Goal: Task Accomplishment & Management: Use online tool/utility

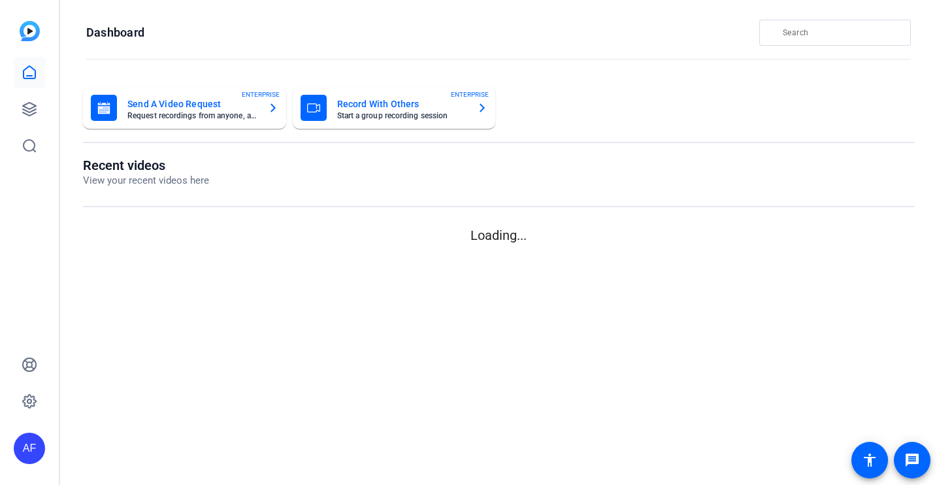
type input "[EMAIL_ADDRESS][DOMAIN_NAME]"
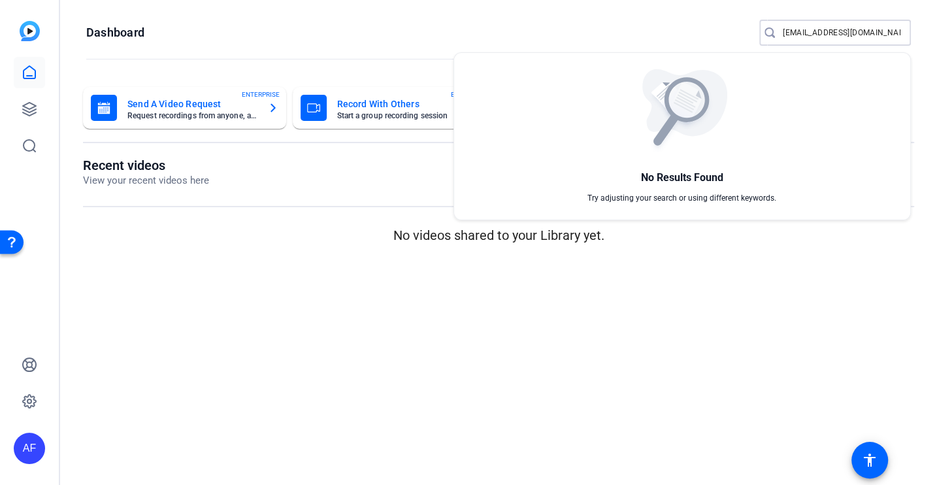
click at [278, 304] on div at bounding box center [468, 242] width 937 height 485
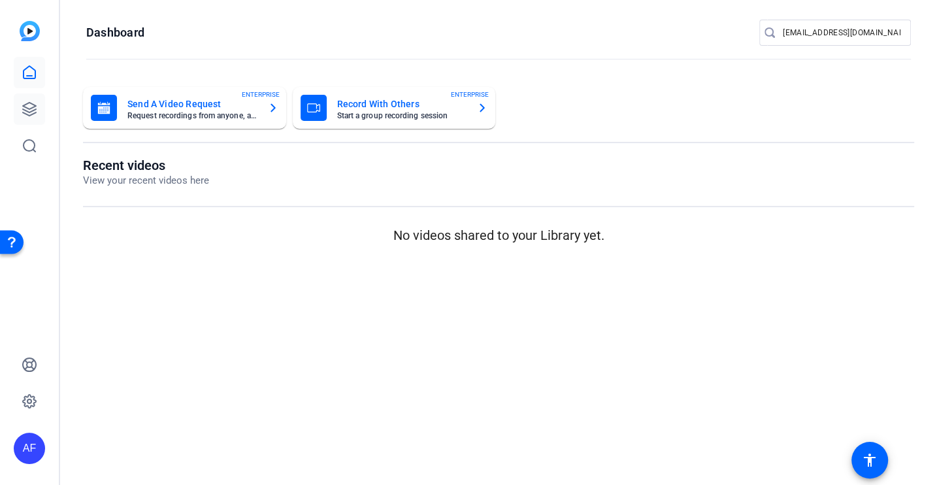
click at [29, 106] on icon at bounding box center [30, 109] width 16 height 16
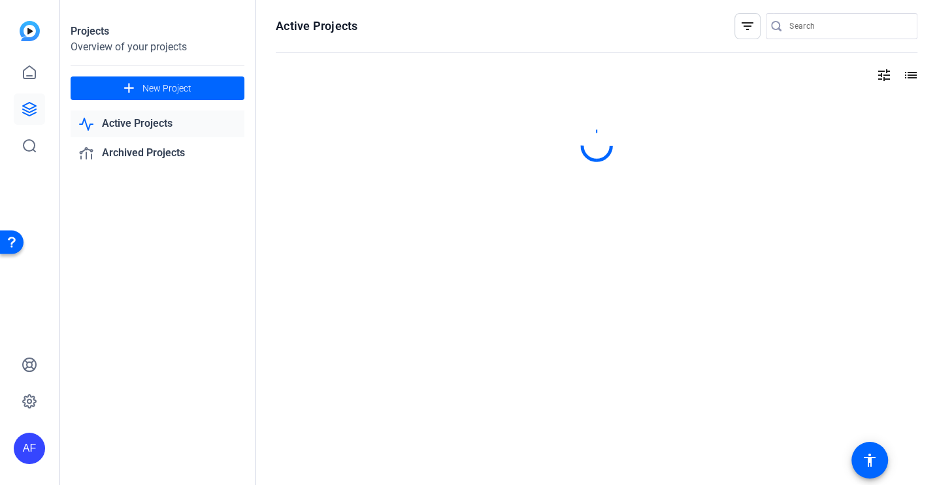
click at [803, 25] on input "Search" at bounding box center [848, 26] width 118 height 16
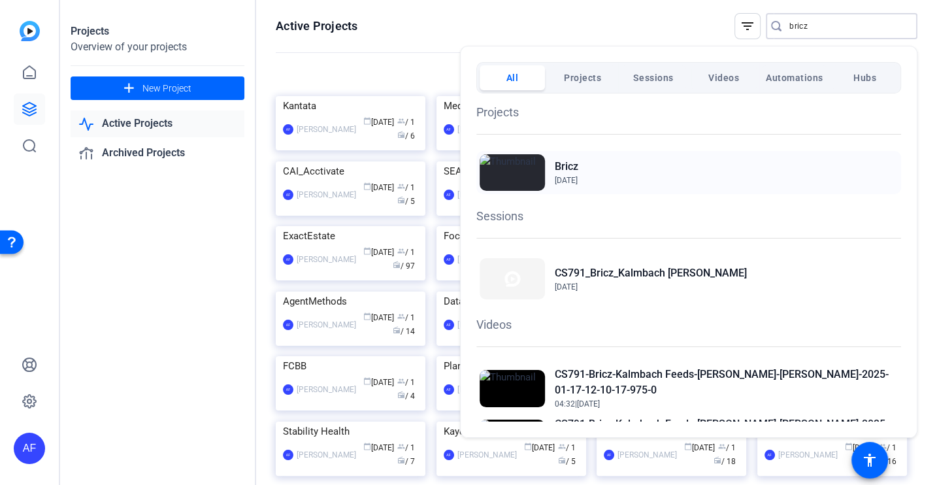
type input "bricz"
click at [629, 169] on div "Bricz Jan 17, 2025" at bounding box center [688, 172] width 425 height 43
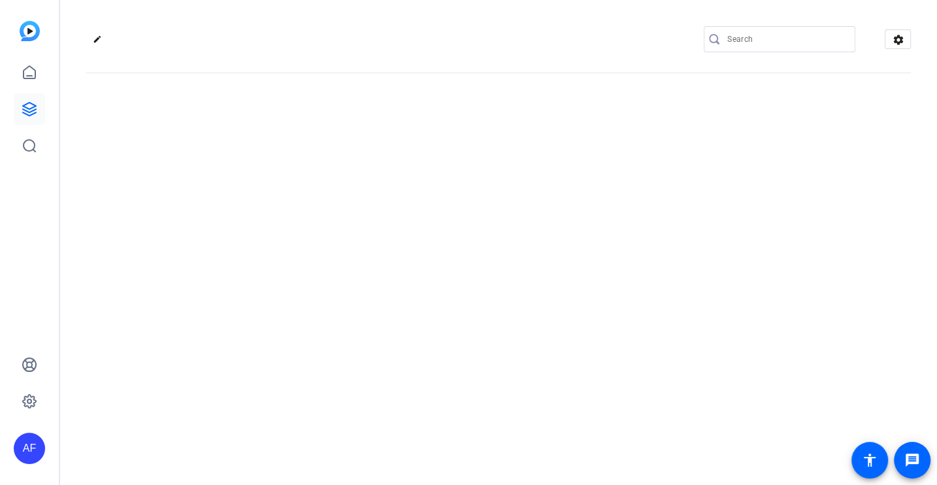
type input "[EMAIL_ADDRESS][DOMAIN_NAME]"
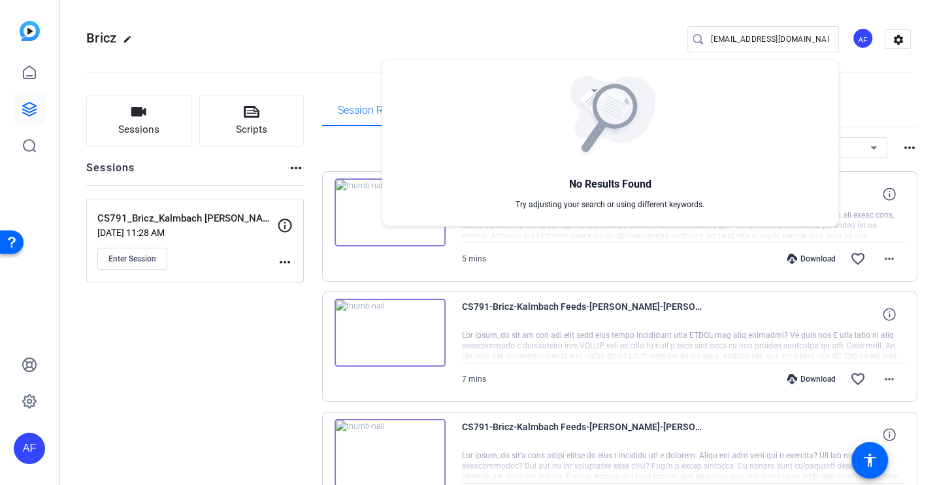
click at [248, 403] on div at bounding box center [468, 242] width 937 height 485
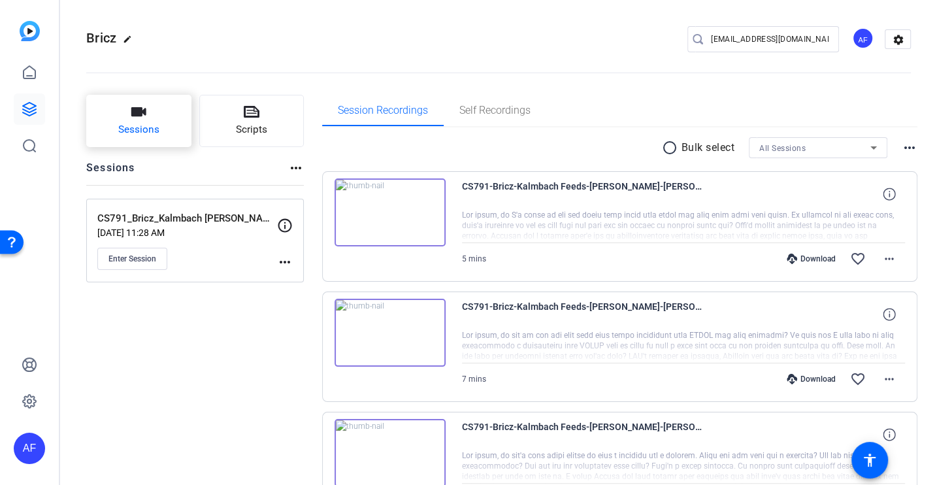
click at [144, 133] on span "Sessions" at bounding box center [138, 129] width 41 height 15
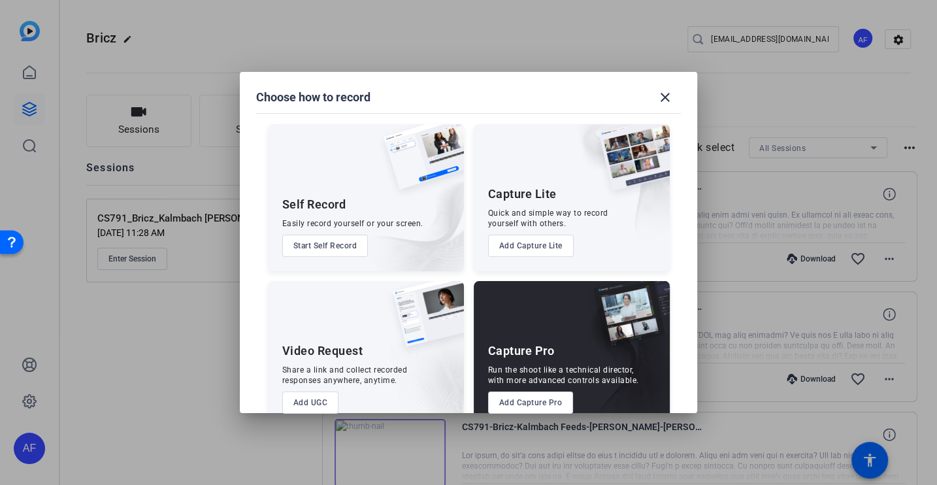
click at [533, 403] on button "Add Capture Pro" at bounding box center [531, 402] width 86 height 22
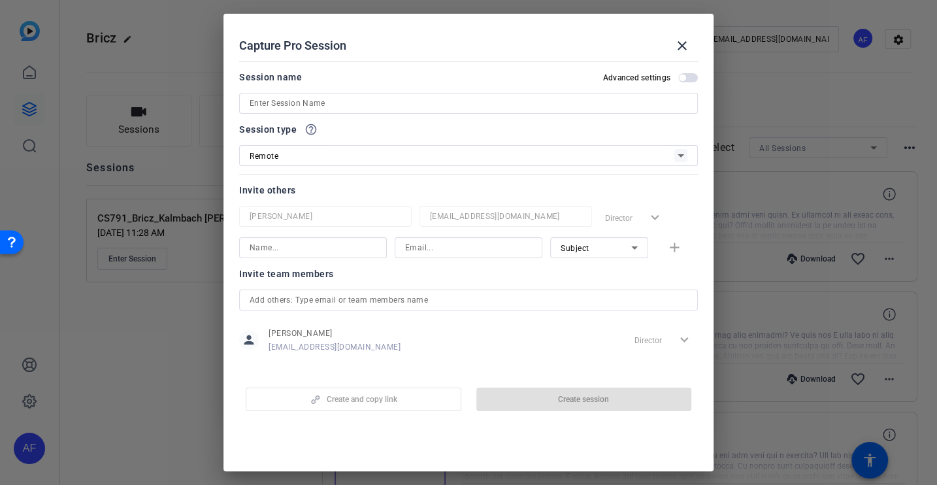
click at [382, 104] on input at bounding box center [469, 103] width 438 height 16
paste input "CS939_Bricz_ASDA_Rob [PERSON_NAME]"
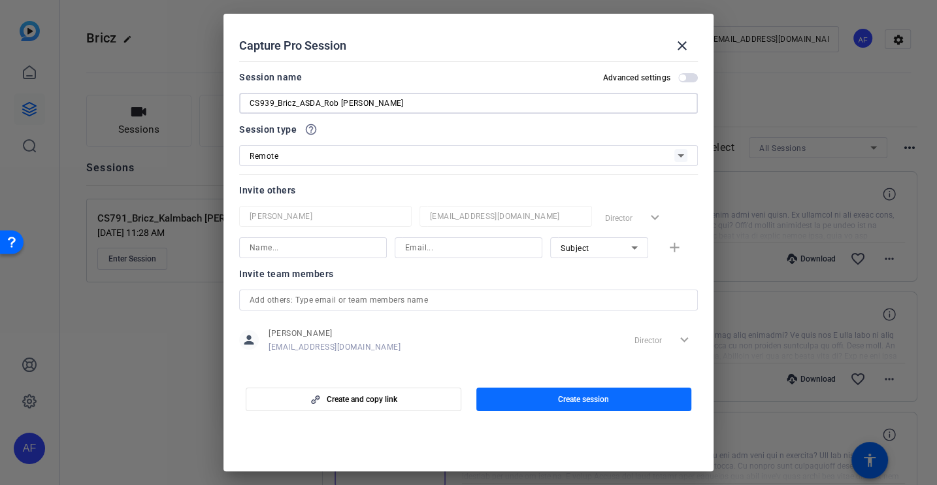
type input "CS939_Bricz_ASDA_Rob [PERSON_NAME]"
click at [542, 395] on span "button" at bounding box center [584, 399] width 216 height 31
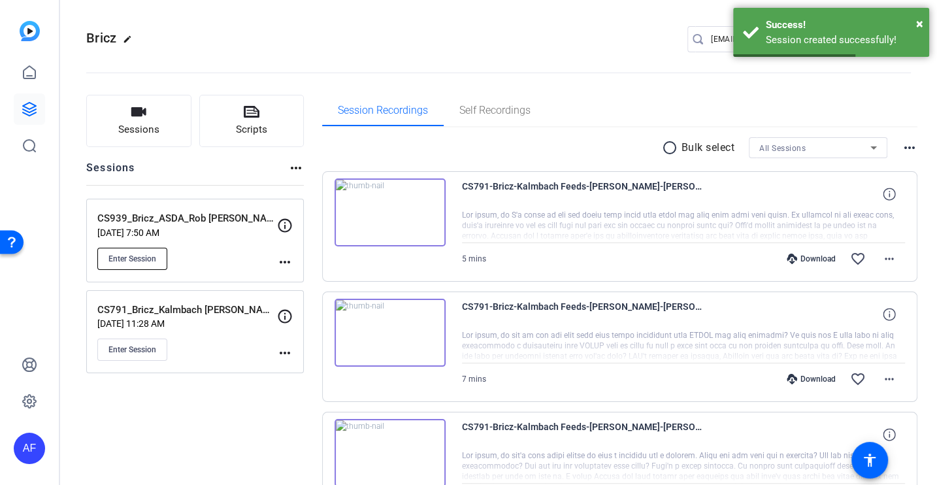
click at [116, 260] on span "Enter Session" at bounding box center [132, 259] width 48 height 10
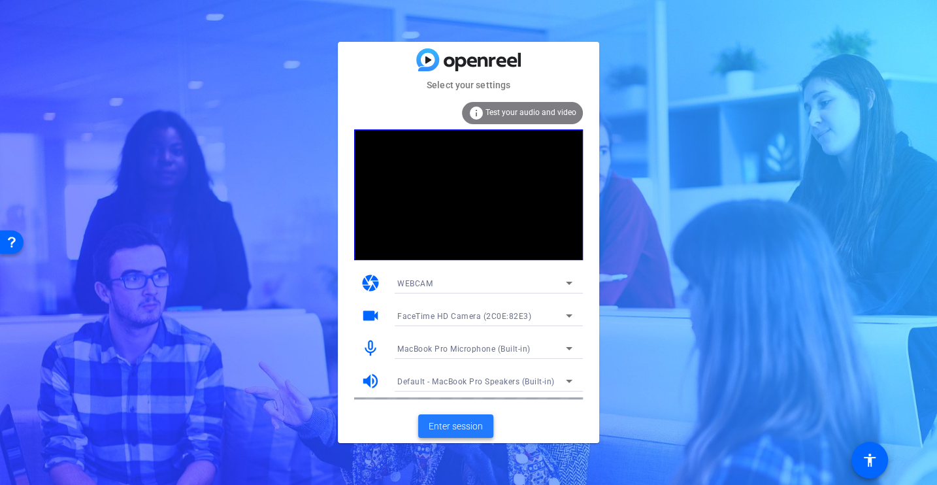
click at [442, 422] on span "Enter session" at bounding box center [456, 427] width 54 height 14
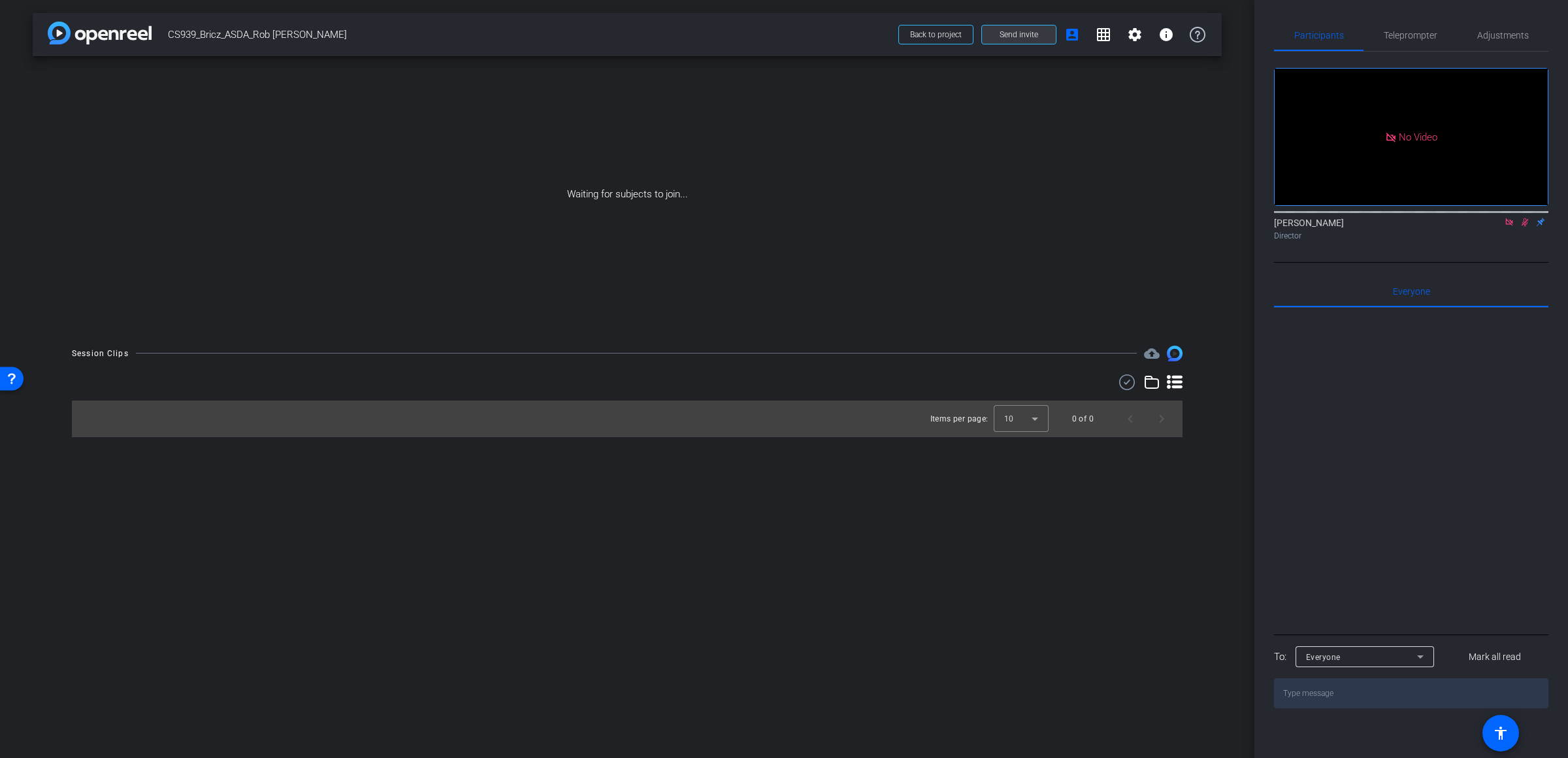
click at [937, 33] on span "Send invite" at bounding box center [1019, 34] width 39 height 10
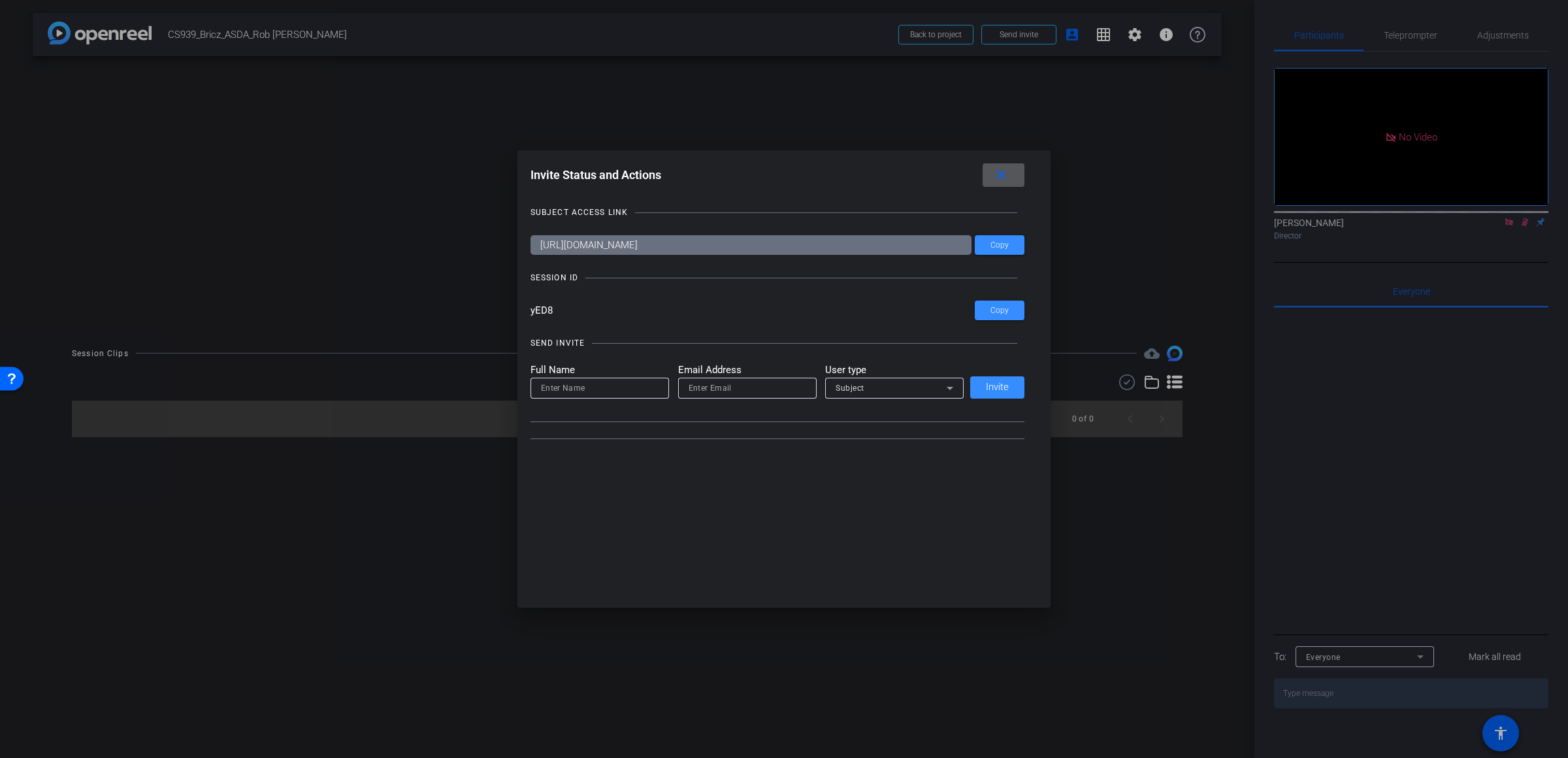
type input "[EMAIL_ADDRESS][DOMAIN_NAME]"
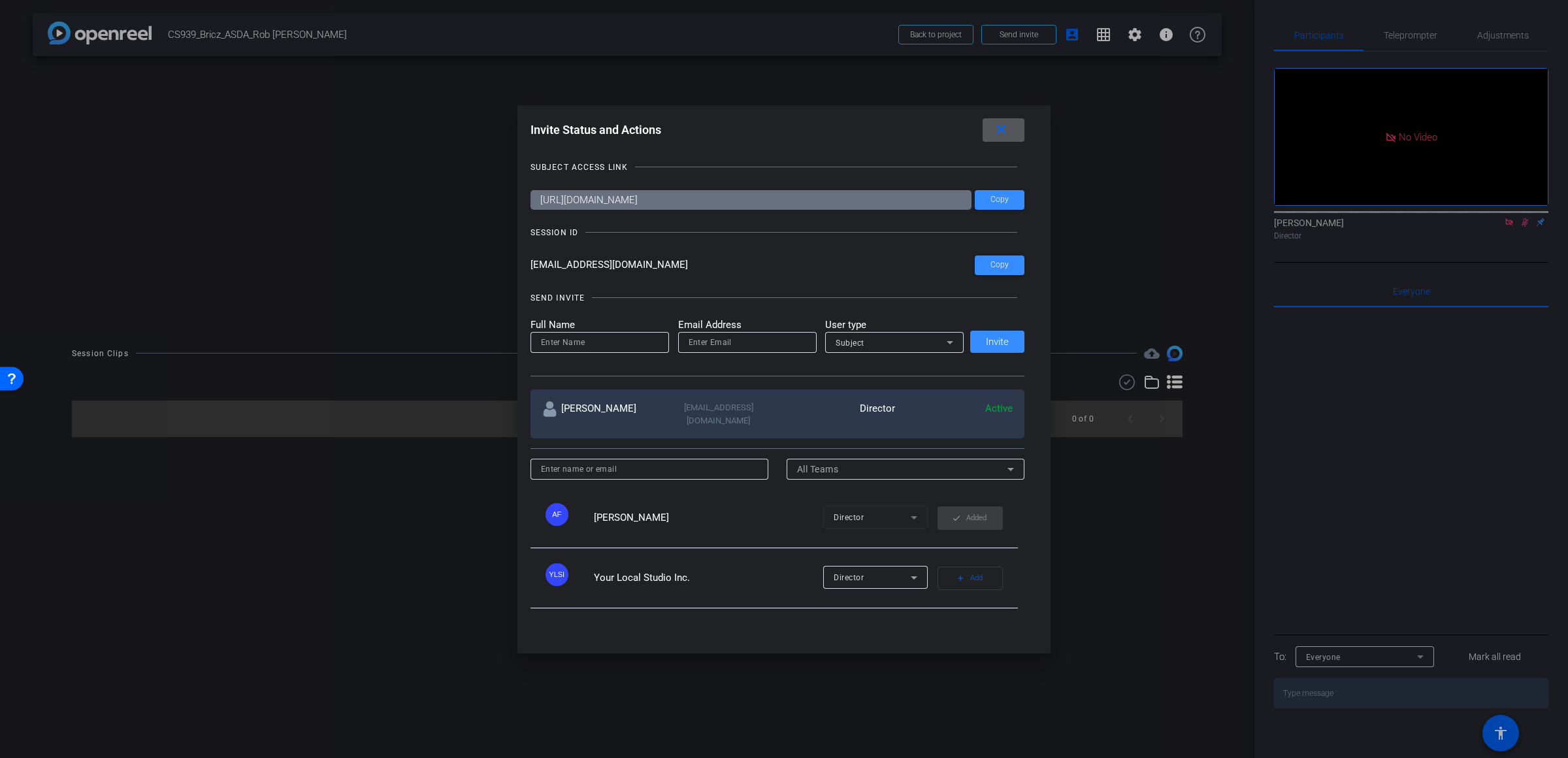
click at [937, 127] on mat-icon "close" at bounding box center [1001, 130] width 16 height 16
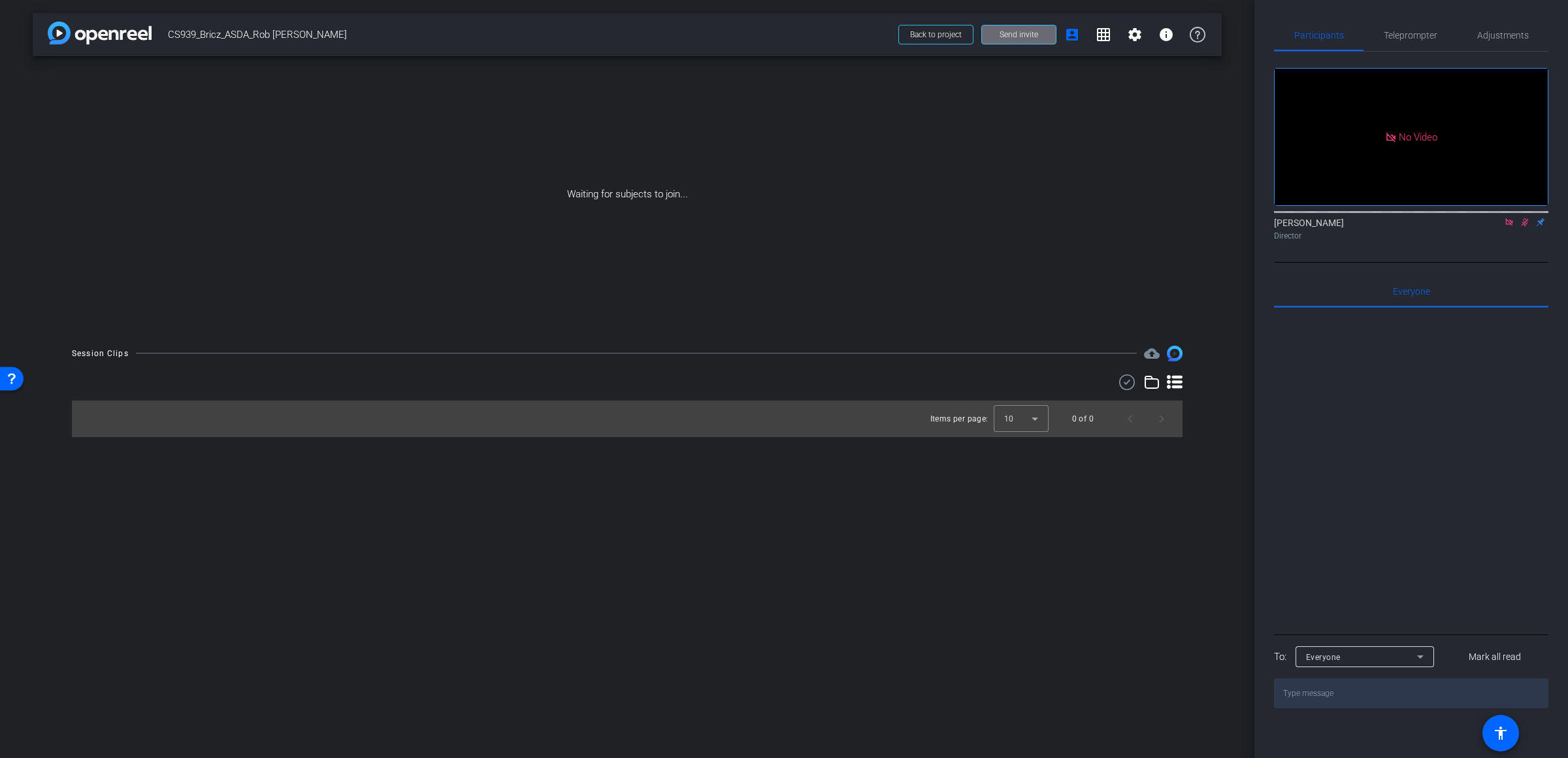
click at [937, 37] on span "Send invite" at bounding box center [1019, 34] width 39 height 10
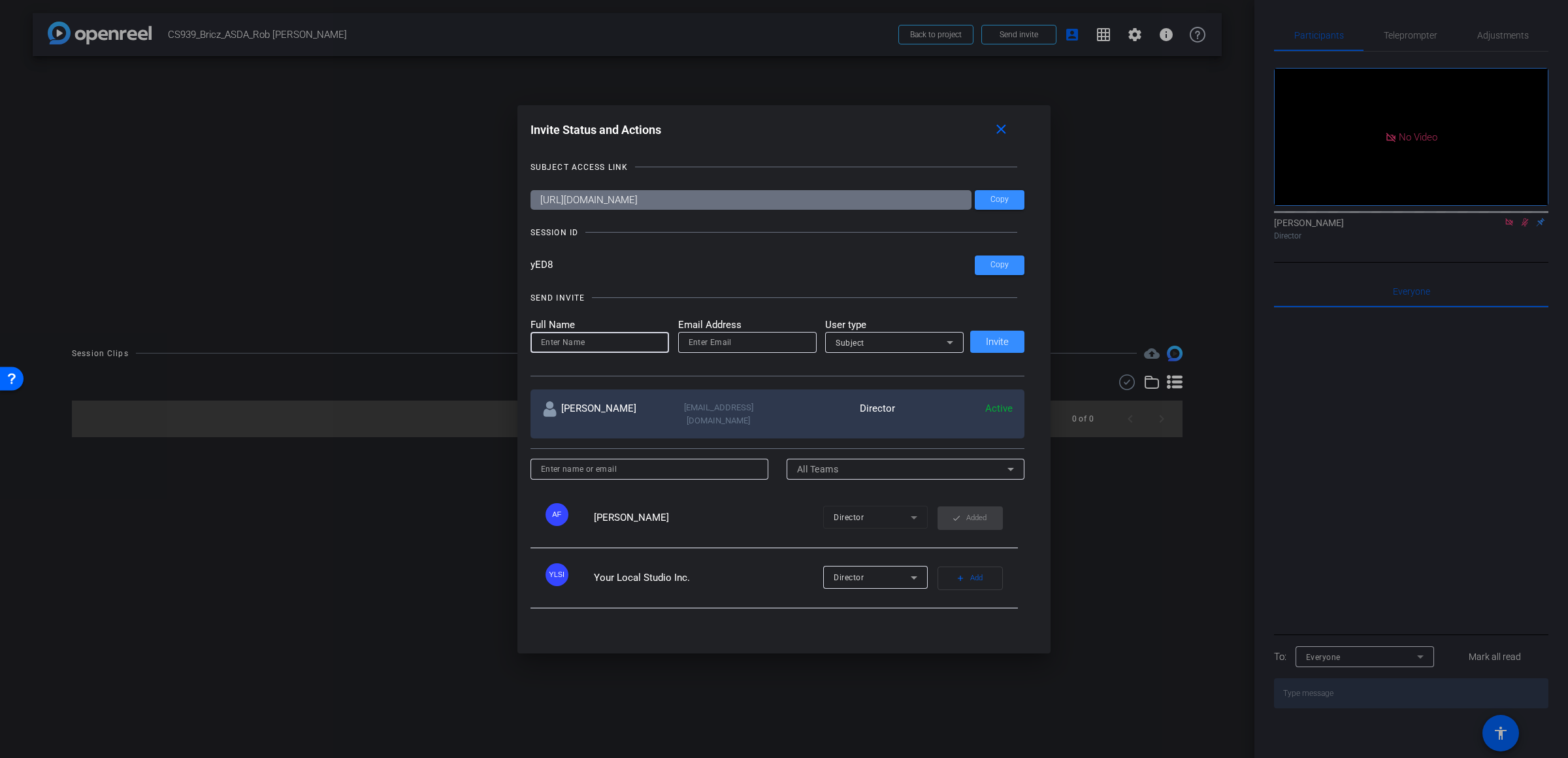
click at [583, 342] on input at bounding box center [600, 343] width 118 height 16
type input "Callum"
click at [713, 336] on input "email" at bounding box center [748, 343] width 118 height 16
click at [702, 339] on input "email" at bounding box center [748, 343] width 118 height 16
click at [733, 272] on input "yED8" at bounding box center [753, 266] width 445 height 20
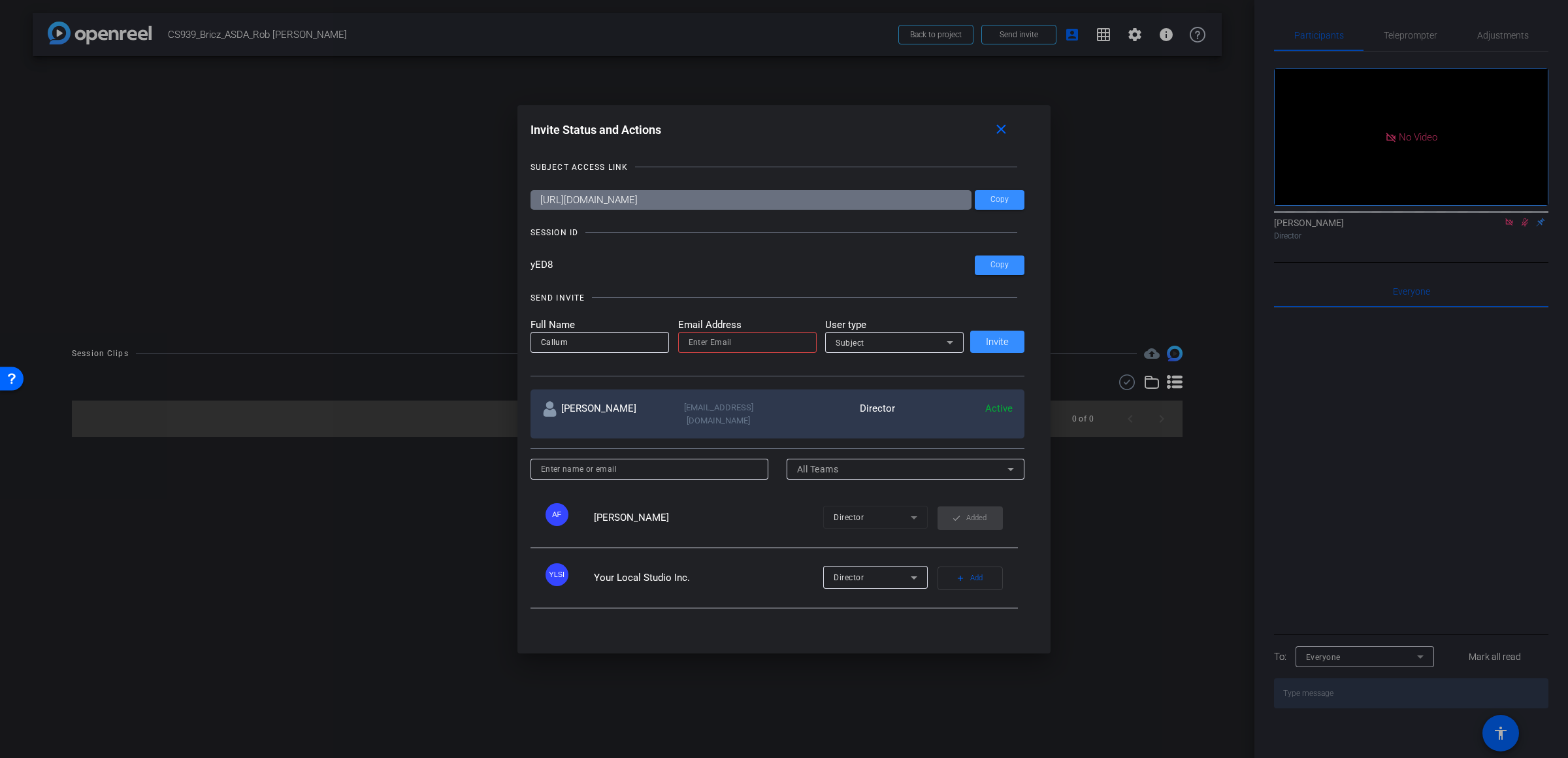
click at [720, 345] on input "email" at bounding box center [748, 343] width 118 height 16
paste input "[DOMAIN_NAME][EMAIL_ADDRESS][DOMAIN_NAME]"
type input "[DOMAIN_NAME][EMAIL_ADDRESS][DOMAIN_NAME]"
click at [881, 341] on div "Subject" at bounding box center [891, 343] width 111 height 16
click at [870, 361] on span "Collaborator" at bounding box center [860, 369] width 48 height 16
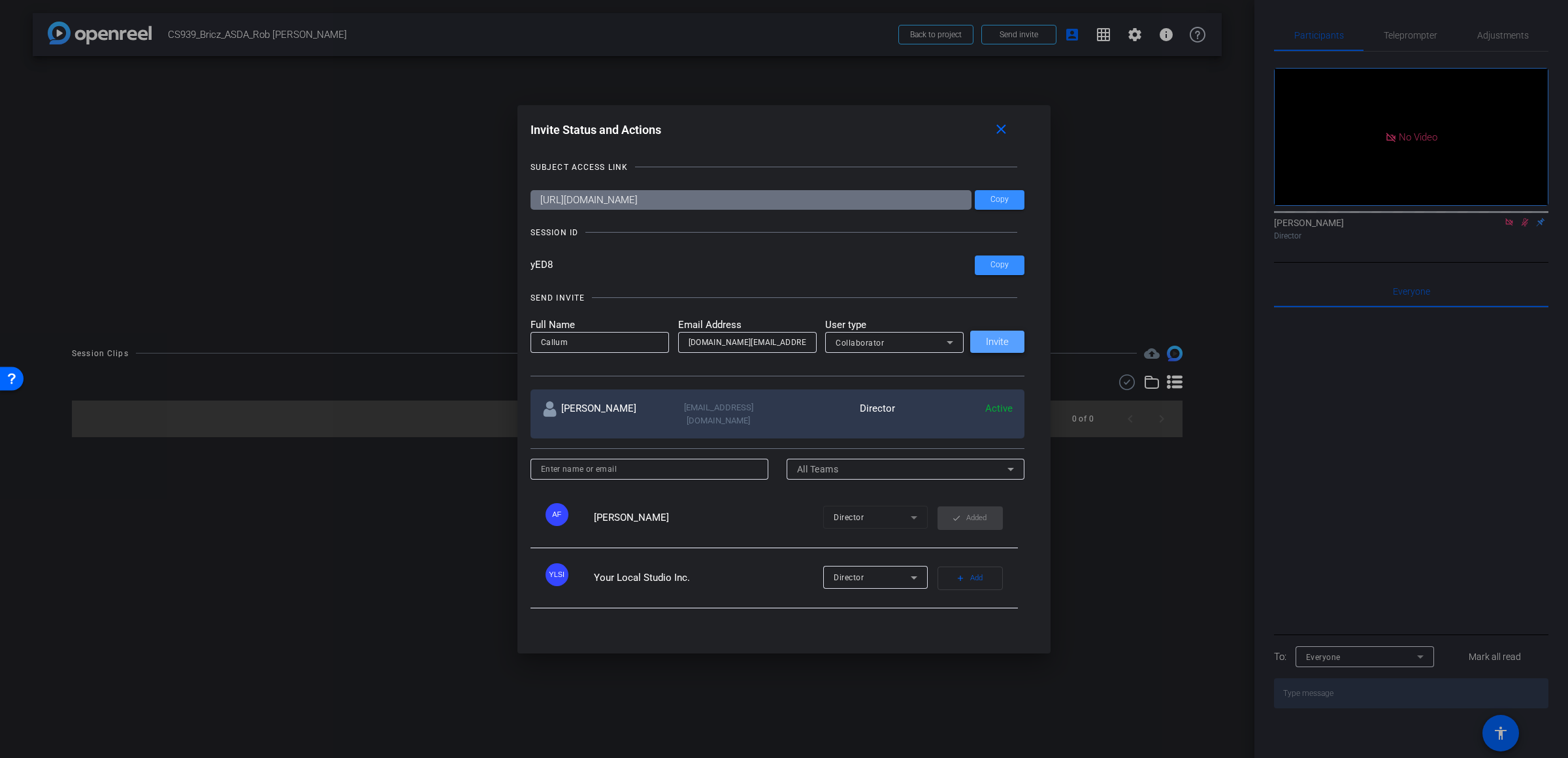
click at [937, 337] on span "Invite" at bounding box center [997, 342] width 23 height 10
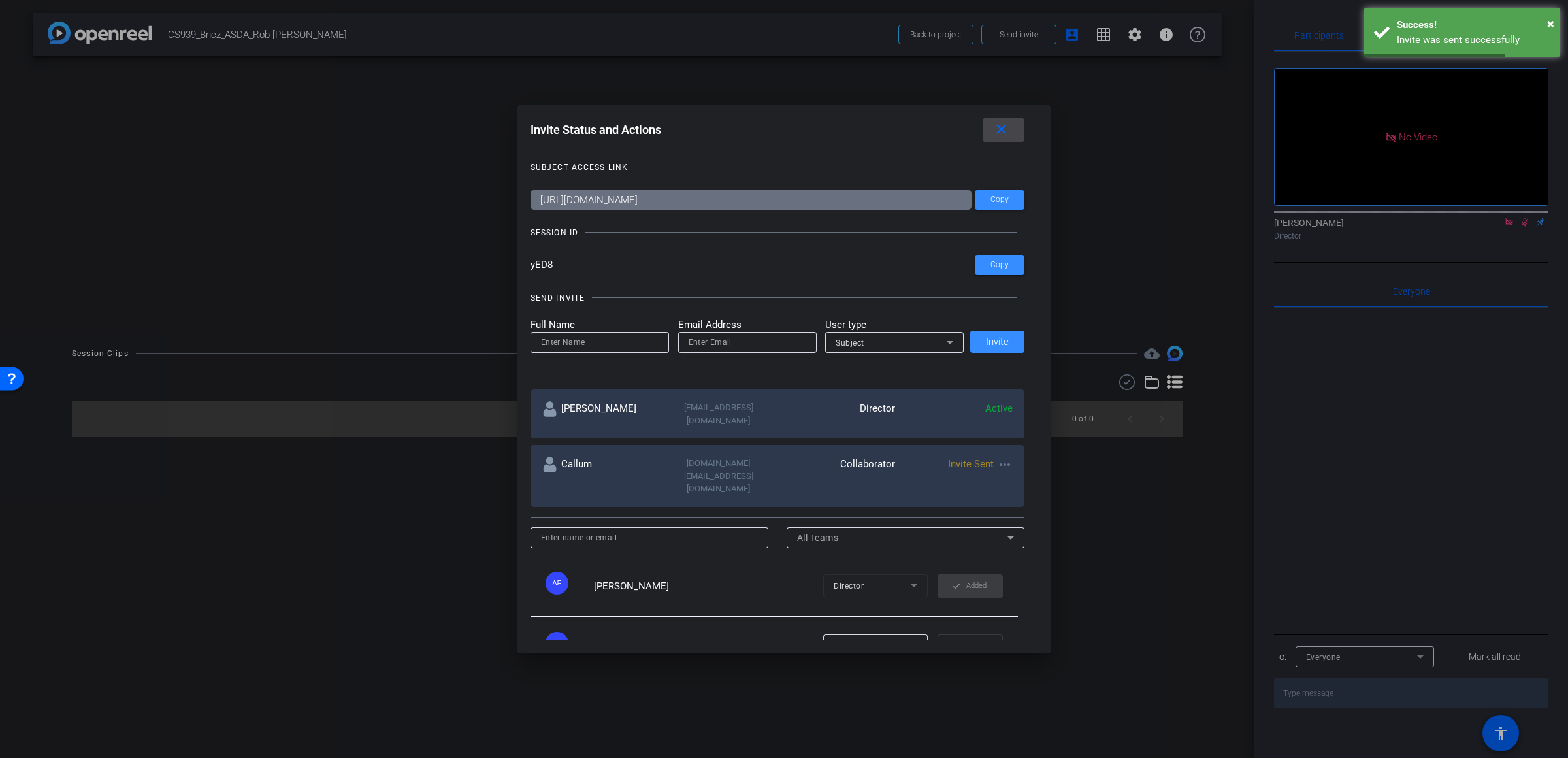
click at [937, 135] on mat-icon "close" at bounding box center [1001, 130] width 16 height 16
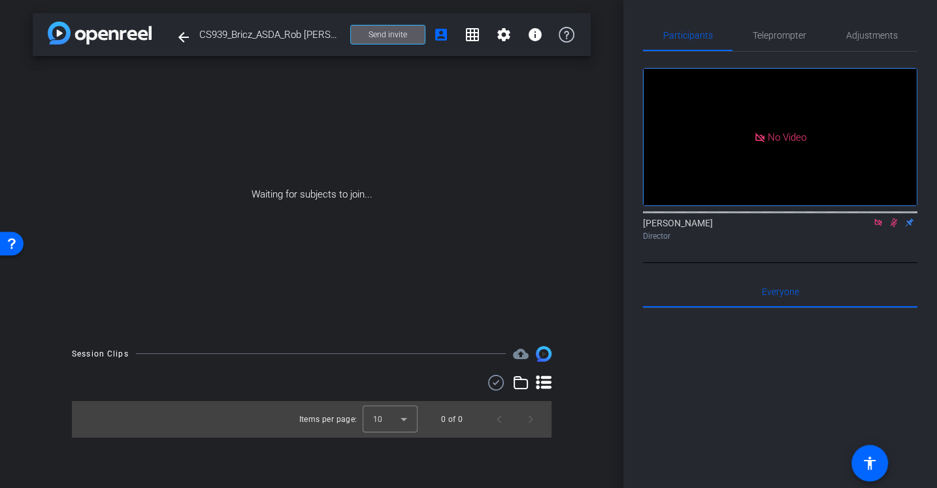
click at [388, 44] on span at bounding box center [388, 34] width 74 height 31
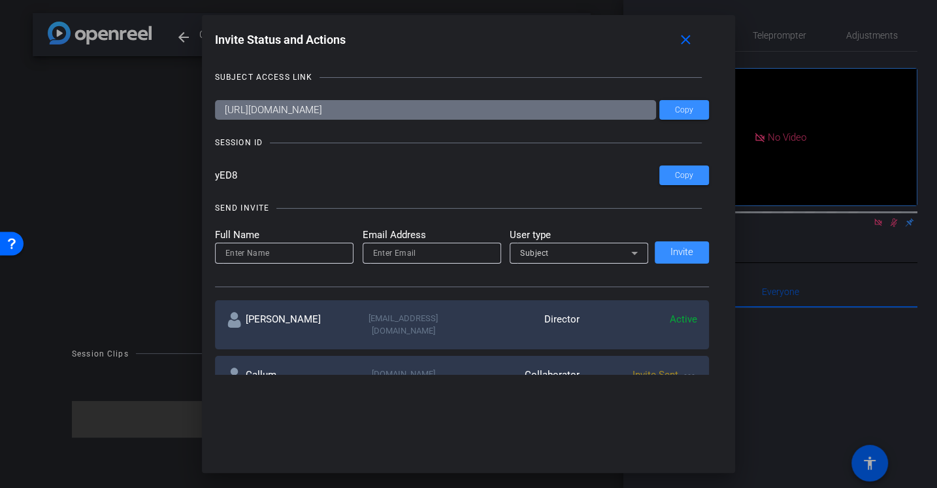
drag, startPoint x: 257, startPoint y: 178, endPoint x: 174, endPoint y: 180, distance: 83.7
click at [174, 178] on div "Invite Status and Actions close SUBJECT ACCESS LINK [URL][DOMAIN_NAME] Copy SES…" at bounding box center [468, 244] width 937 height 488
click at [261, 177] on input "yED8" at bounding box center [437, 175] width 445 height 20
click at [672, 39] on span at bounding box center [688, 39] width 42 height 31
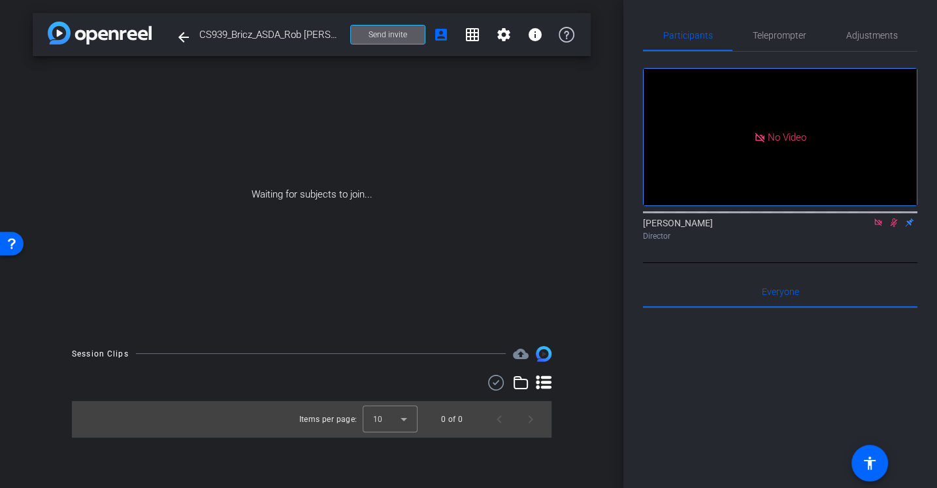
click at [877, 228] on mat-icon at bounding box center [878, 222] width 16 height 12
click at [793, 263] on div "fullscreen settings [PERSON_NAME] flip Director" at bounding box center [780, 157] width 274 height 211
click at [878, 227] on icon at bounding box center [878, 222] width 10 height 9
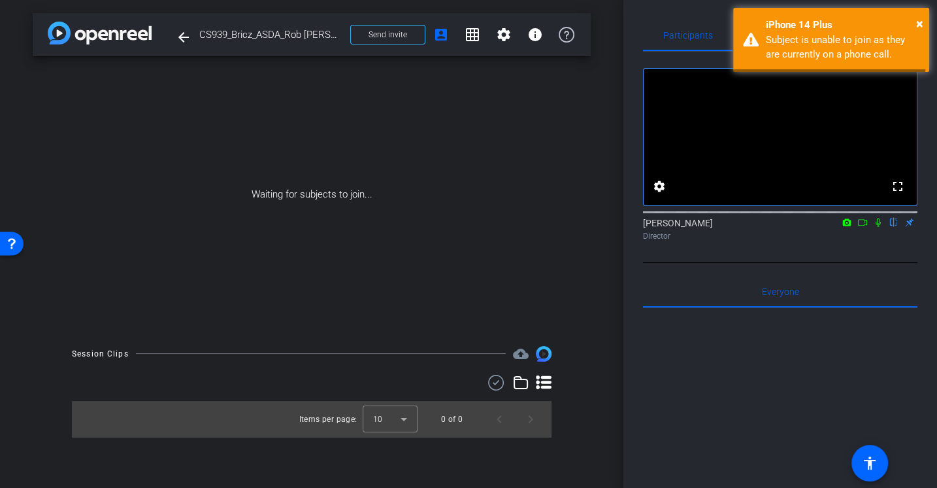
click at [787, 242] on div "Director" at bounding box center [780, 236] width 274 height 12
click at [879, 227] on icon at bounding box center [878, 222] width 10 height 9
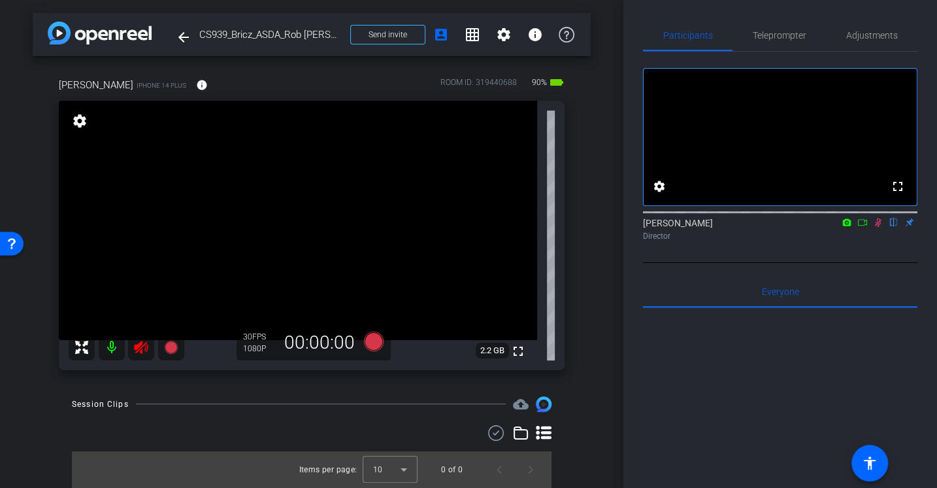
click at [142, 352] on icon at bounding box center [141, 347] width 16 height 16
click at [877, 227] on icon at bounding box center [878, 222] width 10 height 9
click at [875, 39] on span "Adjustments" at bounding box center [872, 35] width 52 height 9
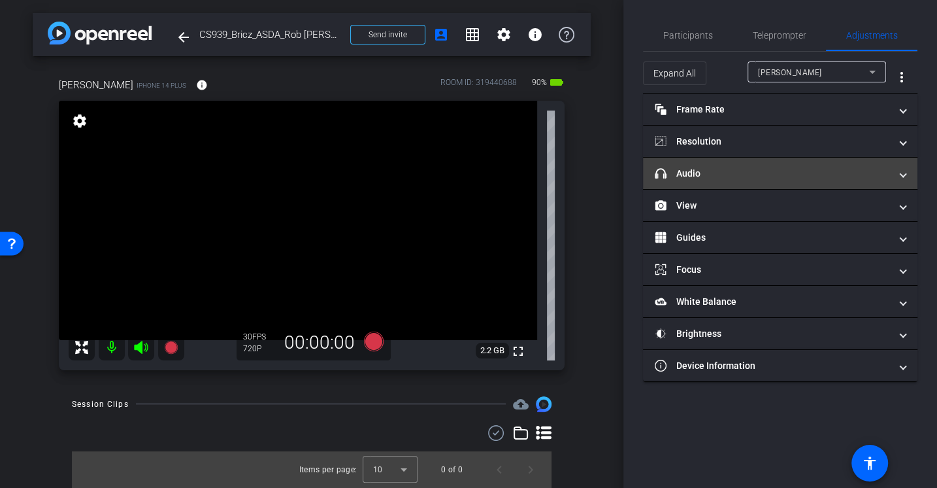
click at [724, 169] on mat-panel-title "headphone icon Audio" at bounding box center [772, 174] width 235 height 14
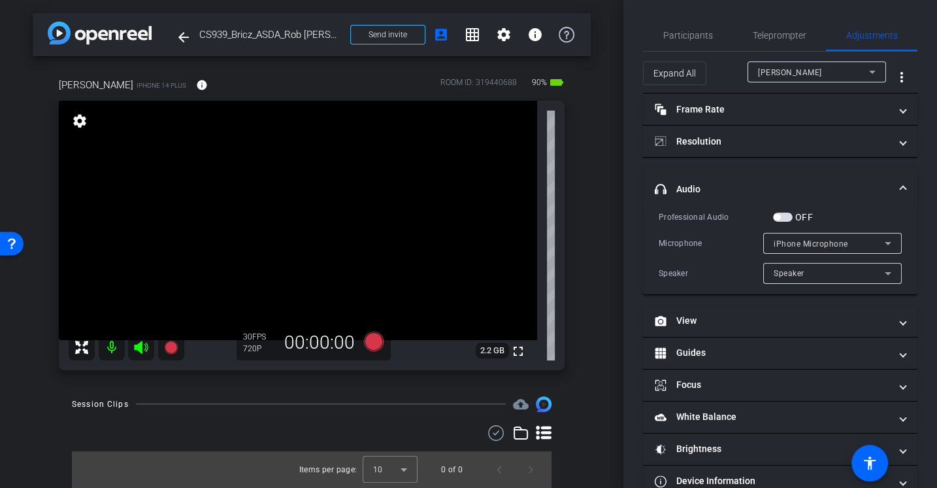
click at [710, 225] on div "Professional Audio OFF Microphone iPhone Microphone Speaker Speaker" at bounding box center [780, 247] width 243 height 74
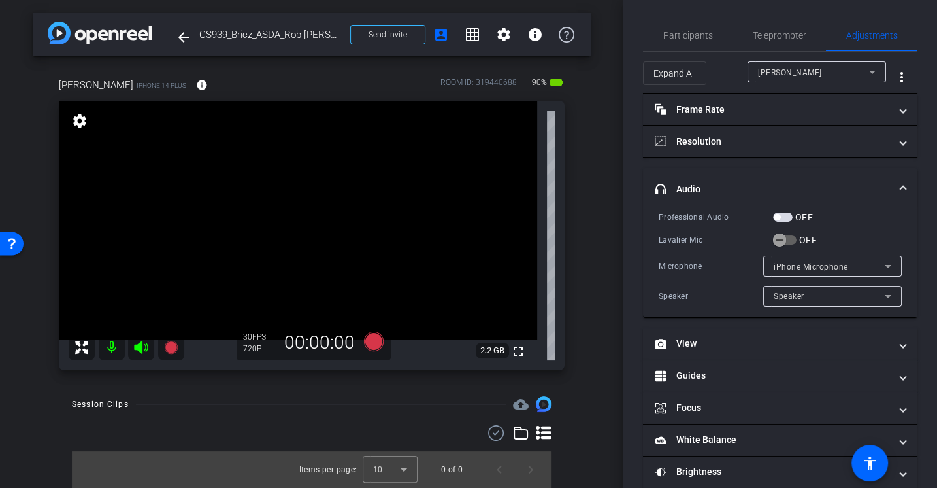
click at [691, 220] on div "Professional Audio" at bounding box center [716, 216] width 114 height 13
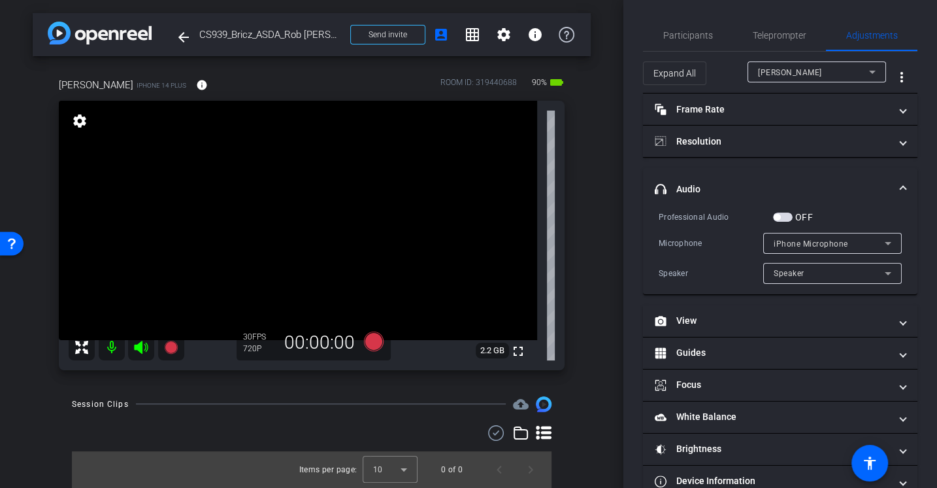
click at [710, 239] on div "Microphone" at bounding box center [711, 243] width 105 height 13
click at [709, 231] on div "Professional Audio OFF Microphone iPhone Microphone Speaker Speaker" at bounding box center [780, 247] width 243 height 74
click at [676, 31] on span "Participants" at bounding box center [688, 35] width 50 height 9
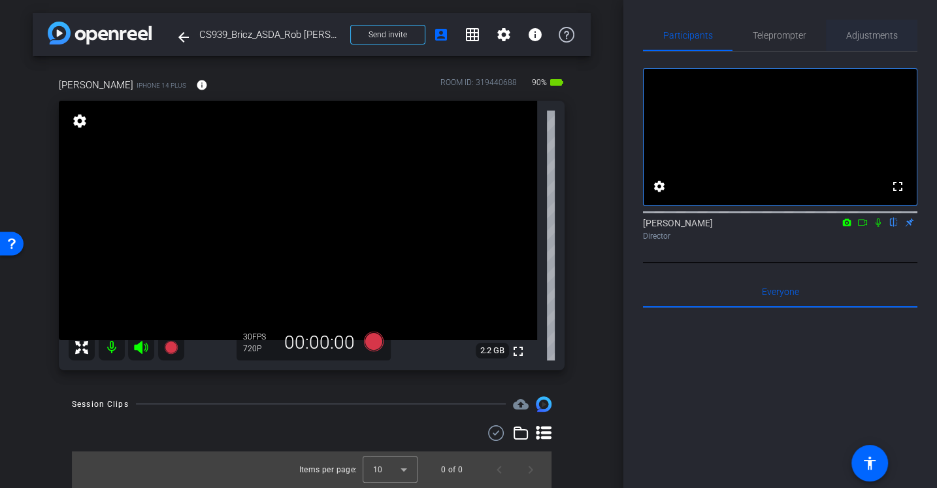
click at [863, 33] on span "Adjustments" at bounding box center [872, 35] width 52 height 9
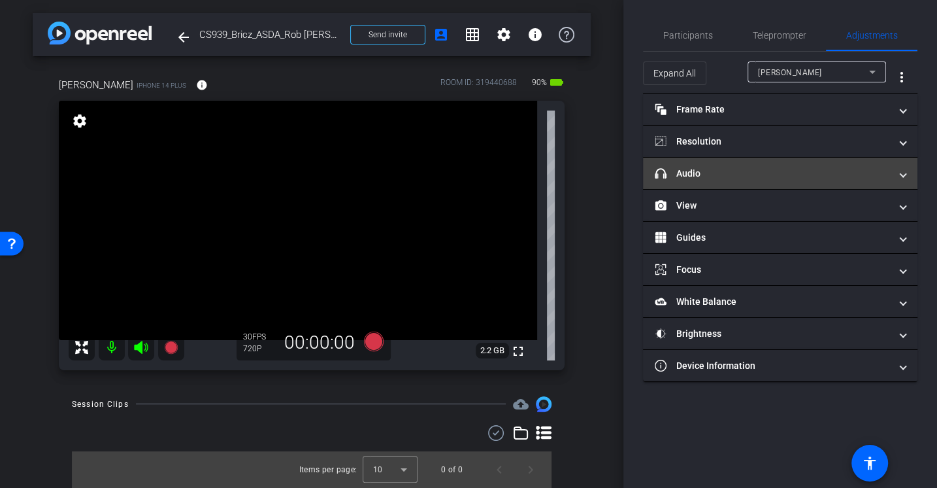
click at [699, 163] on mat-expansion-panel-header "headphone icon Audio" at bounding box center [780, 172] width 274 height 31
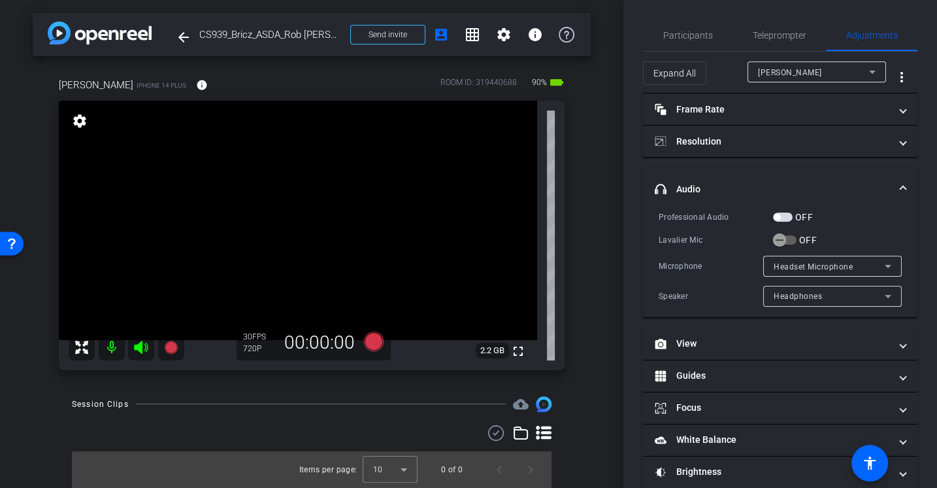
click at [708, 216] on div "Professional Audio" at bounding box center [716, 216] width 114 height 13
click at [777, 237] on icon "button" at bounding box center [780, 240] width 12 height 12
click at [704, 237] on div "Lavalier Mic" at bounding box center [716, 239] width 114 height 13
click at [695, 31] on span "Participants" at bounding box center [688, 35] width 50 height 9
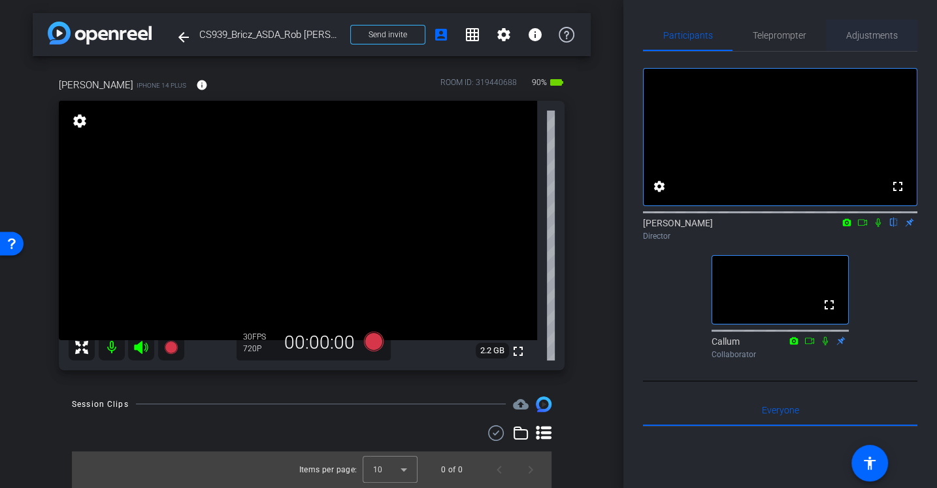
click at [872, 29] on span "Adjustments" at bounding box center [872, 35] width 52 height 31
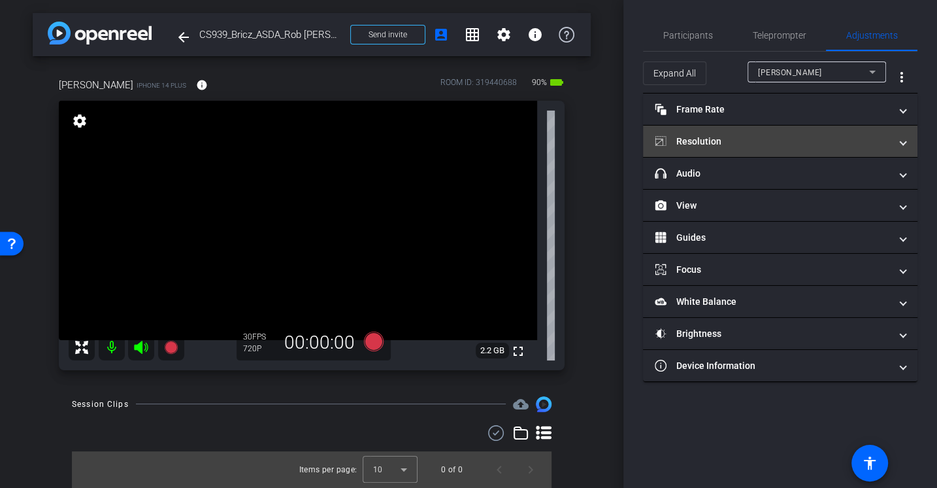
click at [699, 138] on mat-panel-title "Resolution" at bounding box center [772, 142] width 235 height 14
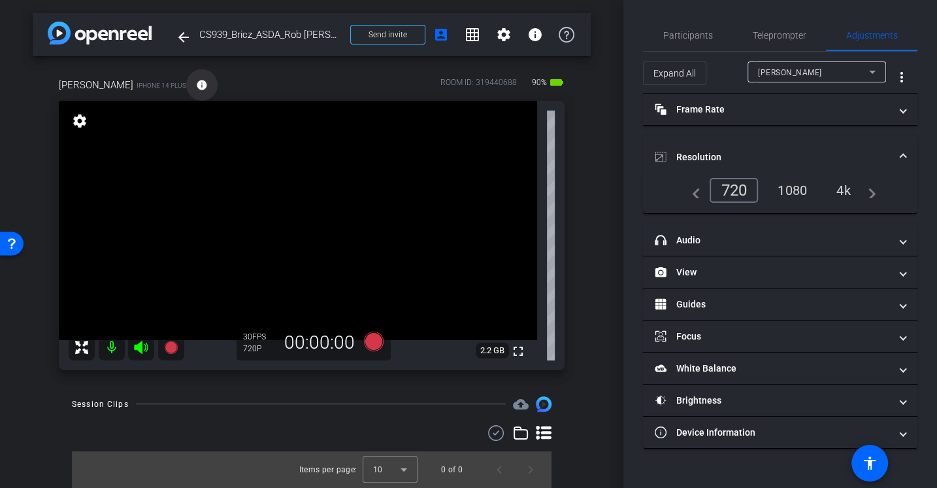
click at [196, 87] on mat-icon "info" at bounding box center [202, 85] width 12 height 12
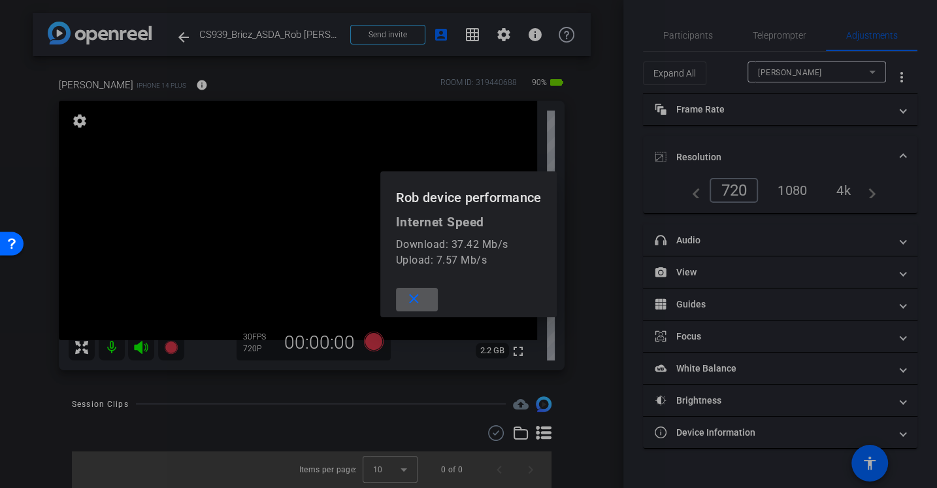
click at [418, 303] on mat-icon "close" at bounding box center [414, 299] width 16 height 16
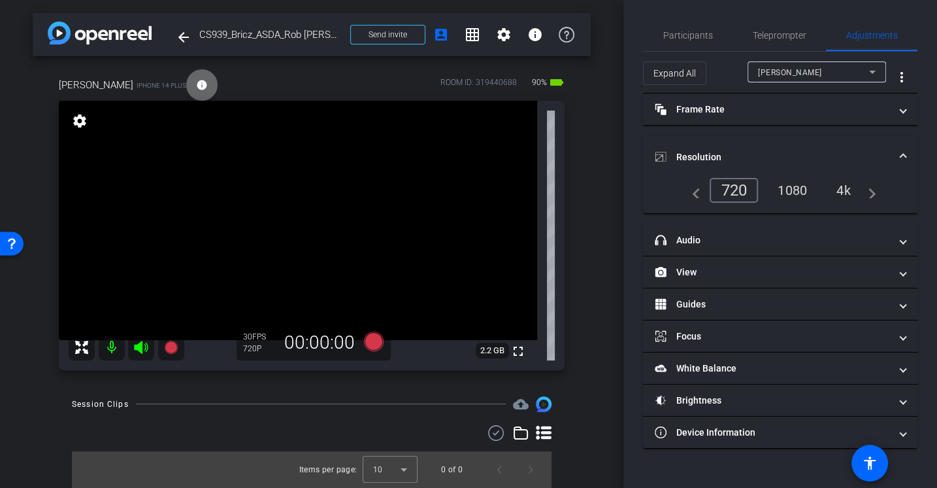
click at [196, 84] on mat-icon "info" at bounding box center [202, 85] width 12 height 12
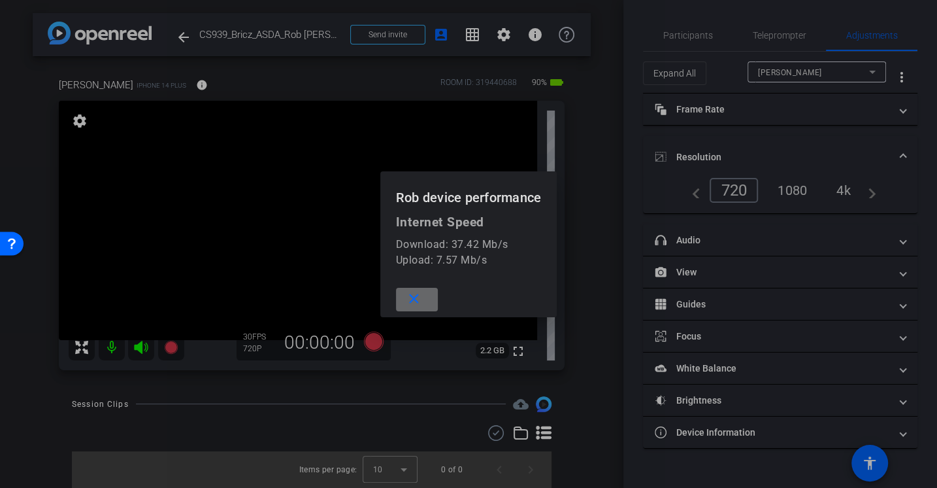
click at [431, 290] on span at bounding box center [417, 299] width 42 height 31
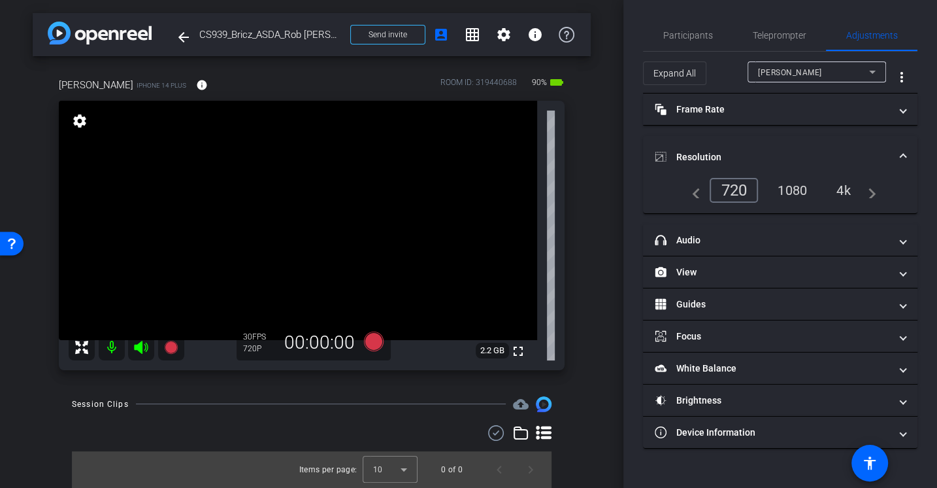
click at [808, 187] on div "1080" at bounding box center [792, 190] width 49 height 22
click at [696, 35] on span "Participants" at bounding box center [688, 35] width 50 height 9
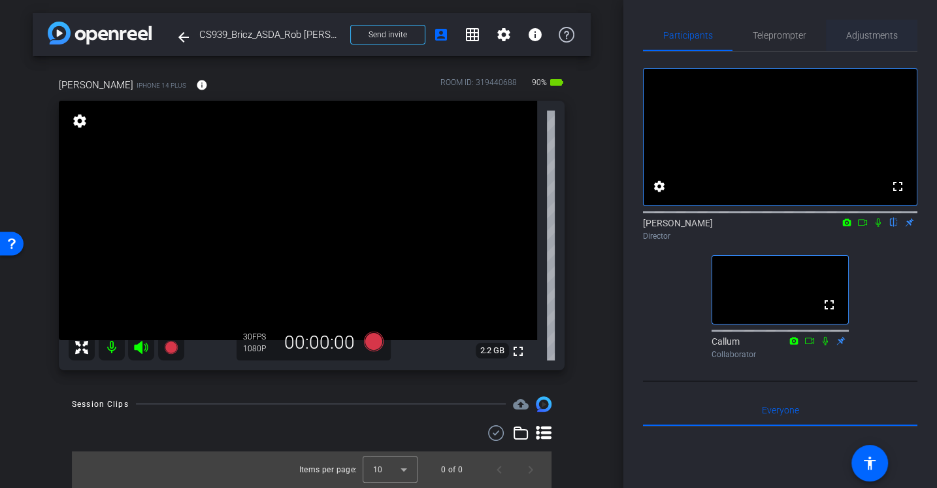
click at [861, 37] on span "Adjustments" at bounding box center [872, 35] width 52 height 9
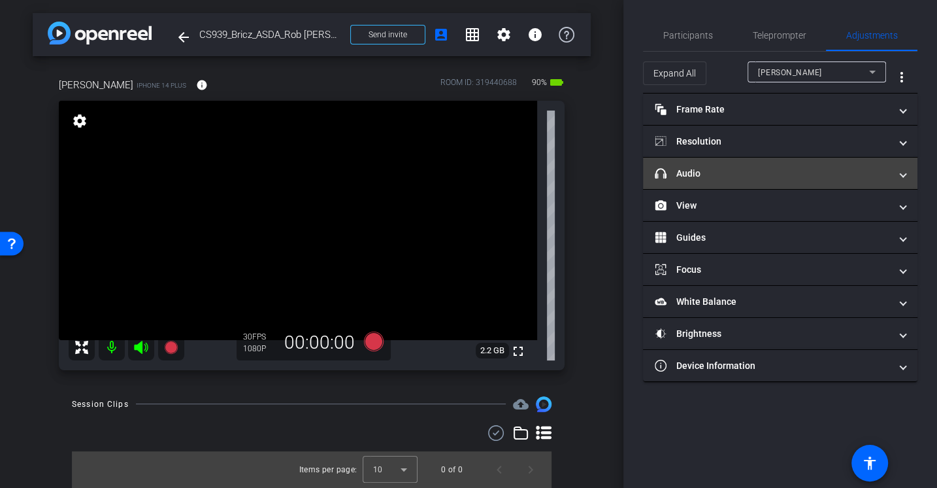
click at [699, 175] on mat-panel-title "headphone icon Audio" at bounding box center [772, 174] width 235 height 14
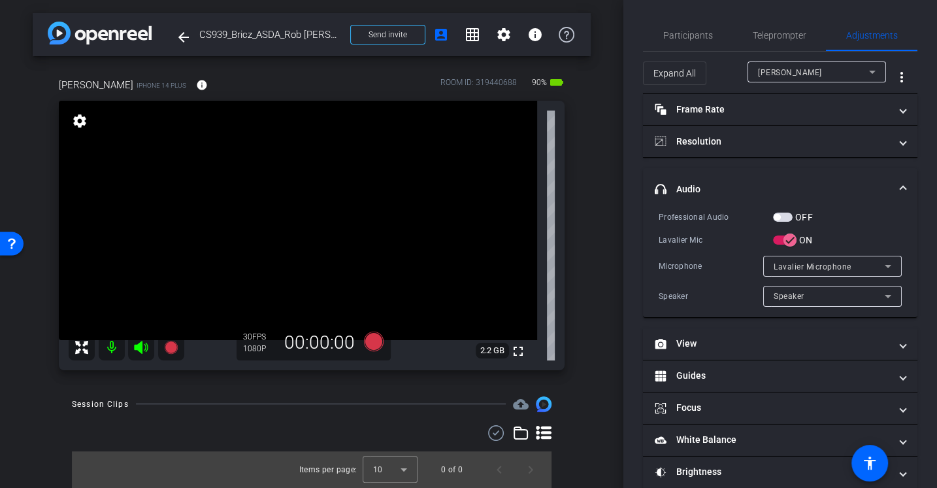
click at [706, 254] on div "Professional Audio OFF Lavalier Mic ON Microphone Lavalier Microphone Speaker S…" at bounding box center [780, 258] width 243 height 97
click at [674, 26] on span "Participants" at bounding box center [688, 35] width 50 height 31
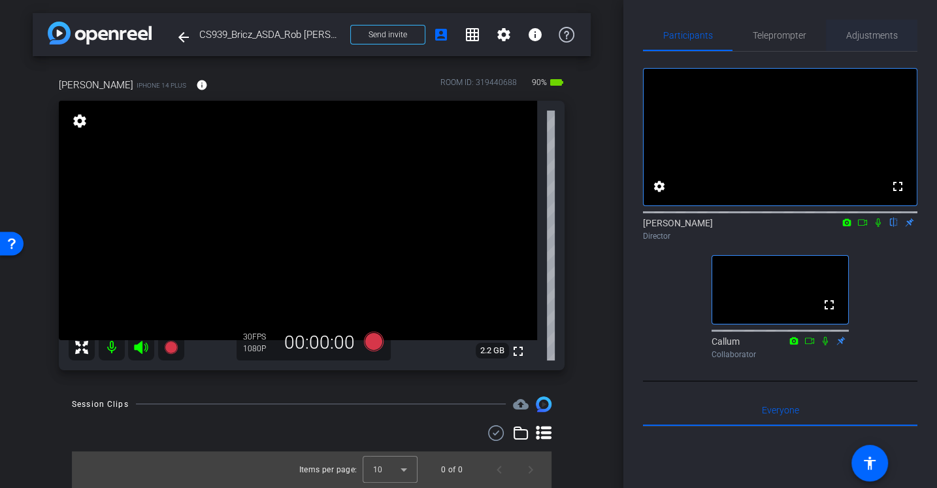
click at [882, 31] on span "Adjustments" at bounding box center [872, 35] width 52 height 9
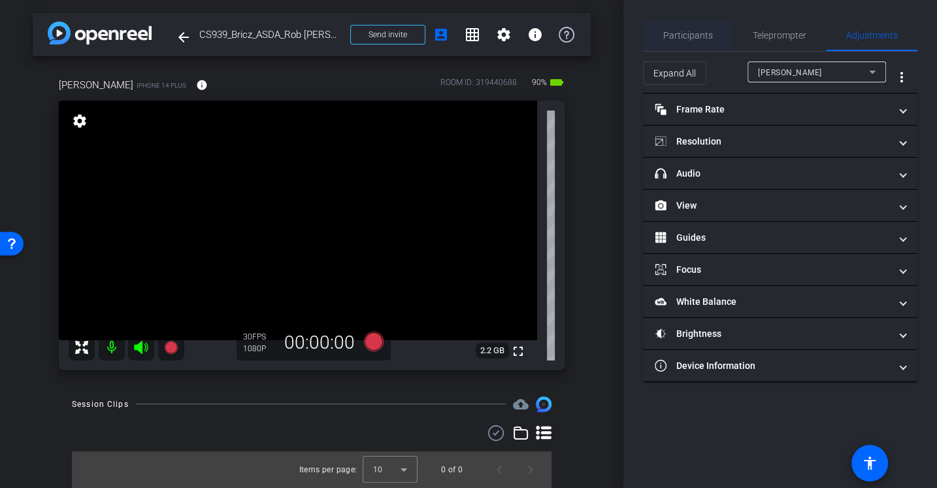
click at [668, 39] on span "Participants" at bounding box center [688, 35] width 50 height 9
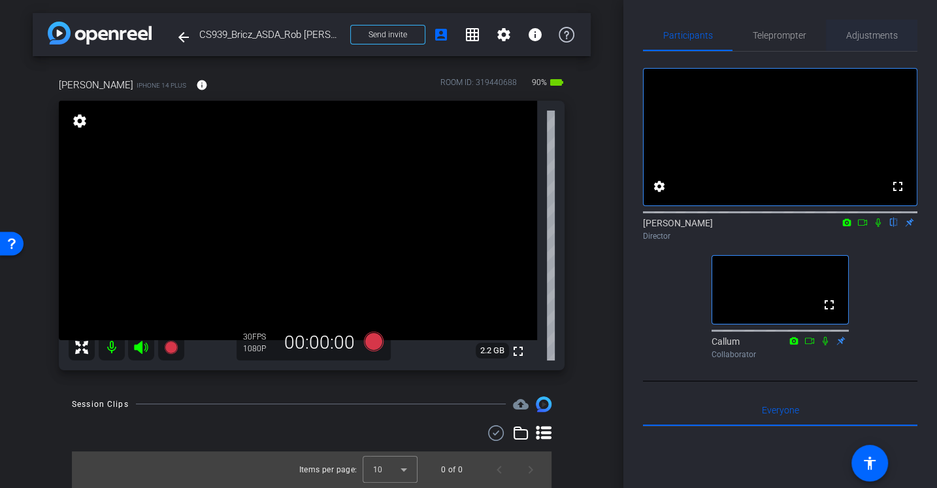
click at [880, 45] on span "Adjustments" at bounding box center [872, 35] width 52 height 31
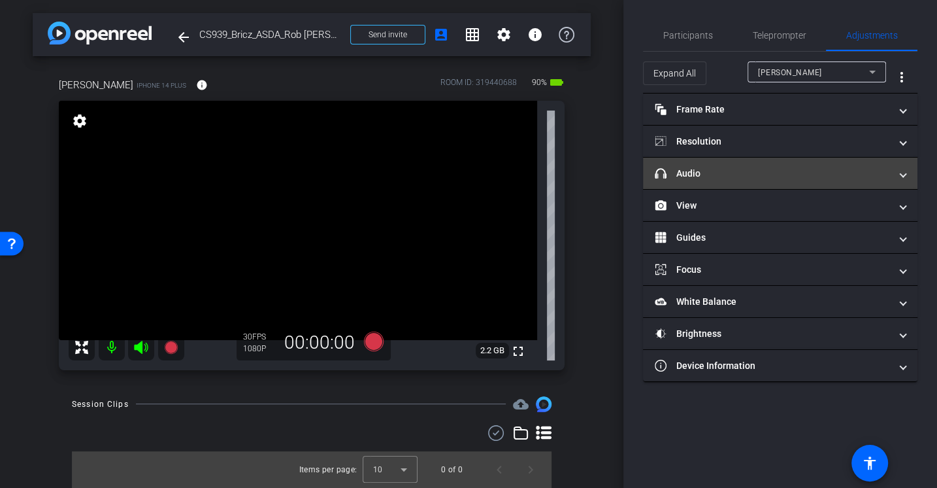
click at [691, 182] on mat-expansion-panel-header "headphone icon Audio" at bounding box center [780, 172] width 274 height 31
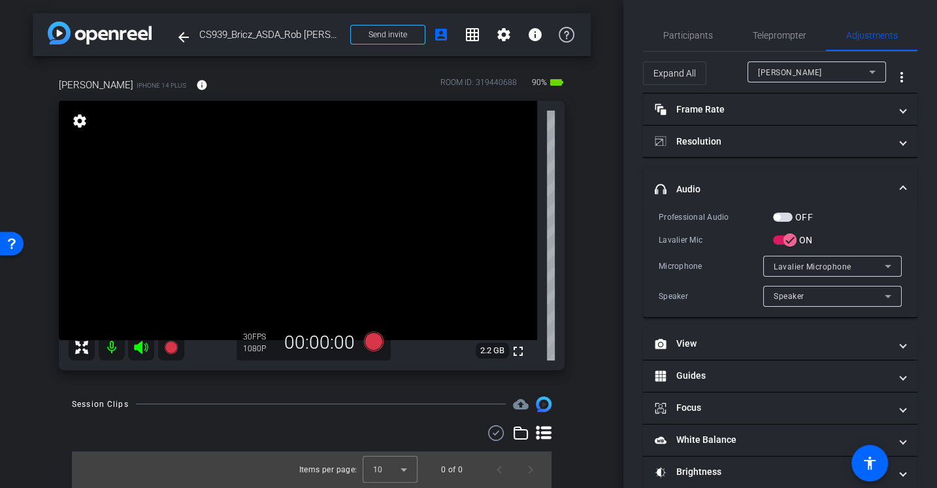
click at [703, 233] on div "Lavalier Mic" at bounding box center [716, 239] width 114 height 13
click at [786, 212] on span "button" at bounding box center [783, 216] width 20 height 9
click at [727, 237] on div "Lavalier Mic" at bounding box center [716, 239] width 114 height 13
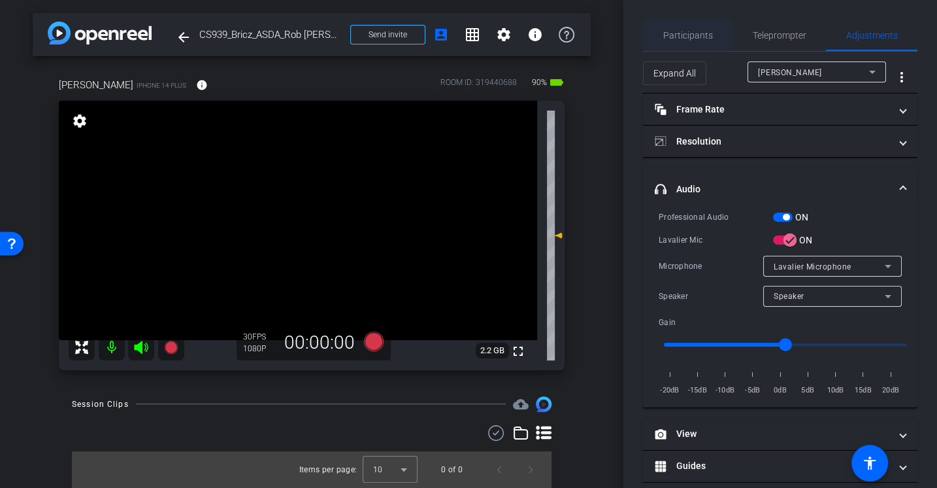
click at [685, 31] on span "Participants" at bounding box center [688, 35] width 50 height 9
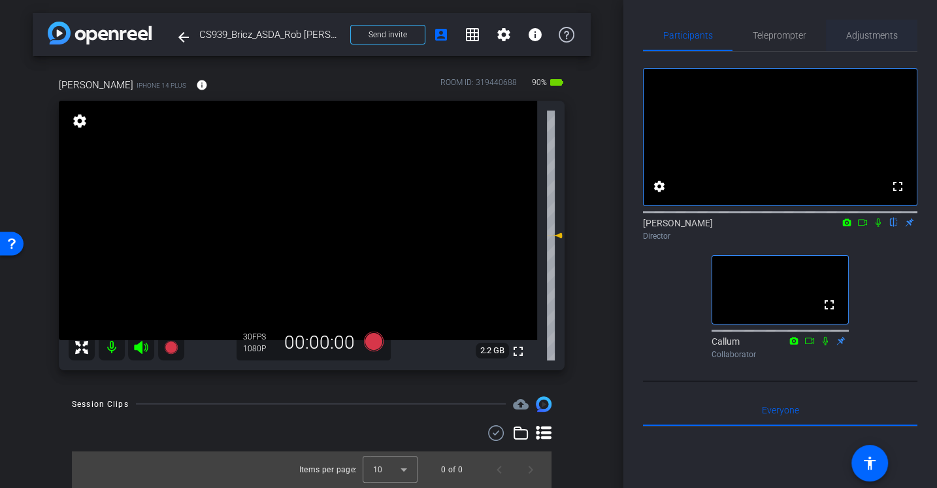
click at [858, 41] on span "Adjustments" at bounding box center [872, 35] width 52 height 31
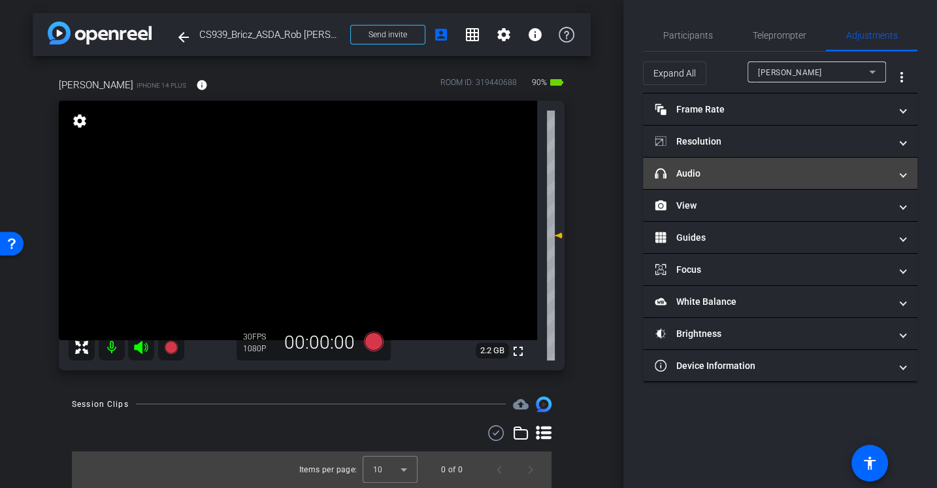
click at [689, 176] on mat-panel-title "headphone icon Audio" at bounding box center [772, 174] width 235 height 14
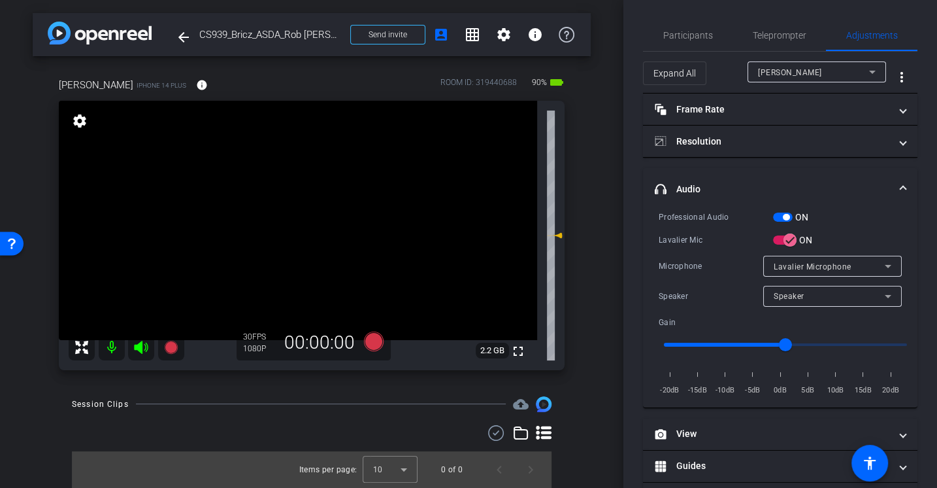
click at [700, 252] on div "Professional Audio ON Lavalier Mic ON Microphone Lavalier Microphone Speaker Sp…" at bounding box center [780, 303] width 243 height 187
click at [671, 40] on span "Participants" at bounding box center [688, 35] width 50 height 9
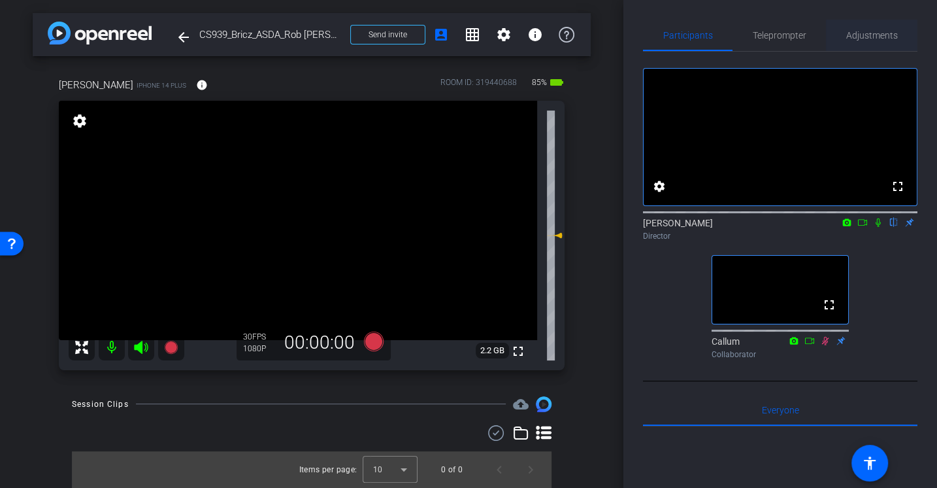
click at [869, 32] on span "Adjustments" at bounding box center [872, 35] width 52 height 9
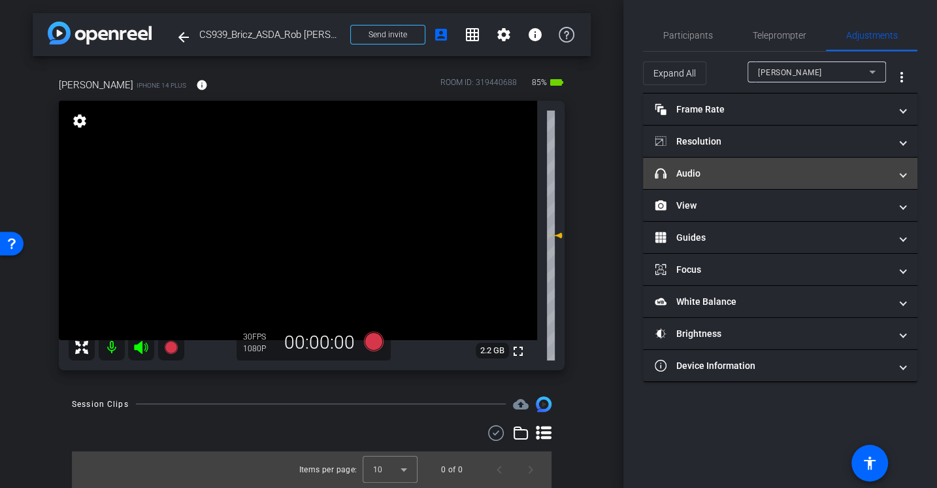
click at [684, 173] on mat-panel-title "headphone icon Audio" at bounding box center [772, 174] width 235 height 14
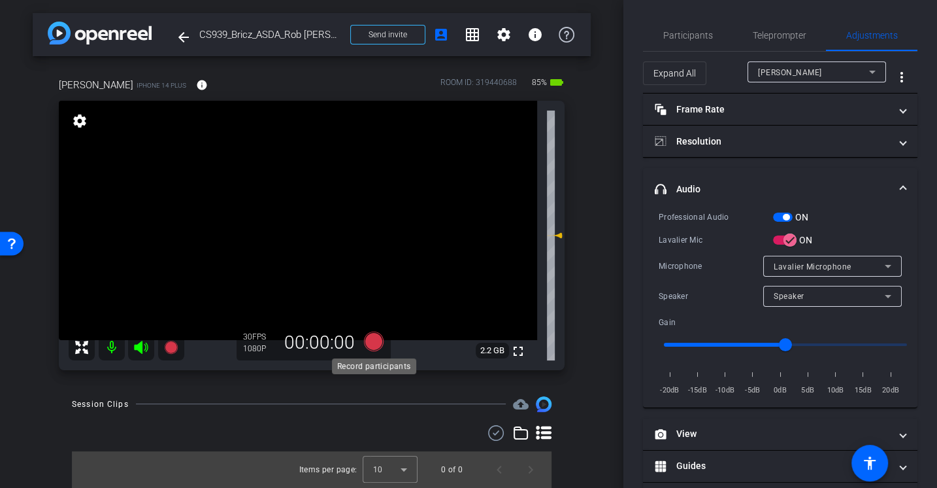
click at [382, 340] on icon at bounding box center [374, 341] width 20 height 20
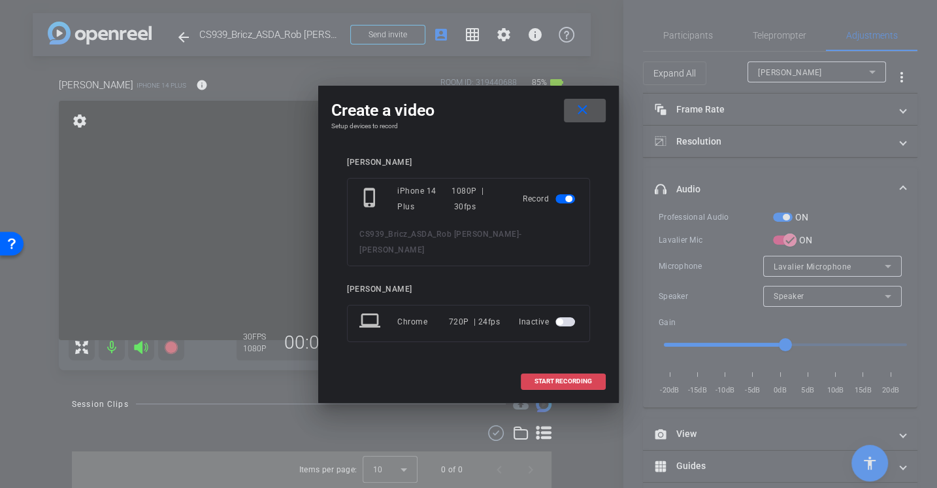
click at [542, 378] on span "START RECORDING" at bounding box center [564, 381] width 58 height 7
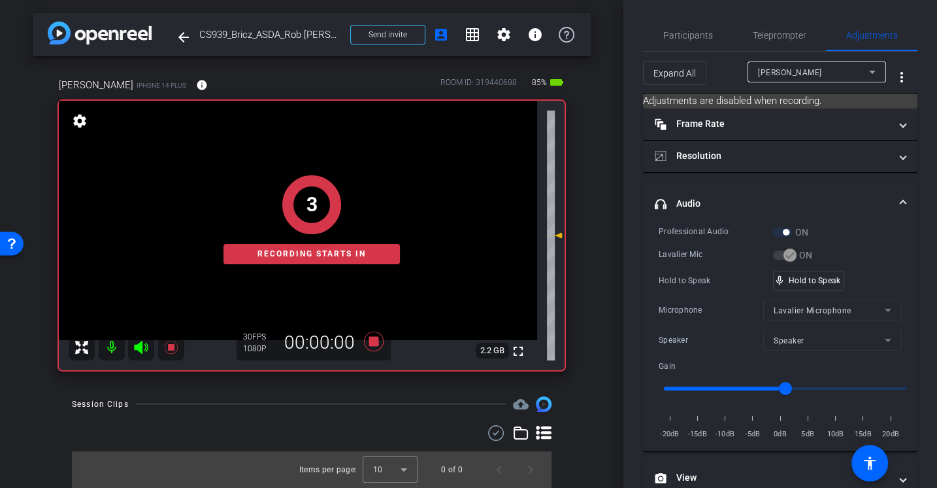
click at [694, 253] on div "Lavalier Mic" at bounding box center [716, 254] width 114 height 13
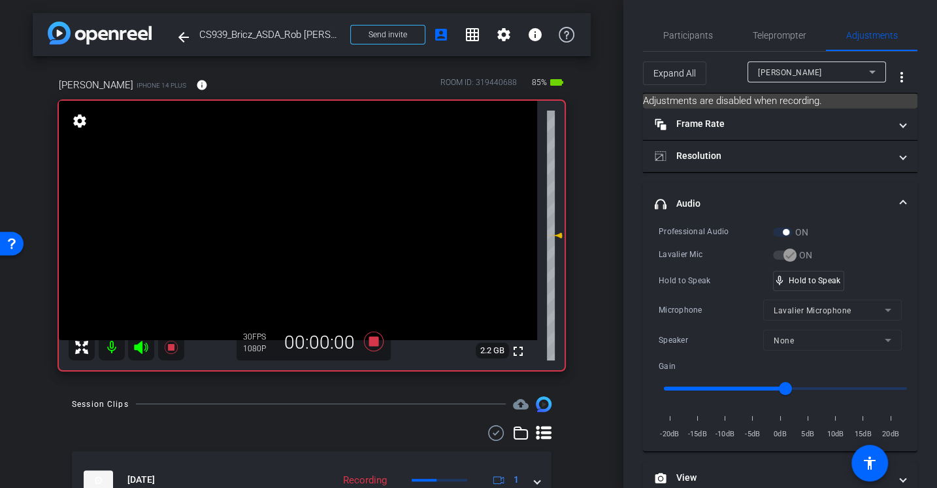
click at [703, 293] on div "Professional Audio ON Lavalier Mic ON Hold to Speak mic_none Hold to Speak Micr…" at bounding box center [780, 333] width 243 height 216
click at [678, 27] on span "Participants" at bounding box center [688, 35] width 50 height 31
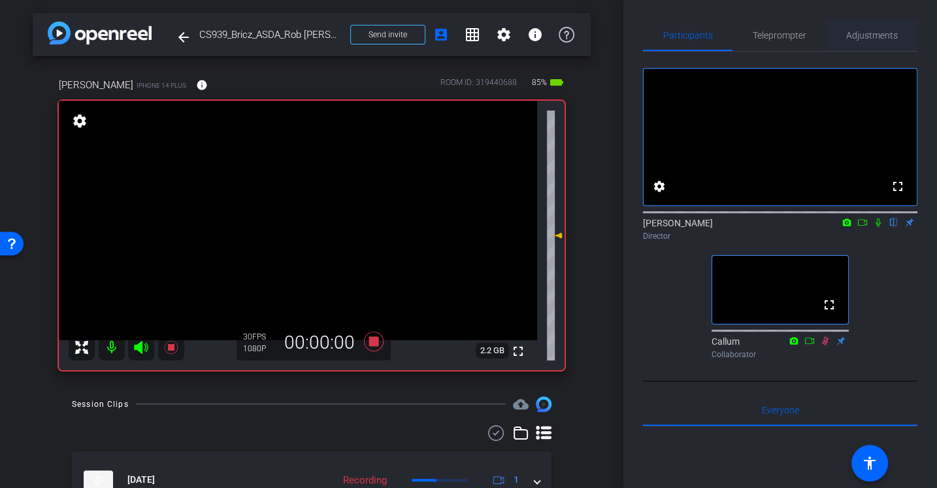
click at [885, 22] on span "Adjustments" at bounding box center [872, 35] width 52 height 31
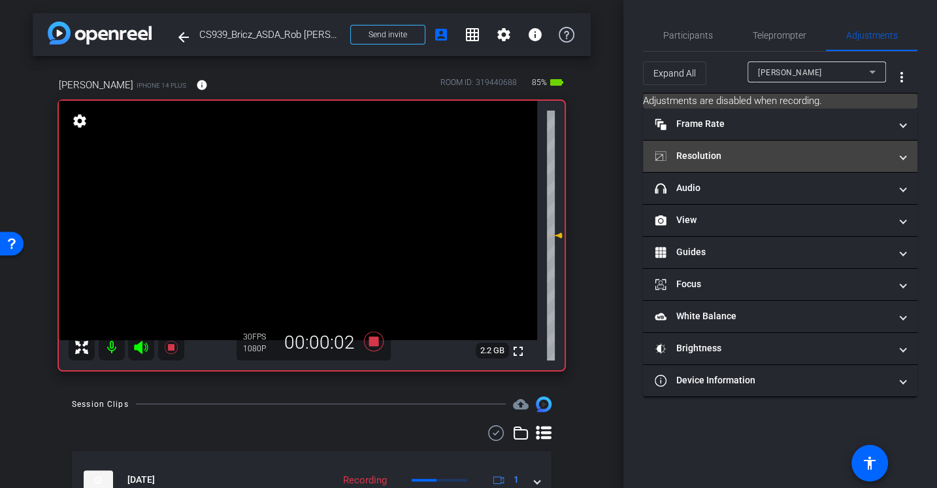
click at [705, 152] on mat-panel-title "Resolution" at bounding box center [772, 156] width 235 height 14
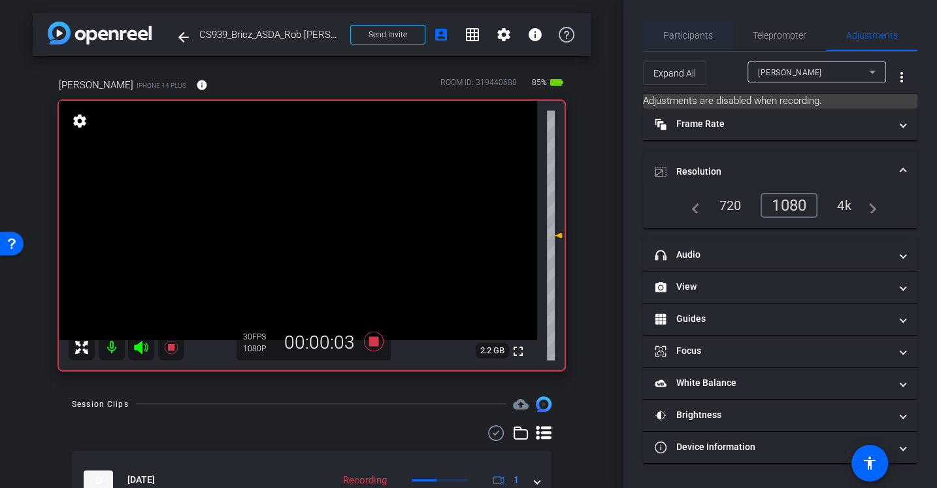
click at [693, 33] on span "Participants" at bounding box center [688, 35] width 50 height 9
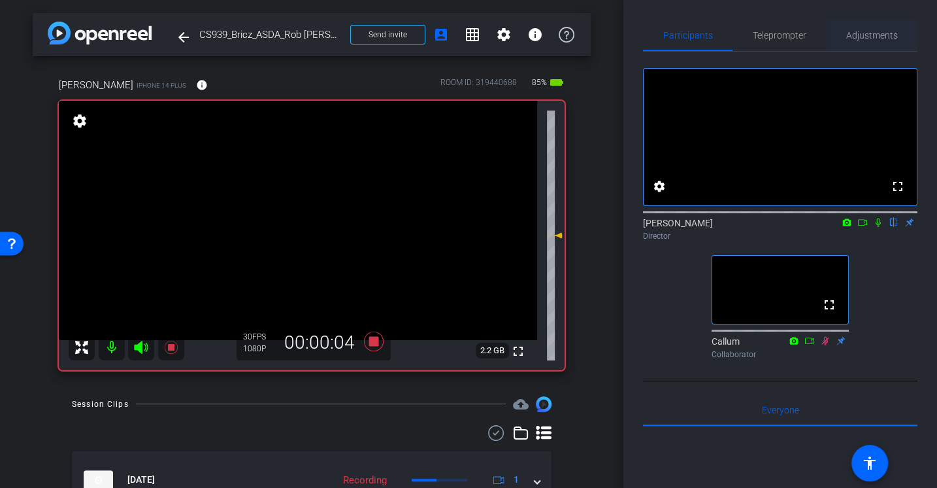
click at [870, 43] on span "Adjustments" at bounding box center [872, 35] width 52 height 31
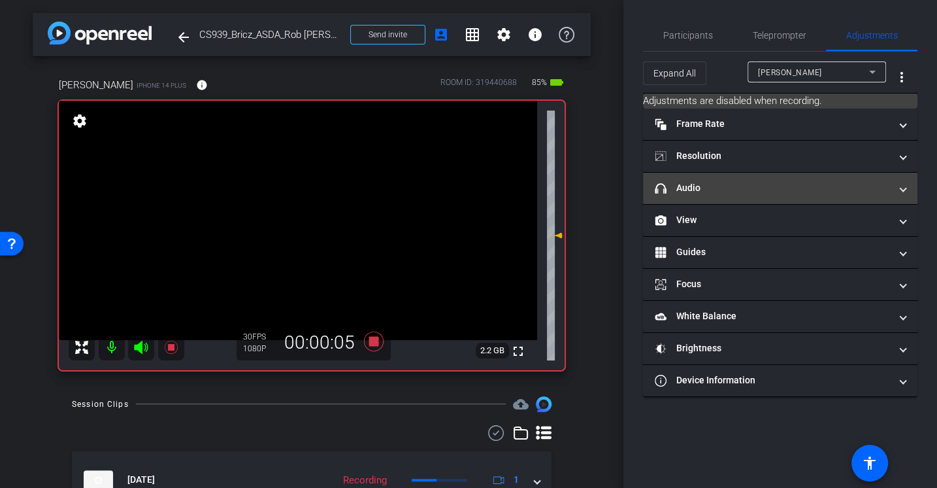
click at [714, 192] on mat-panel-title "headphone icon Audio" at bounding box center [772, 188] width 235 height 14
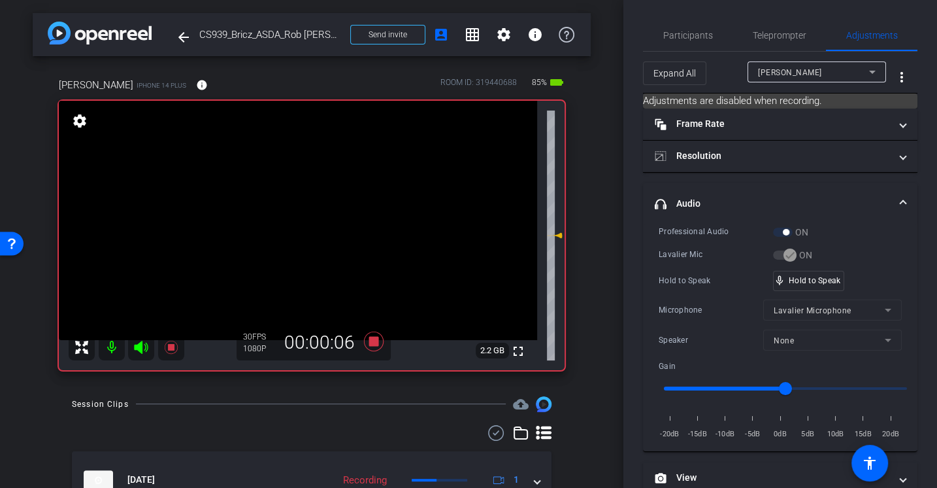
click at [712, 267] on div "Professional Audio ON Lavalier Mic ON Hold to Speak mic_none Hold to Speak Micr…" at bounding box center [780, 333] width 243 height 216
drag, startPoint x: 784, startPoint y: 384, endPoint x: 774, endPoint y: 384, distance: 9.8
click at [774, 384] on input "range" at bounding box center [785, 388] width 271 height 29
click at [703, 280] on div "Hold to Speak" at bounding box center [716, 280] width 114 height 13
drag, startPoint x: 773, startPoint y: 391, endPoint x: 753, endPoint y: 391, distance: 20.3
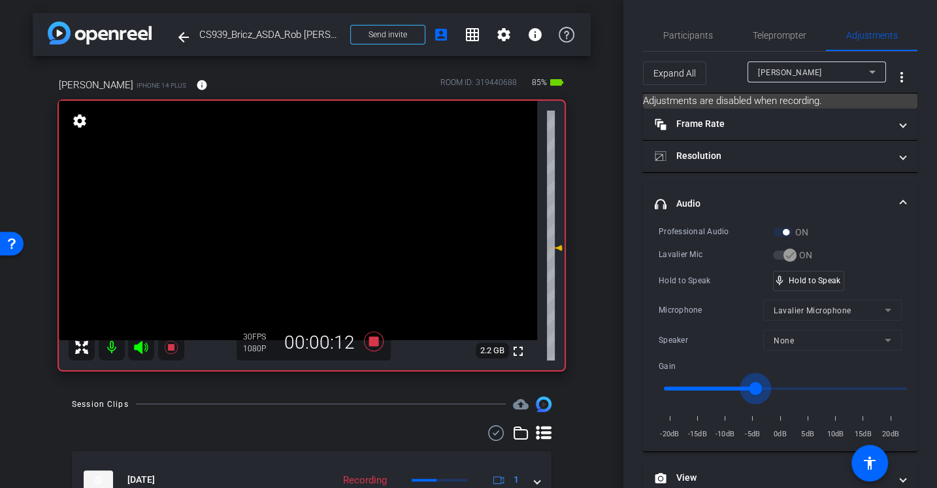
click at [753, 391] on input "range" at bounding box center [785, 388] width 271 height 29
drag, startPoint x: 753, startPoint y: 391, endPoint x: 746, endPoint y: 391, distance: 7.2
click at [746, 391] on input "range" at bounding box center [785, 388] width 271 height 29
type input "-6"
click at [749, 387] on input "range" at bounding box center [785, 388] width 271 height 29
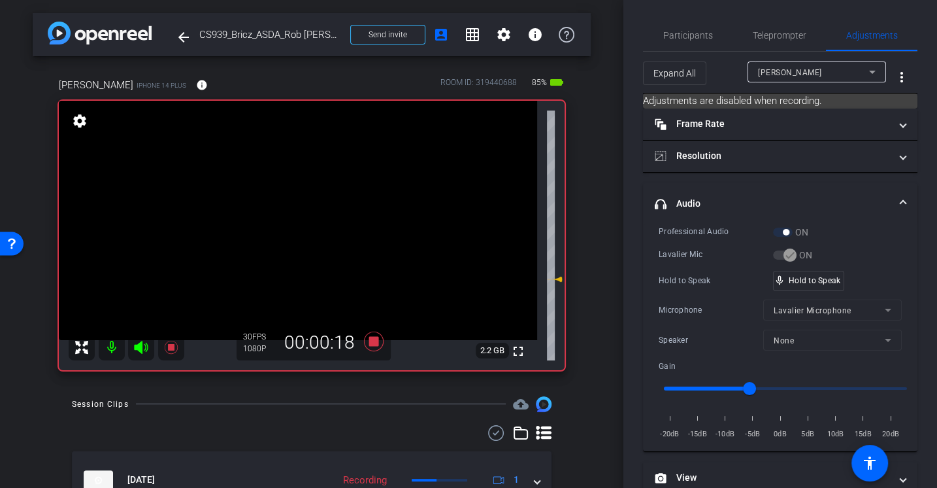
click at [688, 275] on div "Hold to Speak" at bounding box center [716, 280] width 114 height 13
click at [679, 271] on div "Hold to Speak mic_none Hold to Speak" at bounding box center [780, 281] width 243 height 20
click at [373, 344] on icon at bounding box center [374, 341] width 20 height 20
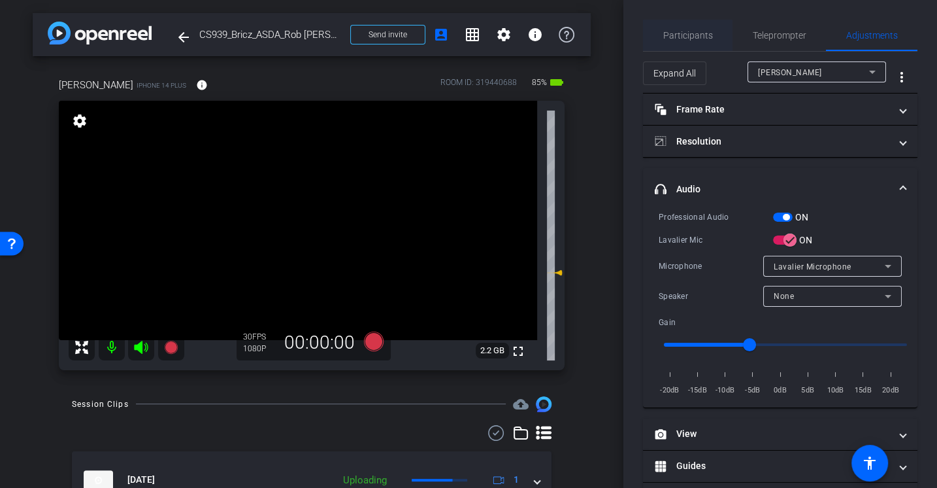
click at [690, 31] on span "Participants" at bounding box center [688, 35] width 50 height 9
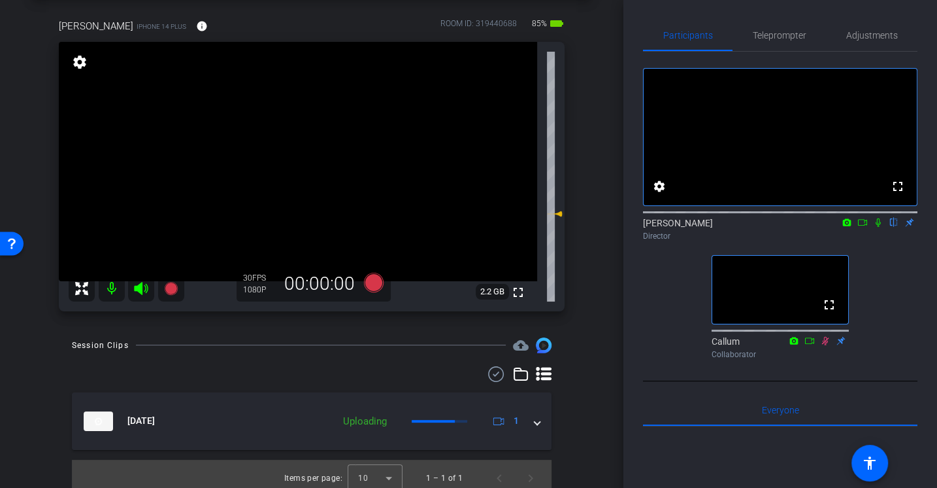
scroll to position [60, 0]
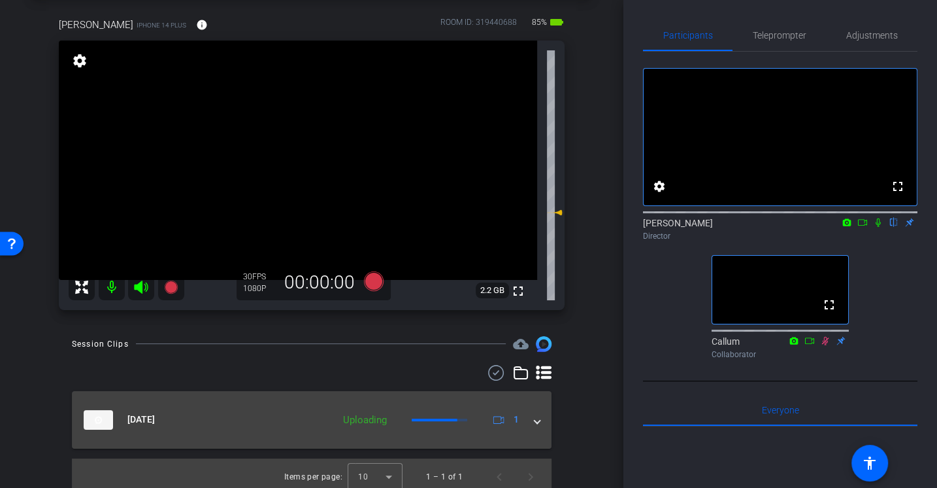
click at [538, 418] on span at bounding box center [537, 419] width 5 height 14
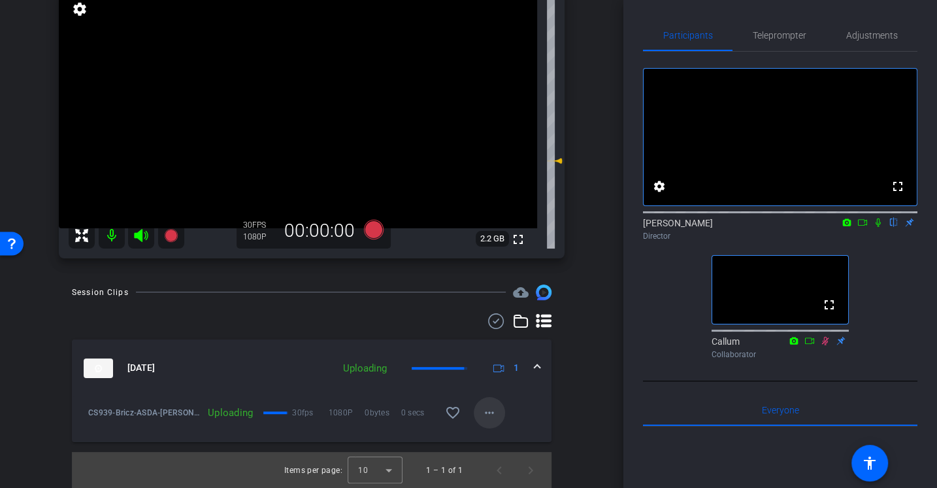
scroll to position [0, 0]
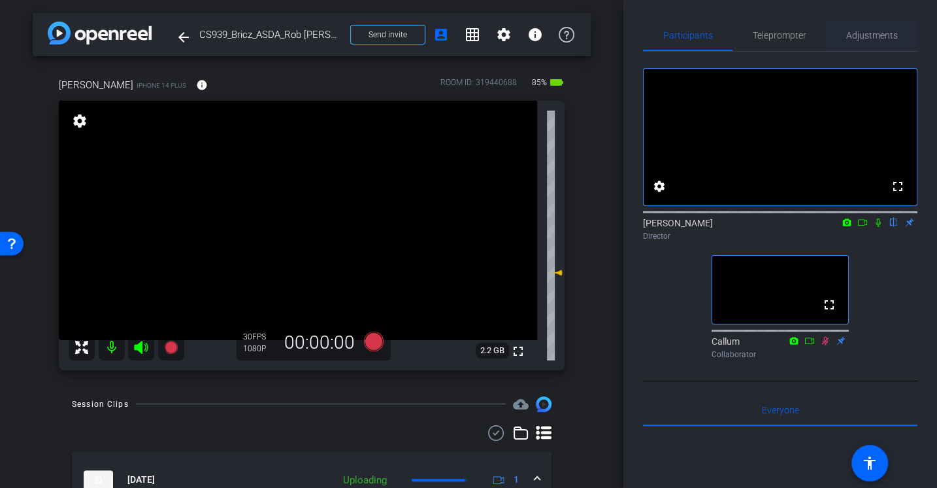
click at [860, 45] on span "Adjustments" at bounding box center [872, 35] width 52 height 31
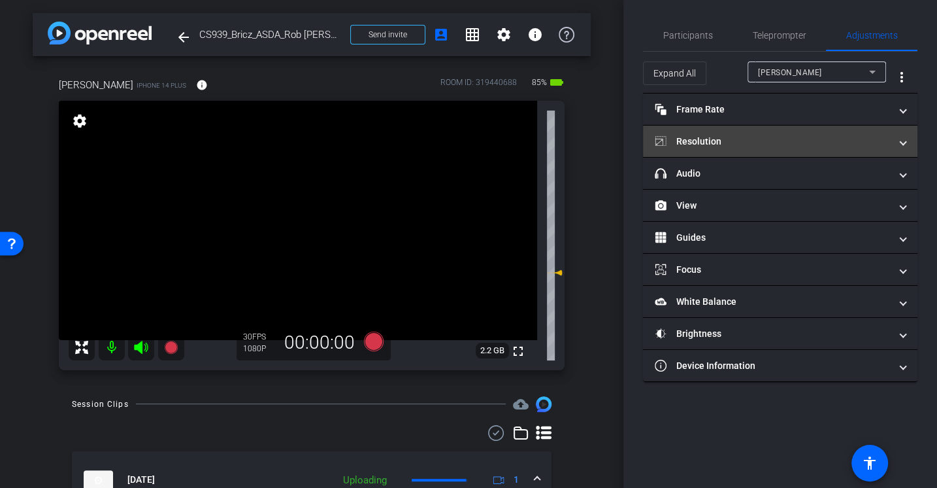
click at [721, 137] on mat-panel-title "Resolution" at bounding box center [772, 142] width 235 height 14
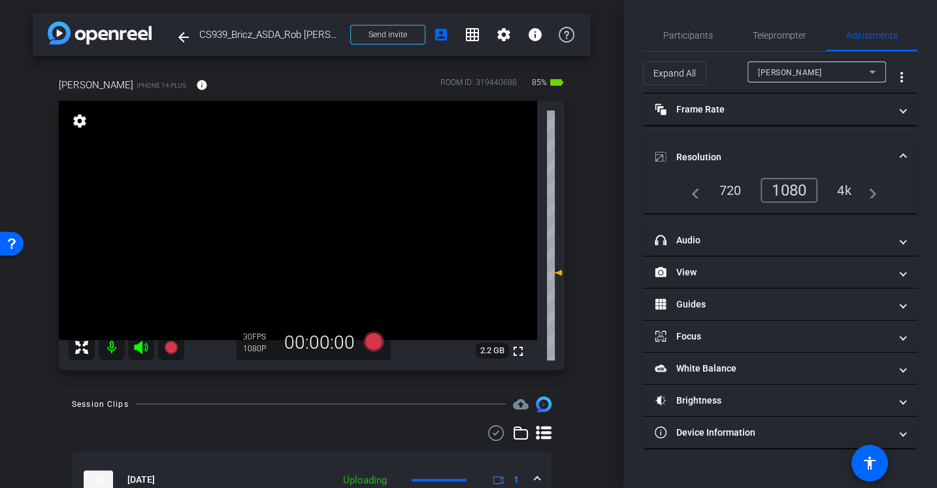
click at [741, 187] on div "720" at bounding box center [730, 190] width 42 height 22
click at [697, 24] on span "Participants" at bounding box center [688, 35] width 50 height 31
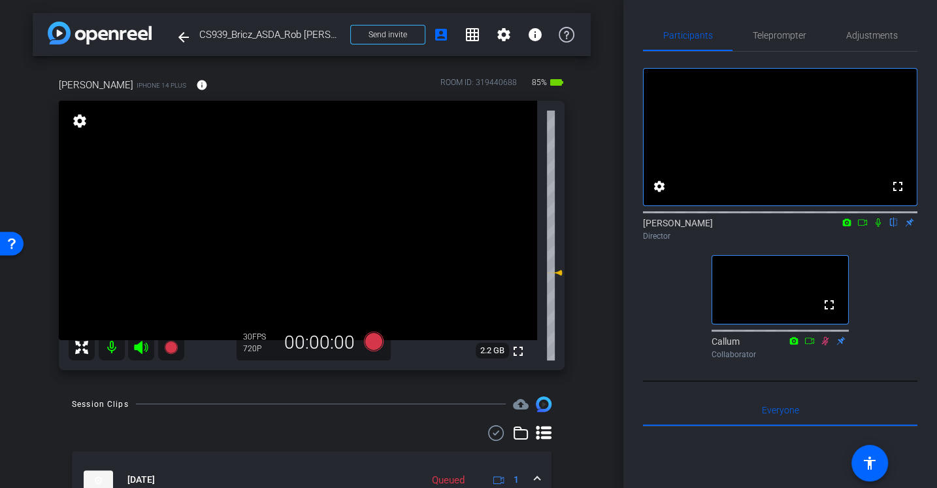
click at [663, 324] on div "fullscreen settings [PERSON_NAME] flip Director fullscreen Callum Collaborator" at bounding box center [780, 208] width 274 height 312
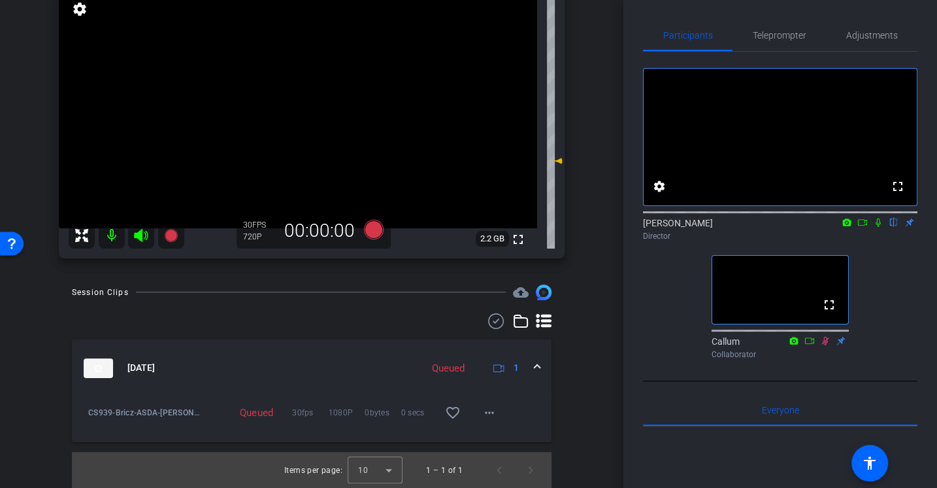
scroll to position [104, 0]
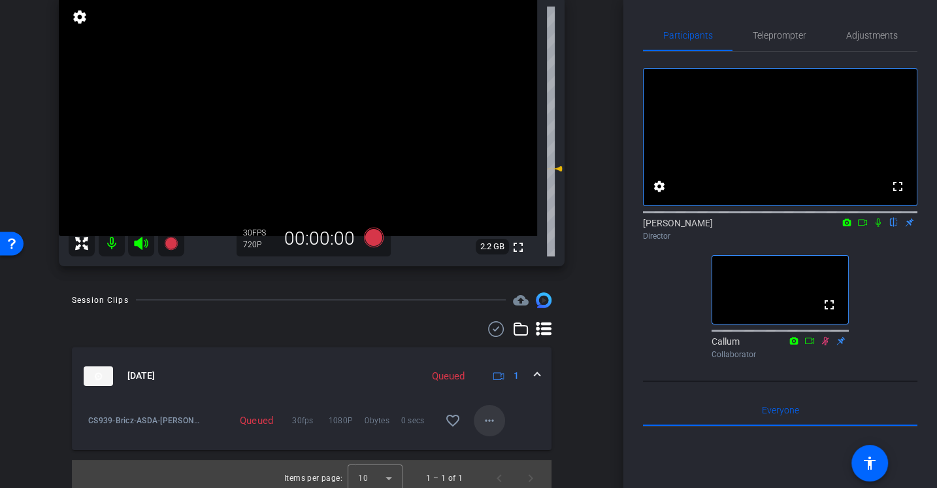
click at [496, 415] on mat-icon "more_horiz" at bounding box center [490, 420] width 16 height 16
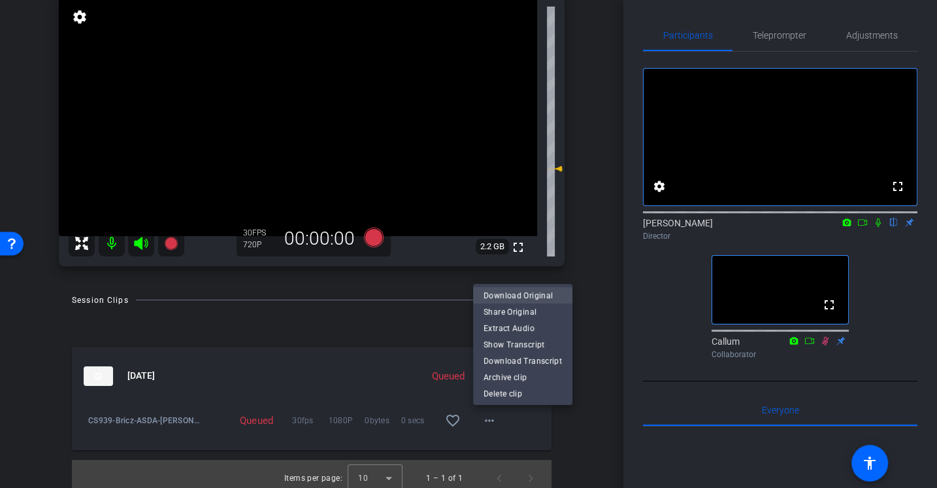
click at [493, 290] on span "Download Original" at bounding box center [523, 295] width 78 height 16
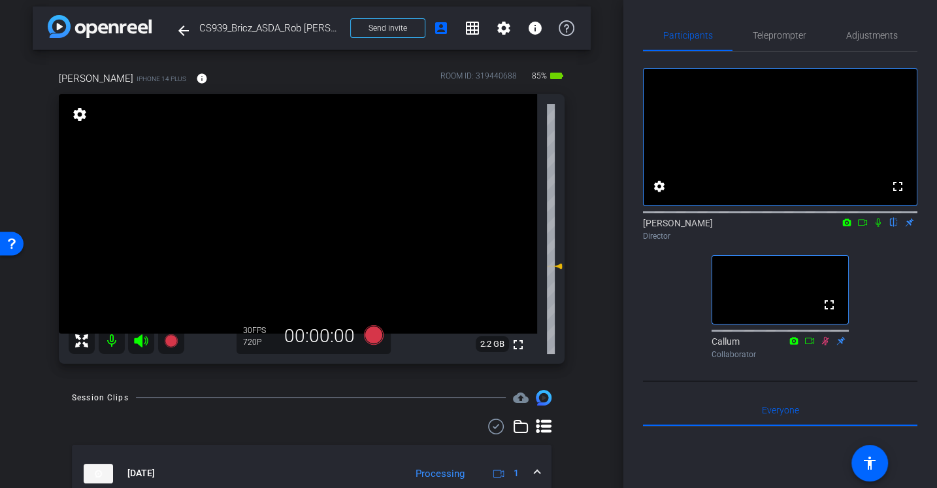
scroll to position [0, 0]
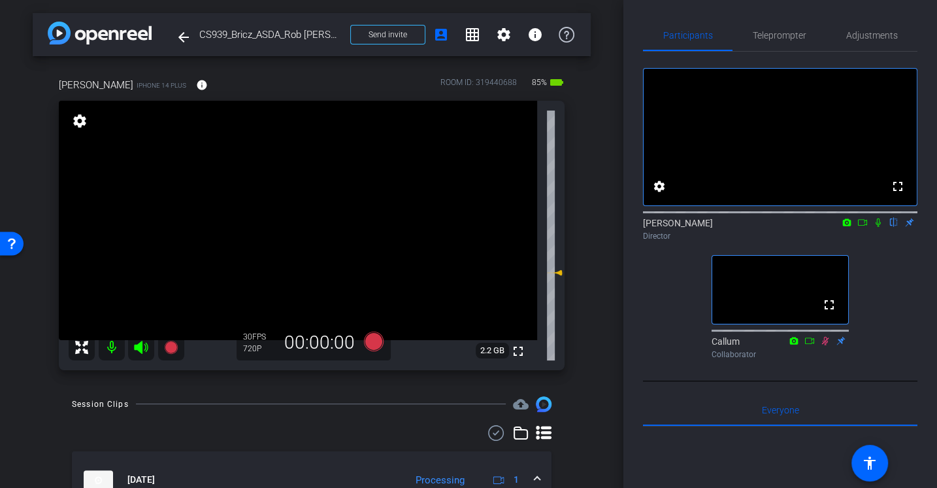
click at [598, 365] on div "arrow_back CS939_Bricz_ASDA_Rob [PERSON_NAME] Back to project Send invite accou…" at bounding box center [311, 244] width 623 height 488
click at [866, 38] on span "Adjustments" at bounding box center [872, 35] width 52 height 9
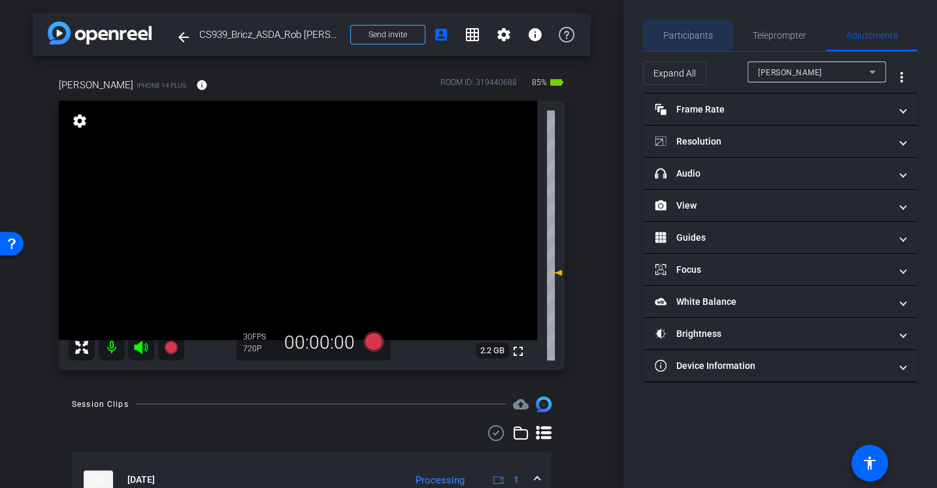
click at [668, 35] on span "Participants" at bounding box center [688, 35] width 50 height 9
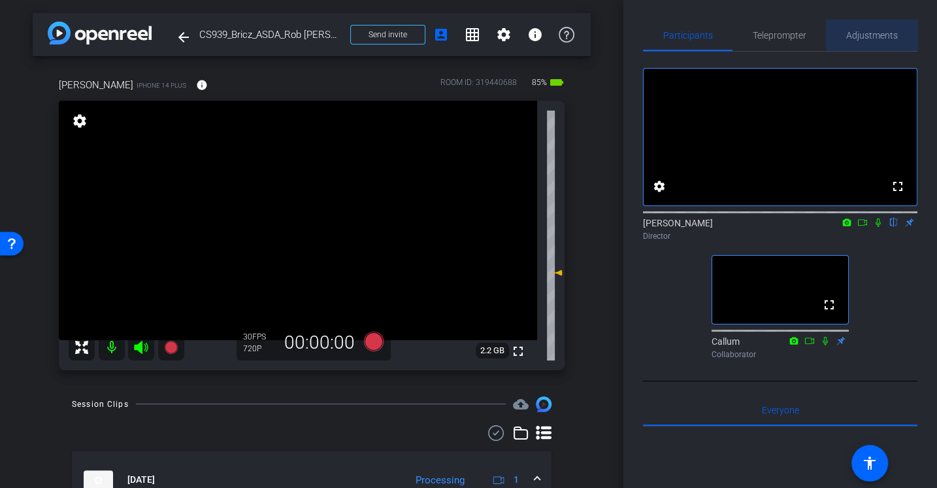
click at [862, 31] on span "Adjustments" at bounding box center [872, 35] width 52 height 9
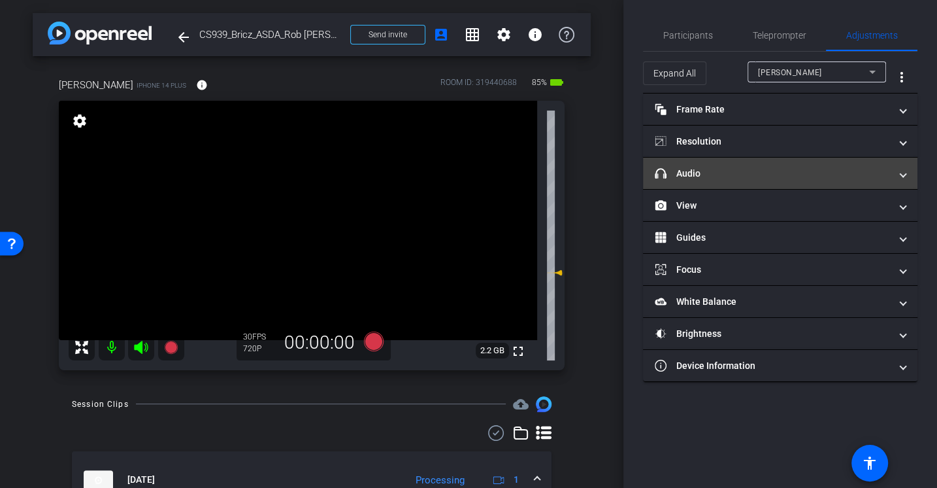
click at [670, 174] on mat-panel-title "headphone icon Audio" at bounding box center [772, 174] width 235 height 14
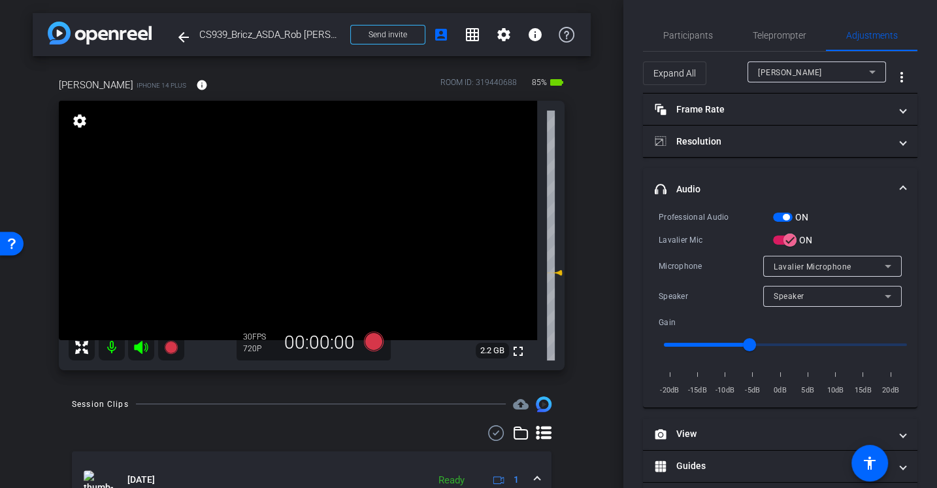
click at [701, 230] on div "Professional Audio ON Lavalier Mic ON Microphone Lavalier Microphone Speaker Sp…" at bounding box center [780, 303] width 243 height 187
click at [376, 342] on icon at bounding box center [374, 341] width 20 height 20
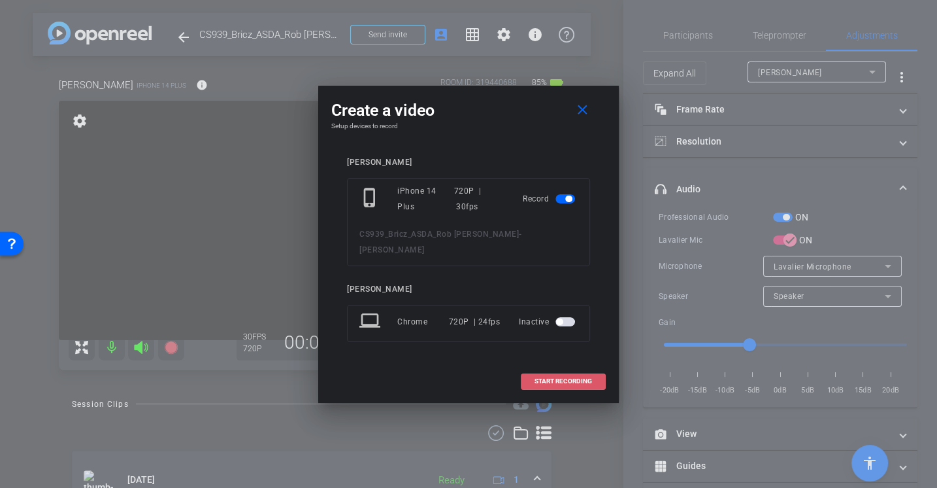
click at [572, 378] on span "START RECORDING" at bounding box center [564, 381] width 58 height 7
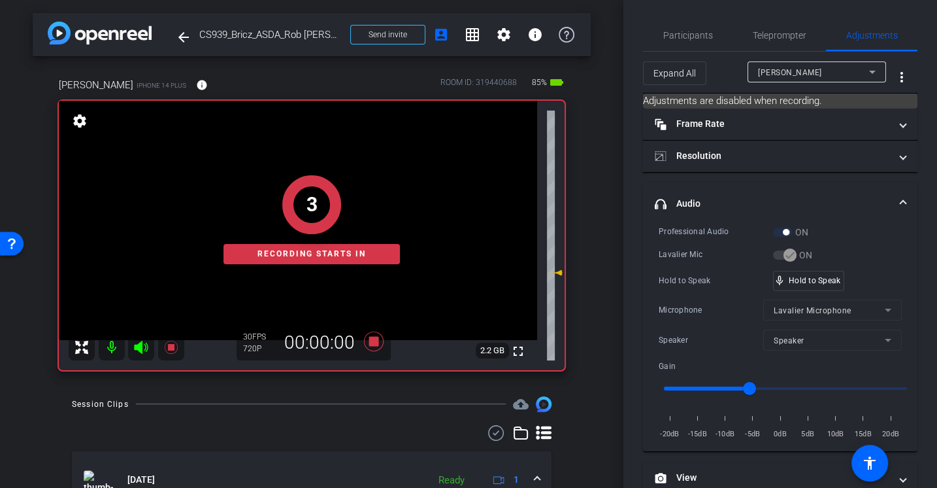
click at [695, 281] on div "Hold to Speak" at bounding box center [716, 280] width 114 height 13
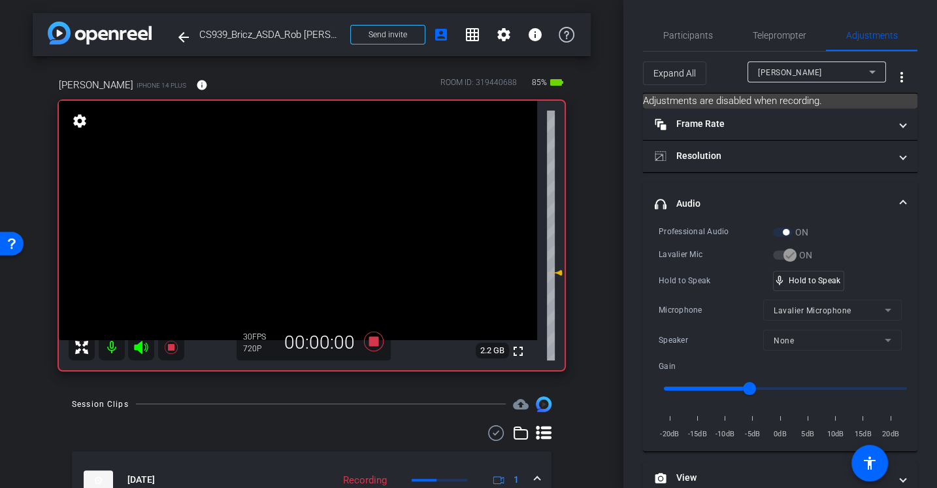
drag, startPoint x: 694, startPoint y: 239, endPoint x: 694, endPoint y: 231, distance: 8.5
click at [694, 239] on div "Professional Audio ON Lavalier Mic ON Hold to Speak mic_none Hold to Speak Micr…" at bounding box center [780, 333] width 243 height 216
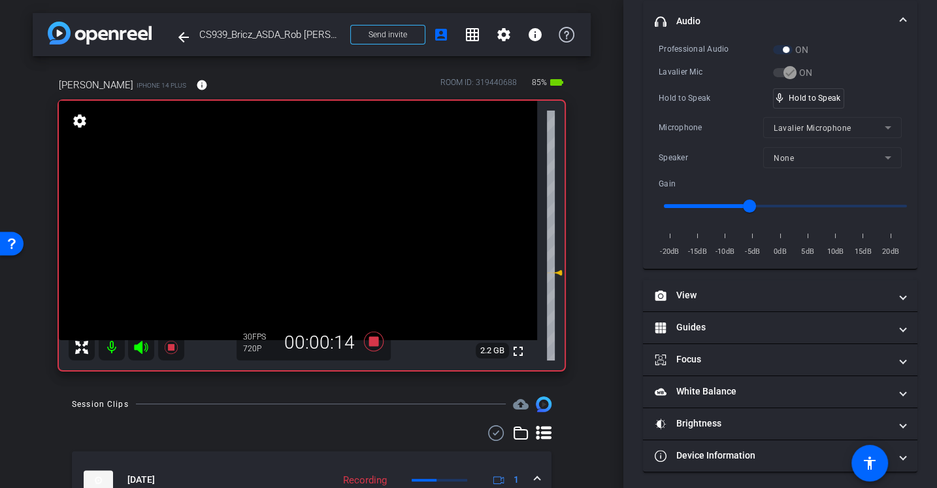
click at [684, 83] on div "Professional Audio ON Lavalier Mic ON Hold to Speak mic_none Hold to Speak Micr…" at bounding box center [780, 150] width 243 height 216
click at [689, 122] on div "Microphone" at bounding box center [711, 127] width 105 height 13
click at [694, 126] on div "Microphone" at bounding box center [711, 127] width 105 height 13
click at [668, 88] on div "Hold to Speak mic_none Hold to Speak" at bounding box center [780, 98] width 243 height 20
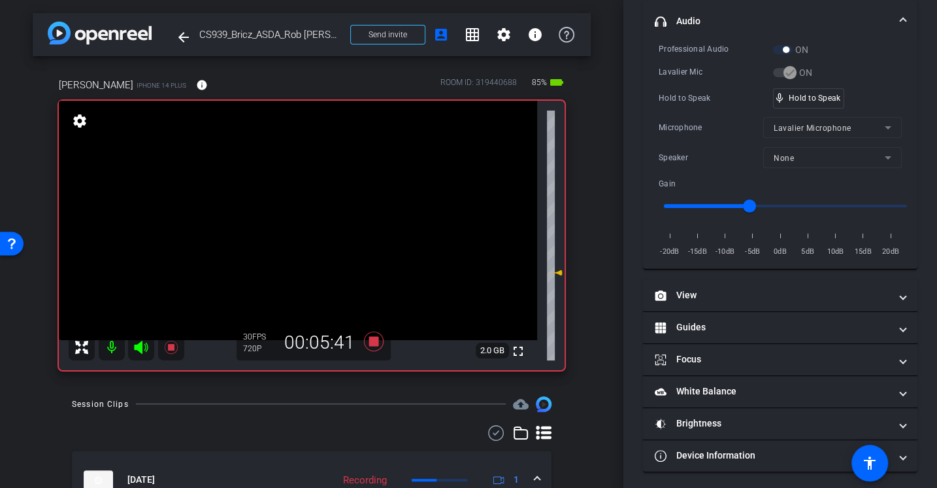
click at [718, 135] on div "Microphone Lavalier Microphone" at bounding box center [780, 127] width 243 height 21
click at [673, 99] on div "Hold to Speak" at bounding box center [716, 97] width 114 height 13
click at [689, 103] on div "Hold to Speak mic_none Hold to Speak" at bounding box center [780, 98] width 243 height 20
click at [376, 346] on icon at bounding box center [373, 341] width 31 height 24
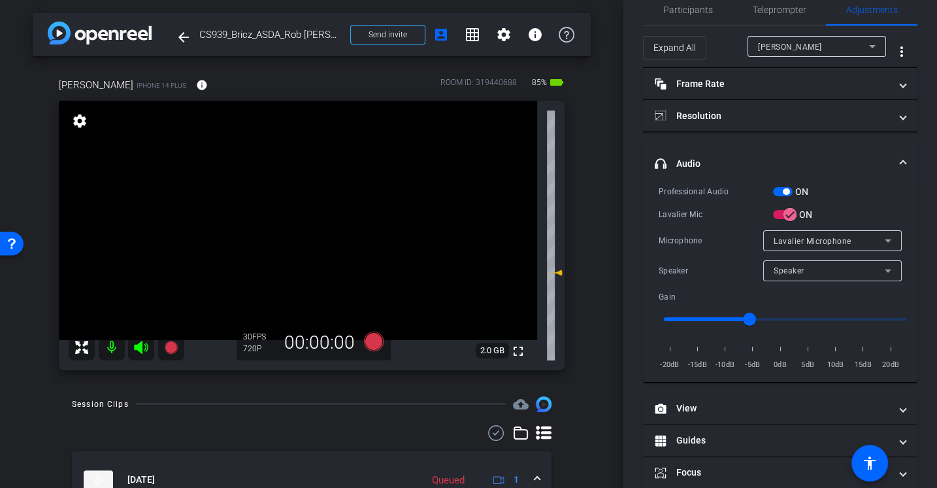
scroll to position [0, 0]
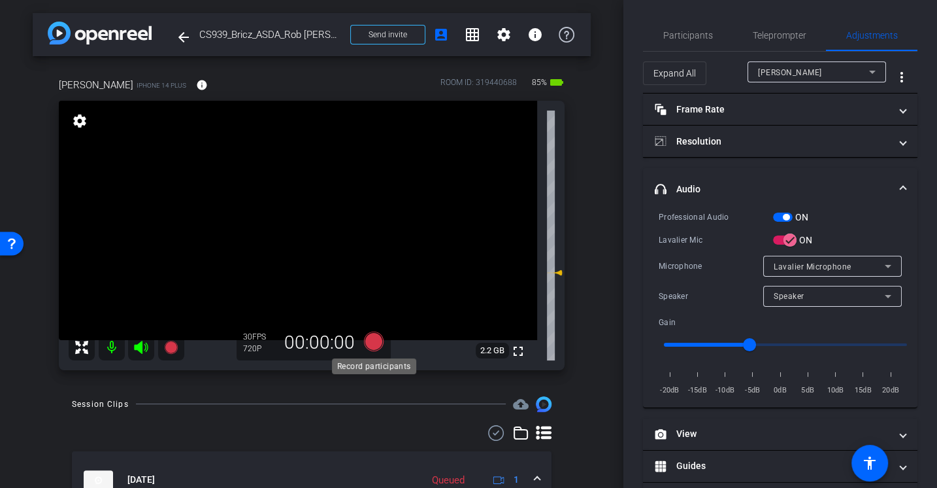
click at [373, 336] on icon at bounding box center [374, 341] width 20 height 20
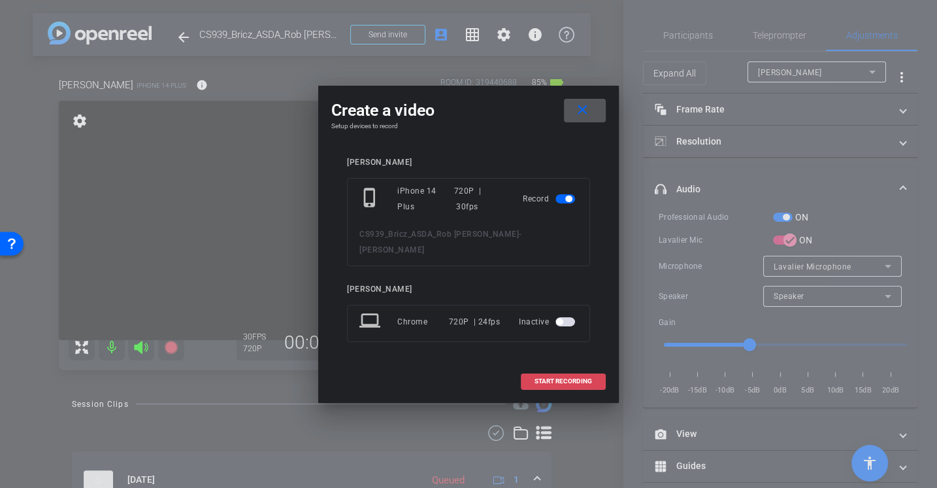
click at [557, 376] on span at bounding box center [564, 380] width 84 height 31
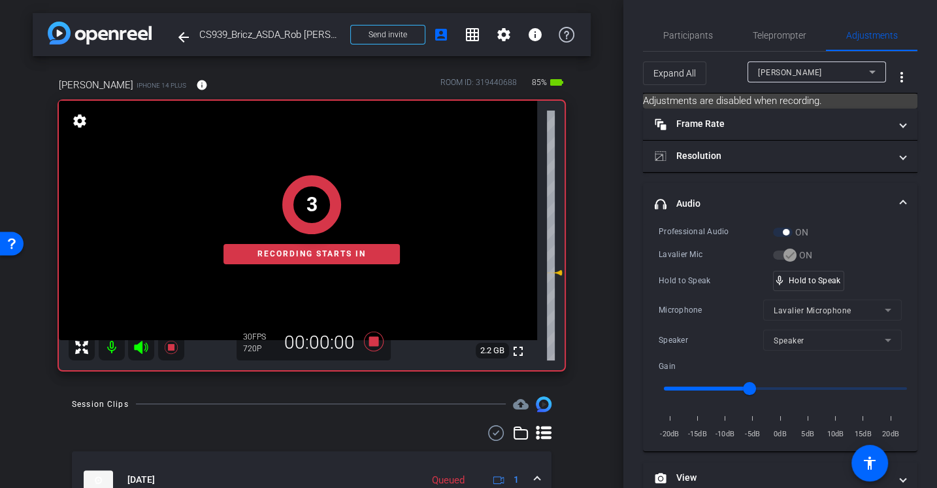
click at [691, 257] on div "Lavalier Mic" at bounding box center [716, 254] width 114 height 13
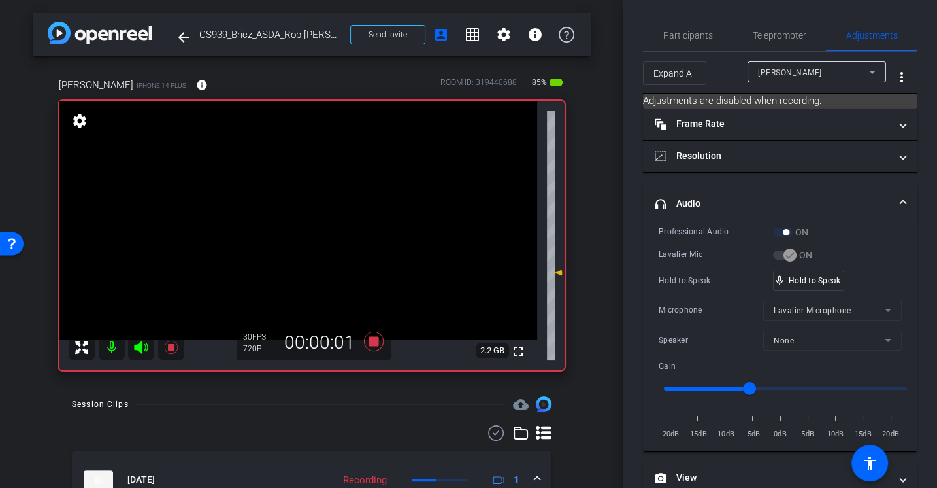
click at [680, 225] on div "Professional Audio" at bounding box center [716, 231] width 114 height 13
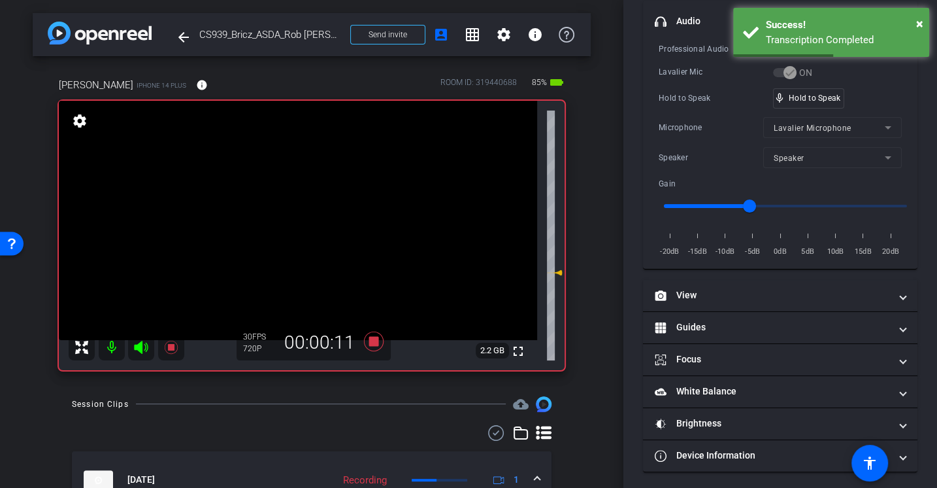
click at [689, 135] on div "Microphone Lavalier Microphone" at bounding box center [780, 127] width 243 height 21
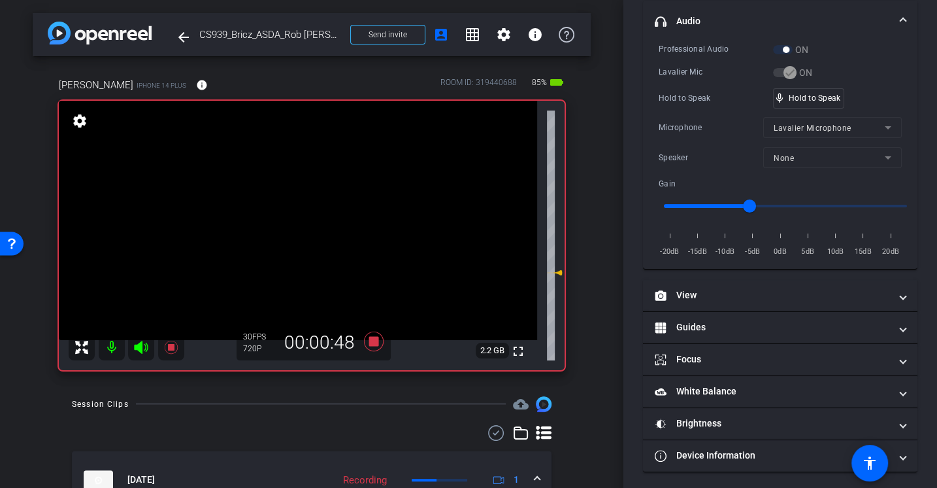
click at [681, 112] on div "Professional Audio ON Lavalier Mic ON Hold to Speak mic_none Hold to Speak Micr…" at bounding box center [780, 150] width 243 height 216
click at [675, 112] on div "Professional Audio ON Lavalier Mic ON Hold to Speak mic_none Hold to Speak Micr…" at bounding box center [780, 150] width 243 height 216
click at [699, 125] on div "Microphone" at bounding box center [711, 127] width 105 height 13
click at [721, 114] on div "Professional Audio ON Lavalier Mic ON Hold to Speak mic_none Hold to Speak Micr…" at bounding box center [780, 150] width 243 height 216
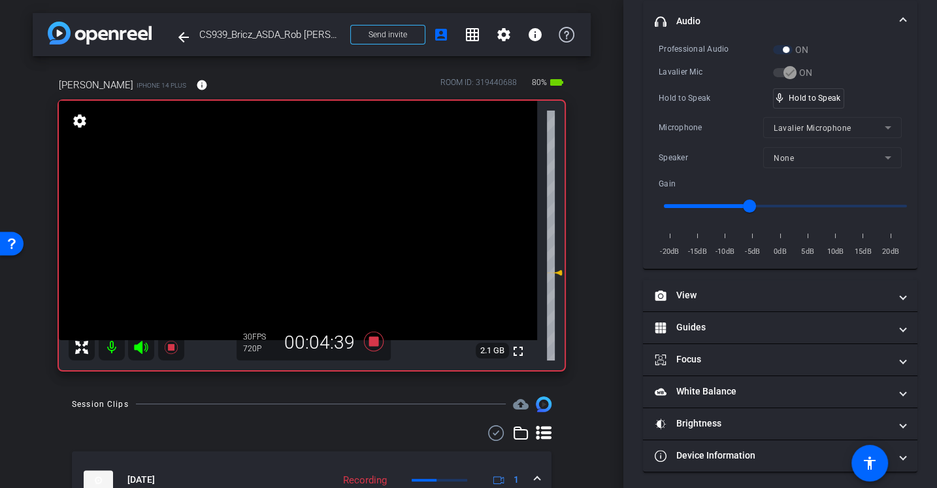
click at [686, 117] on div "Microphone Lavalier Microphone" at bounding box center [780, 127] width 243 height 21
click at [676, 101] on div "Hold to Speak" at bounding box center [716, 97] width 114 height 13
click at [693, 112] on div "Professional Audio ON Lavalier Mic ON Hold to Speak mic_none Hold to Speak Micr…" at bounding box center [780, 150] width 243 height 216
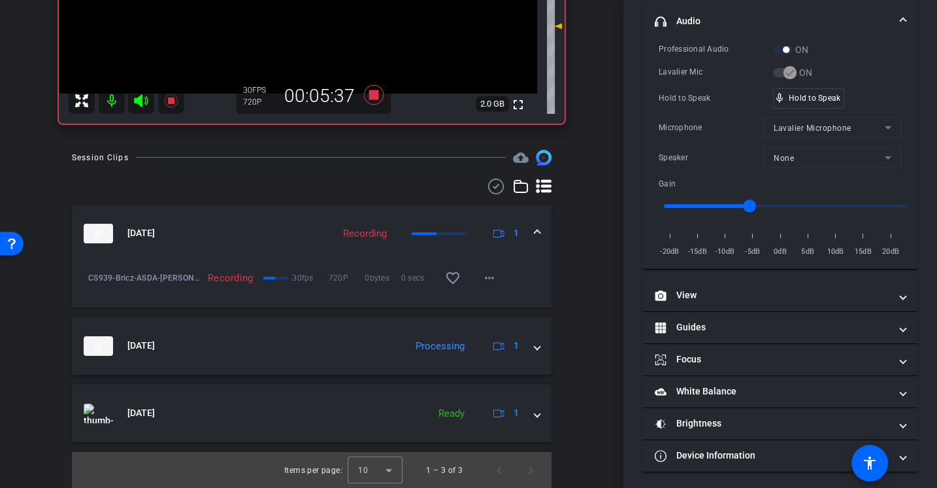
scroll to position [0, 0]
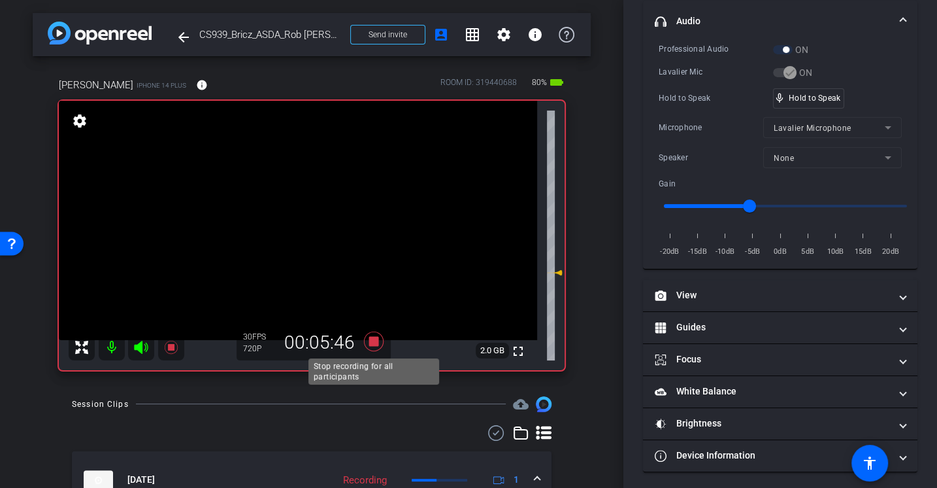
click at [378, 339] on icon at bounding box center [374, 341] width 20 height 20
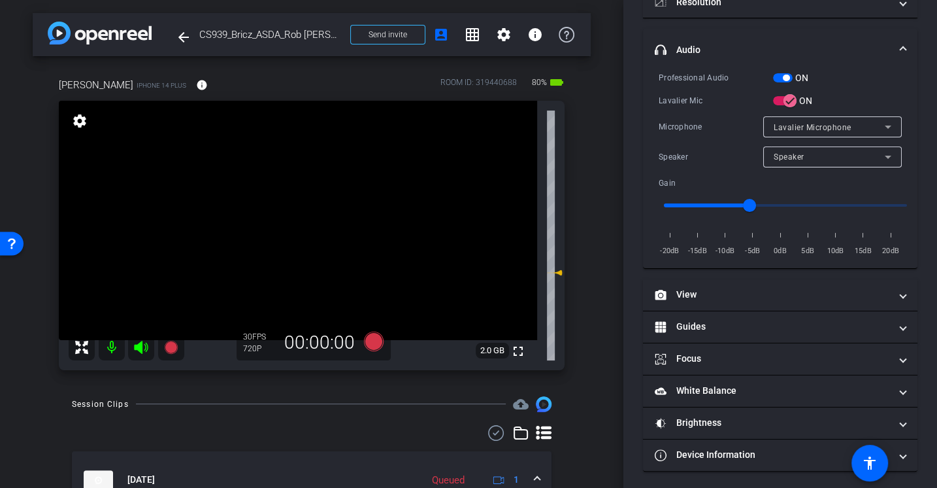
click at [671, 146] on div "Speaker Speaker" at bounding box center [780, 156] width 243 height 21
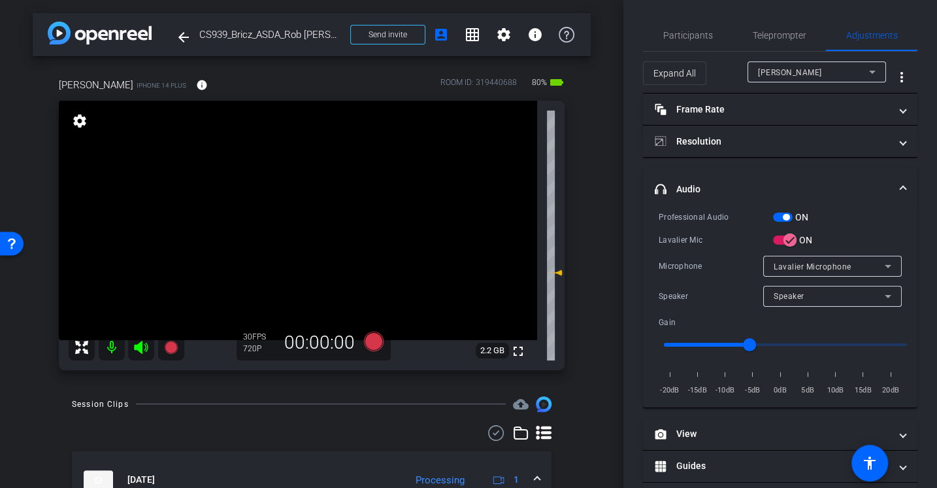
click at [672, 253] on div "Professional Audio ON Lavalier Mic ON Microphone Lavalier Microphone Speaker Sp…" at bounding box center [780, 303] width 243 height 187
click at [697, 233] on div "Lavalier Mic" at bounding box center [716, 239] width 114 height 13
click at [702, 236] on div "Lavalier Mic" at bounding box center [716, 239] width 114 height 13
click at [374, 339] on icon at bounding box center [374, 341] width 20 height 20
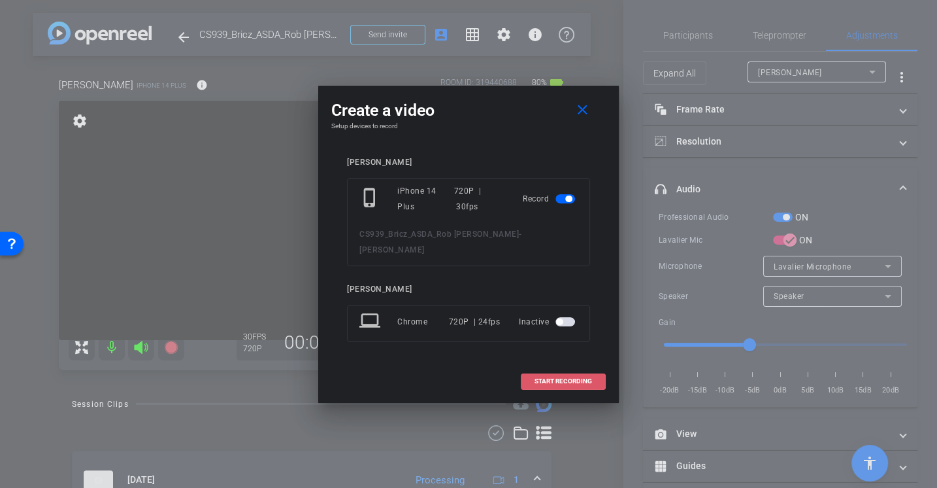
click at [550, 378] on span "START RECORDING" at bounding box center [564, 381] width 58 height 7
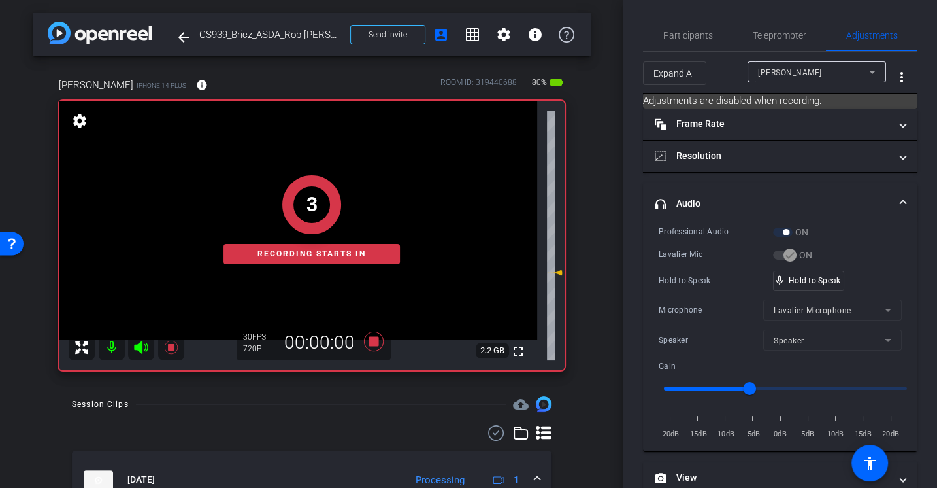
click at [704, 240] on div "Professional Audio ON Lavalier Mic ON Hold to Speak mic_none Hold to Speak Micr…" at bounding box center [780, 333] width 243 height 216
click at [705, 274] on div "Hold to Speak" at bounding box center [716, 280] width 114 height 13
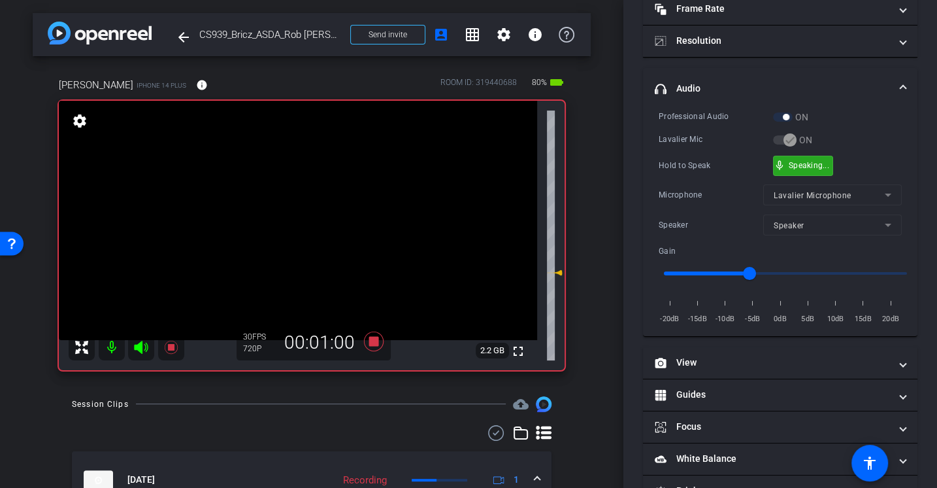
scroll to position [182, 0]
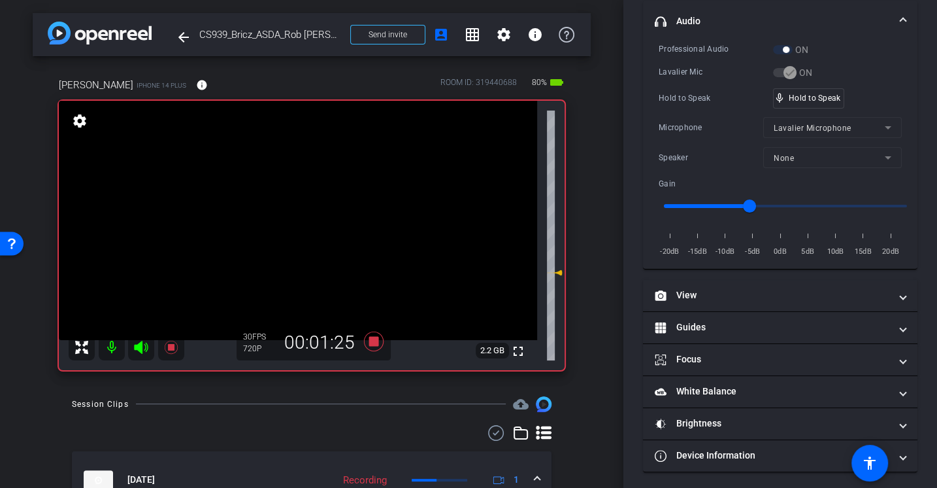
click at [677, 118] on div "Microphone Lavalier Microphone" at bounding box center [780, 127] width 243 height 21
click at [694, 114] on div "Professional Audio ON Lavalier Mic ON Hold to Speak mic_none Hold to Speak Micr…" at bounding box center [780, 150] width 243 height 216
click at [701, 91] on div "Hold to Speak" at bounding box center [716, 97] width 114 height 13
click at [693, 125] on div "Microphone" at bounding box center [711, 127] width 105 height 13
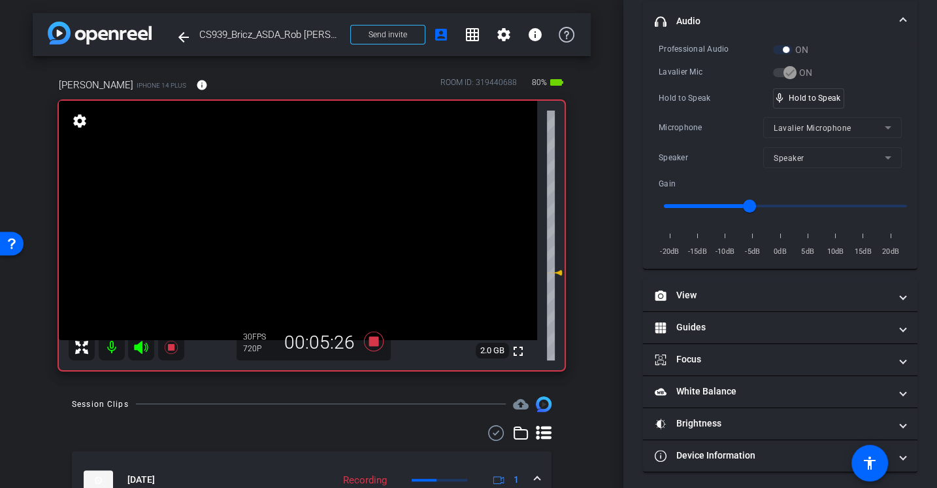
click at [382, 351] on icon at bounding box center [373, 341] width 31 height 24
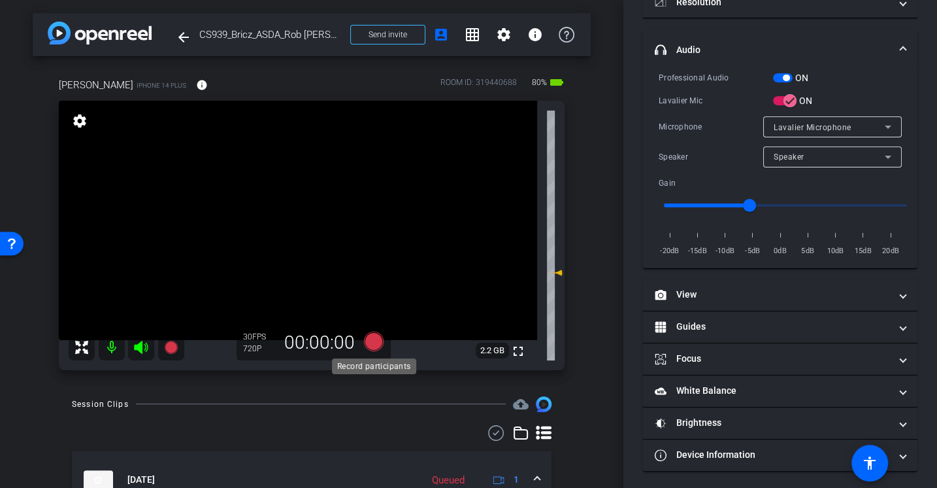
click at [371, 348] on icon at bounding box center [374, 341] width 20 height 20
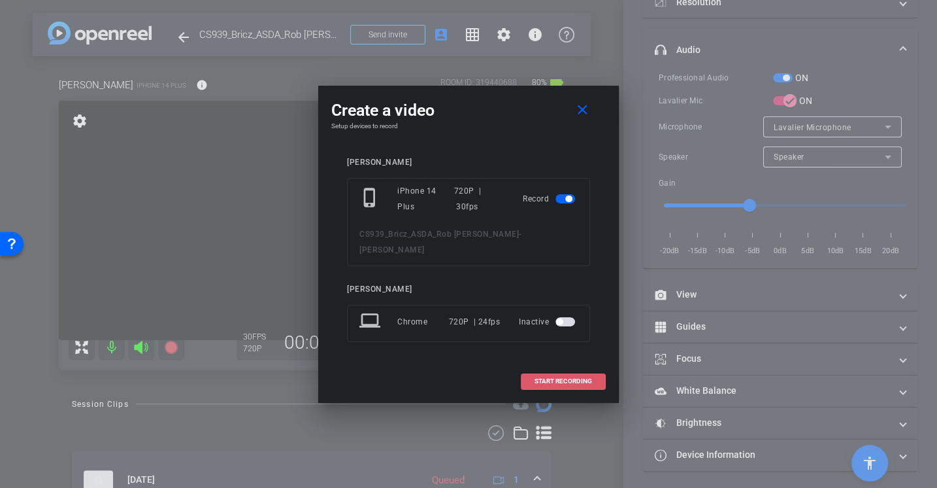
click at [570, 365] on span at bounding box center [564, 380] width 84 height 31
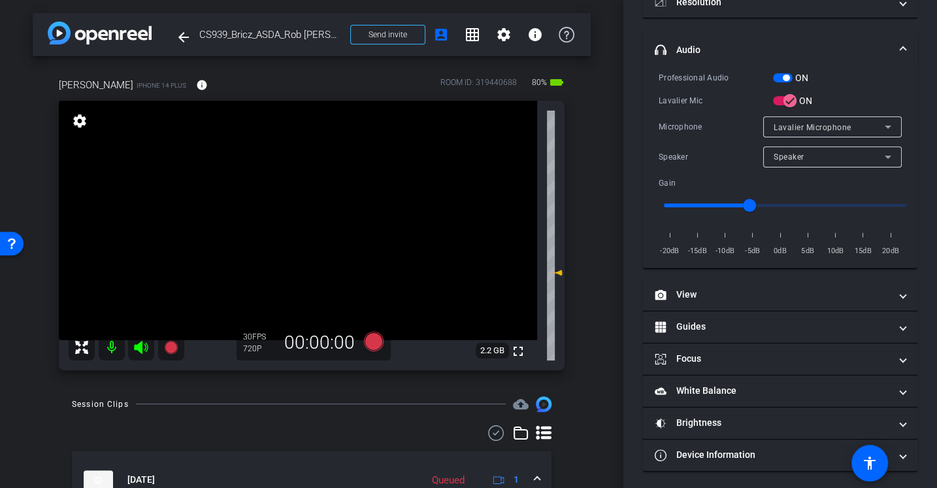
scroll to position [182, 0]
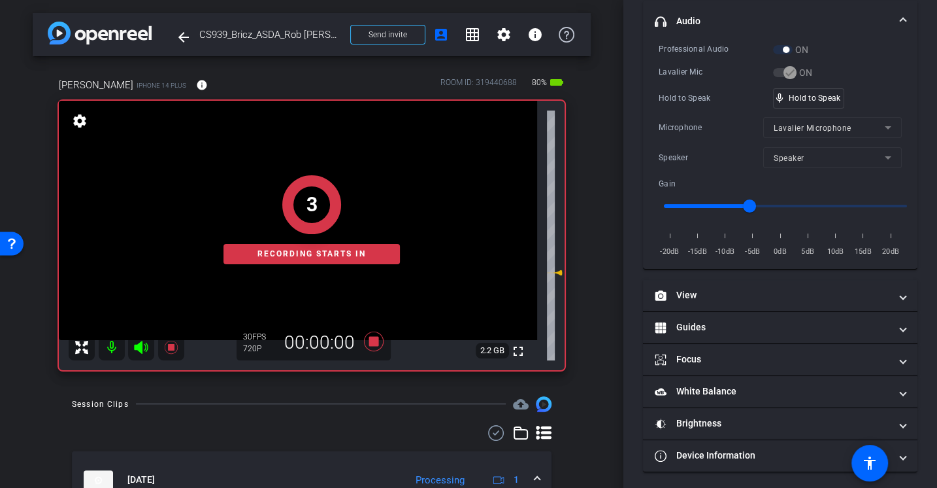
click at [680, 124] on div "Microphone" at bounding box center [711, 127] width 105 height 13
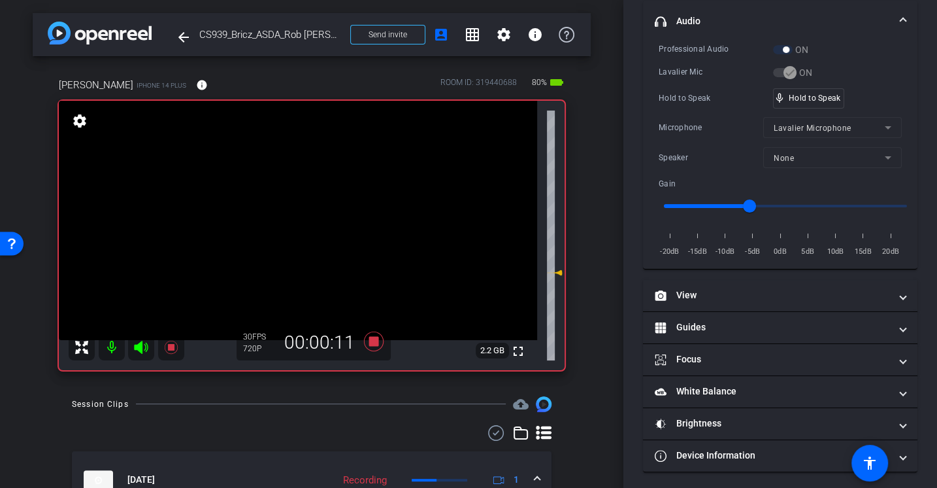
click at [680, 85] on div "Professional Audio ON Lavalier Mic ON Hold to Speak mic_none Hold to Speak Micr…" at bounding box center [780, 150] width 243 height 216
click at [678, 129] on div "Microphone" at bounding box center [711, 127] width 105 height 13
click at [678, 125] on div "Microphone" at bounding box center [711, 127] width 105 height 13
click at [677, 92] on div "Hold to Speak" at bounding box center [716, 97] width 114 height 13
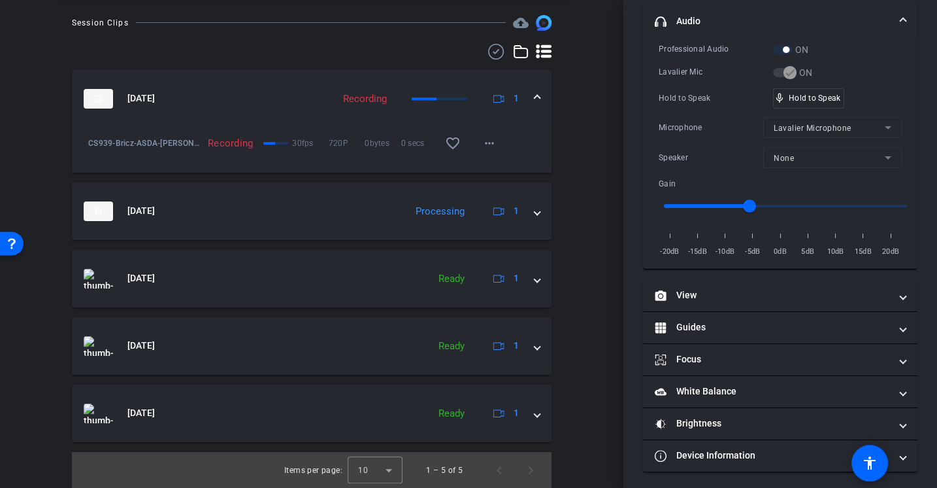
scroll to position [0, 0]
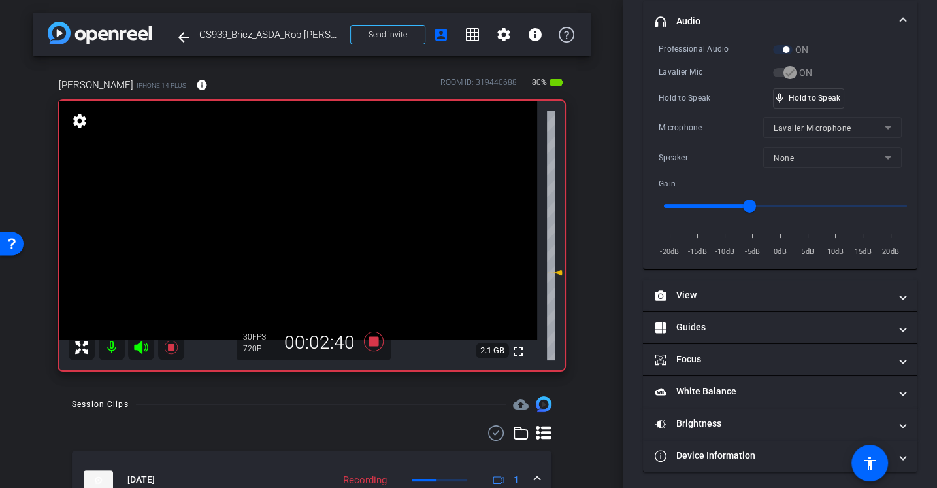
click at [694, 88] on div "Hold to Speak mic_none Hold to Speak" at bounding box center [780, 98] width 243 height 20
click at [697, 107] on div "Professional Audio ON Lavalier Mic ON Hold to Speak mic_none Hold to Speak Micr…" at bounding box center [780, 150] width 243 height 216
click at [673, 66] on div "Lavalier Mic" at bounding box center [716, 71] width 114 height 13
click at [593, 350] on div "arrow_back CS939_Bricz_ASDA_Rob [PERSON_NAME] Back to project Send invite accou…" at bounding box center [311, 244] width 623 height 488
click at [376, 341] on icon at bounding box center [374, 341] width 20 height 20
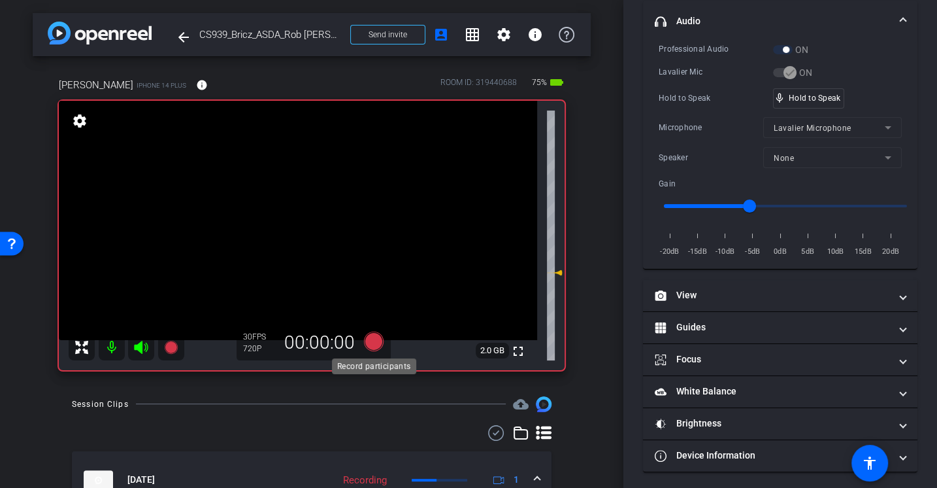
scroll to position [139, 0]
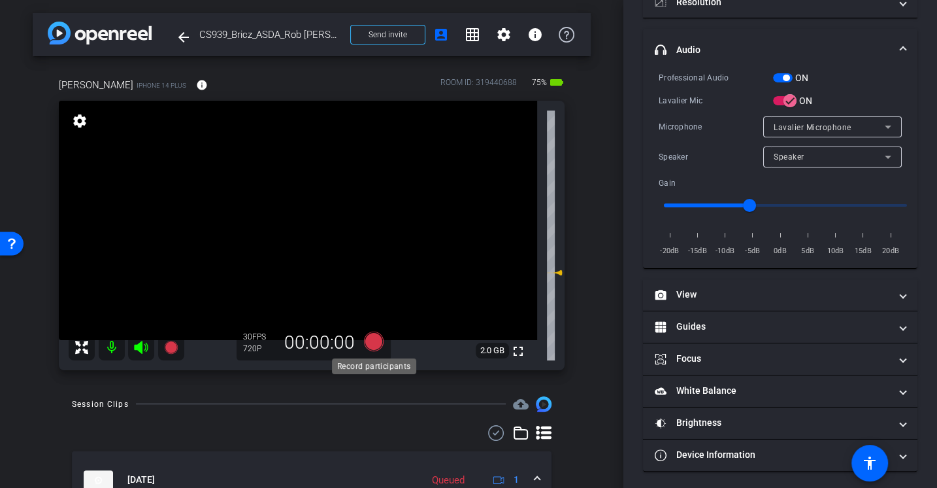
click at [378, 344] on icon at bounding box center [374, 341] width 20 height 20
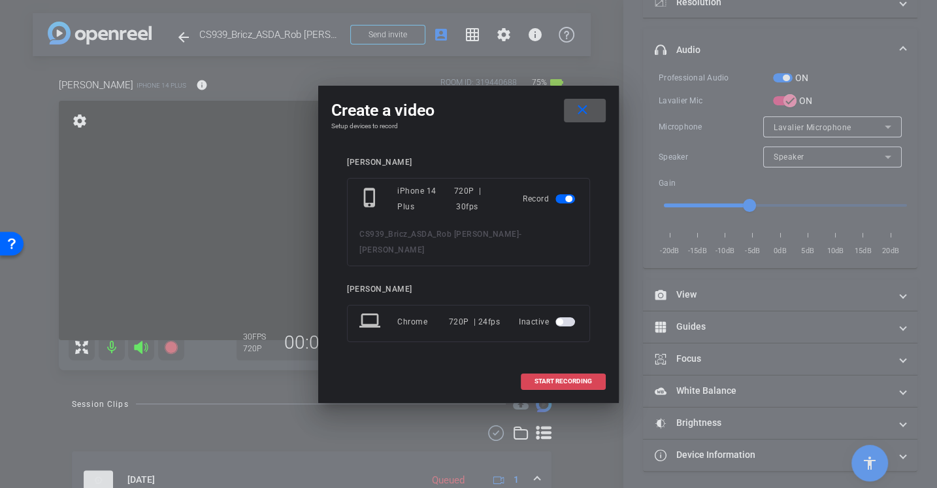
click at [557, 378] on span "START RECORDING" at bounding box center [564, 381] width 58 height 7
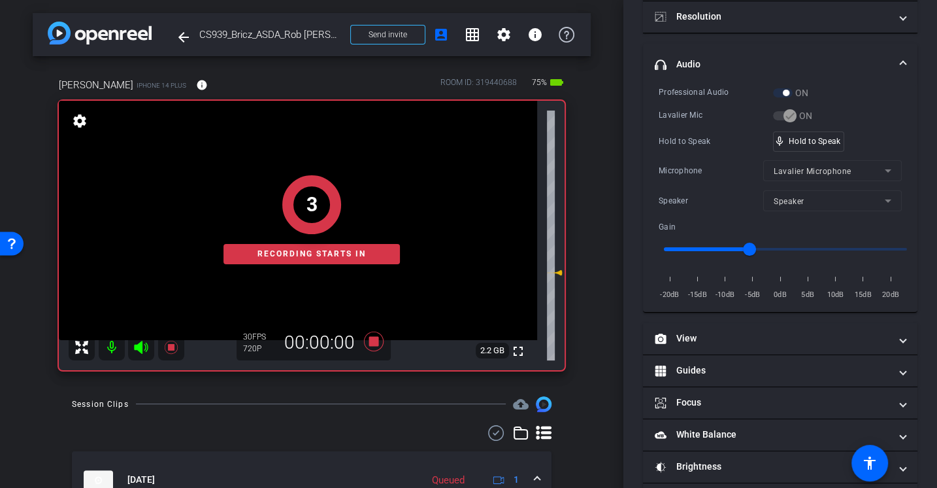
scroll to position [182, 0]
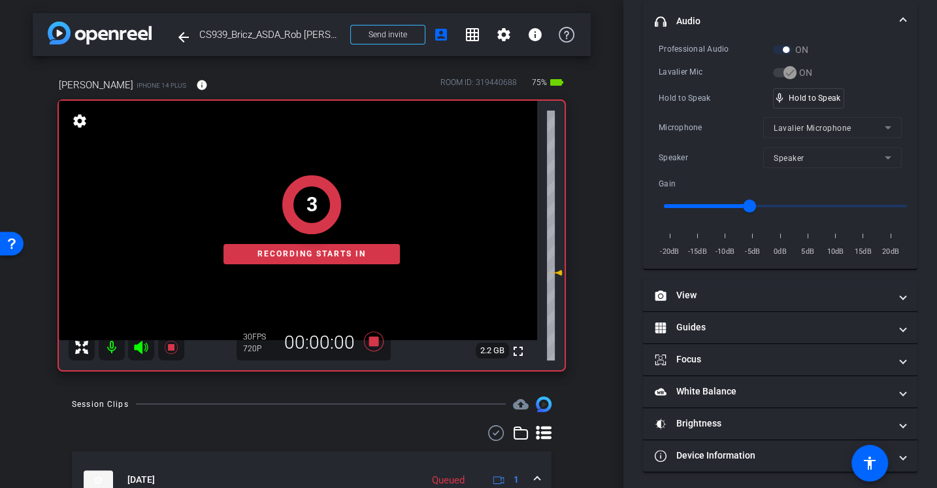
click at [674, 121] on div "Microphone" at bounding box center [711, 127] width 105 height 13
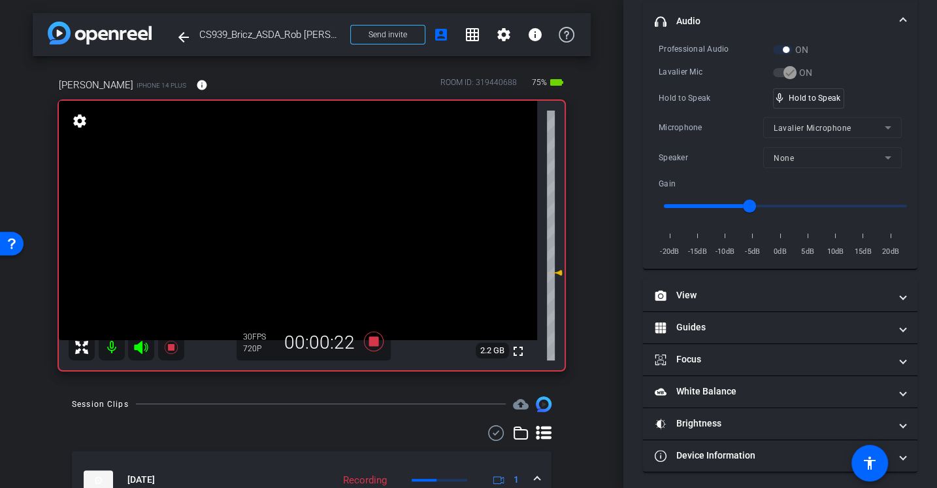
click at [695, 110] on div "Professional Audio ON Lavalier Mic ON Hold to Speak mic_none Hold to Speak Micr…" at bounding box center [780, 150] width 243 height 216
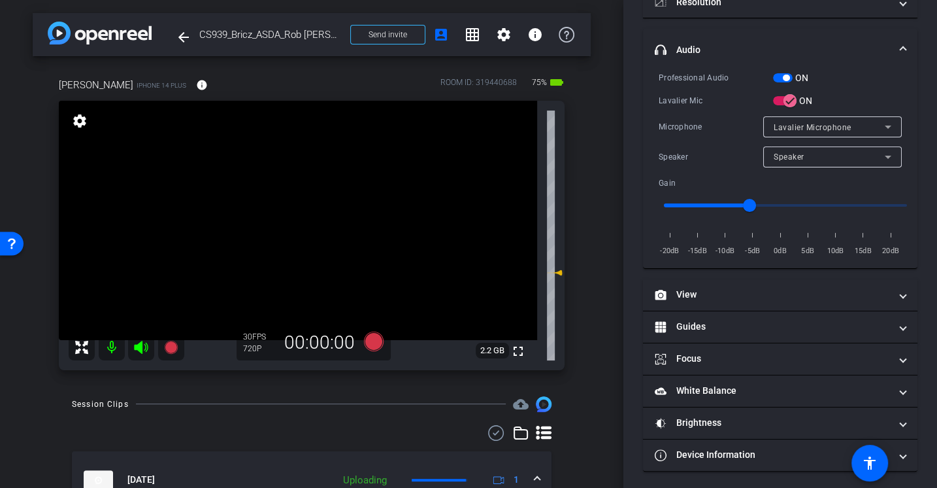
click at [670, 94] on div "Lavalier Mic" at bounding box center [716, 100] width 114 height 13
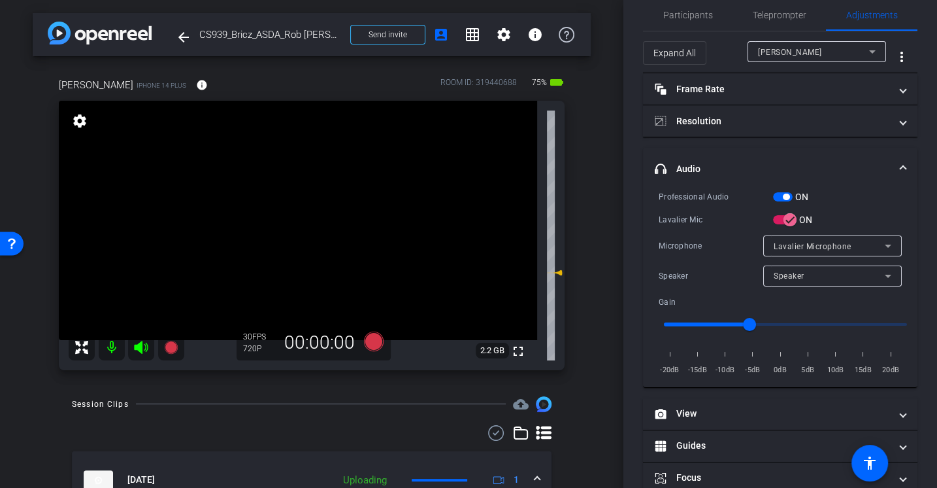
scroll to position [0, 0]
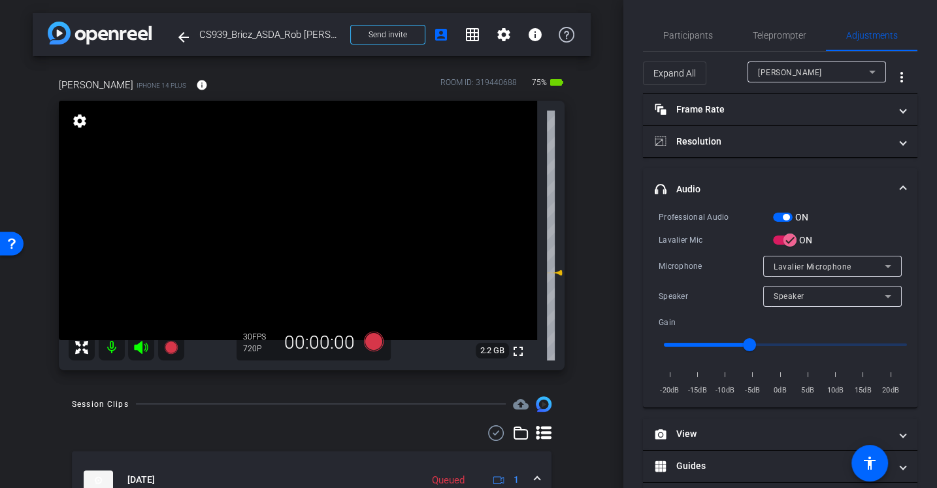
click at [712, 235] on div "Lavalier Mic" at bounding box center [716, 239] width 114 height 13
click at [693, 236] on div "Lavalier Mic" at bounding box center [716, 239] width 114 height 13
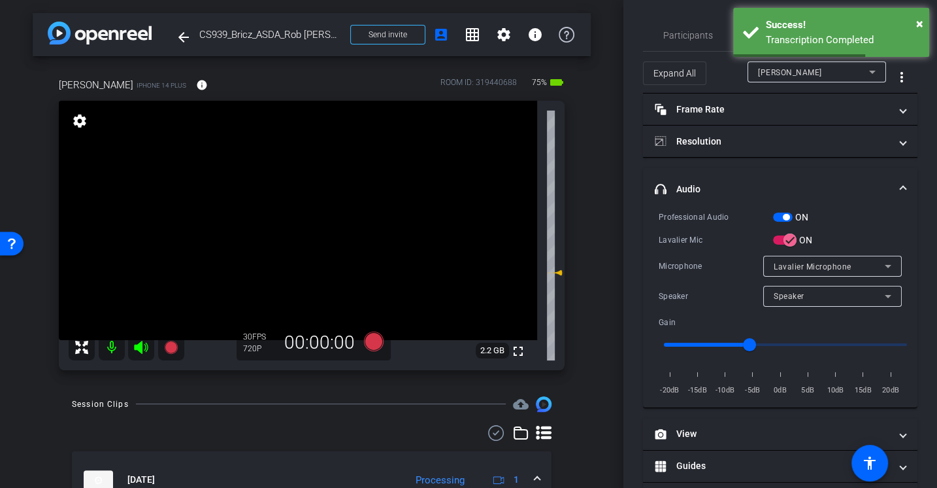
click at [691, 267] on div "Microphone" at bounding box center [711, 265] width 105 height 13
click at [921, 22] on span "×" at bounding box center [919, 24] width 7 height 16
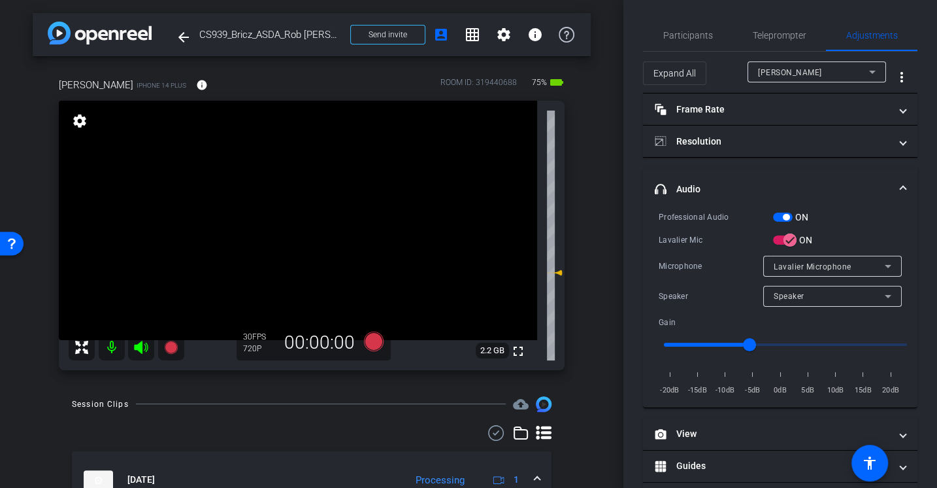
click at [689, 212] on div "Professional Audio" at bounding box center [716, 216] width 114 height 13
click at [706, 252] on div "Professional Audio ON Lavalier Mic ON Microphone Lavalier Microphone Speaker Sp…" at bounding box center [780, 303] width 243 height 187
click at [690, 257] on div "Microphone Lavalier Microphone" at bounding box center [780, 266] width 243 height 21
click at [709, 244] on div "Lavalier Mic" at bounding box center [716, 239] width 114 height 13
click at [688, 250] on div "Professional Audio ON Lavalier Mic ON Microphone Lavalier Microphone Speaker Sp…" at bounding box center [780, 303] width 243 height 187
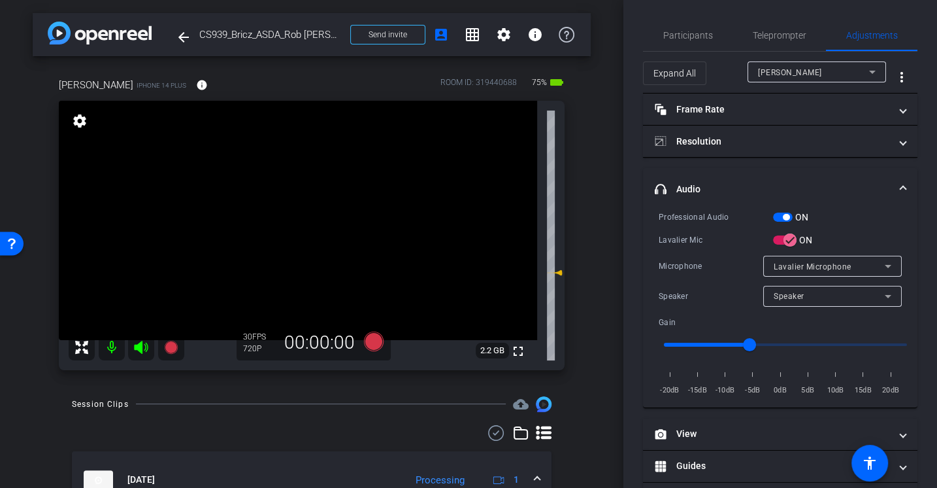
click at [702, 278] on div "Professional Audio ON Lavalier Mic ON Microphone Lavalier Microphone Speaker Sp…" at bounding box center [780, 303] width 243 height 187
click at [708, 263] on div "Microphone" at bounding box center [711, 265] width 105 height 13
click at [674, 267] on div "Microphone" at bounding box center [711, 265] width 105 height 13
click at [696, 273] on div "Microphone Lavalier Microphone" at bounding box center [780, 266] width 243 height 21
click at [681, 252] on div "Professional Audio ON Lavalier Mic ON Microphone Lavalier Microphone Speaker Sp…" at bounding box center [780, 303] width 243 height 187
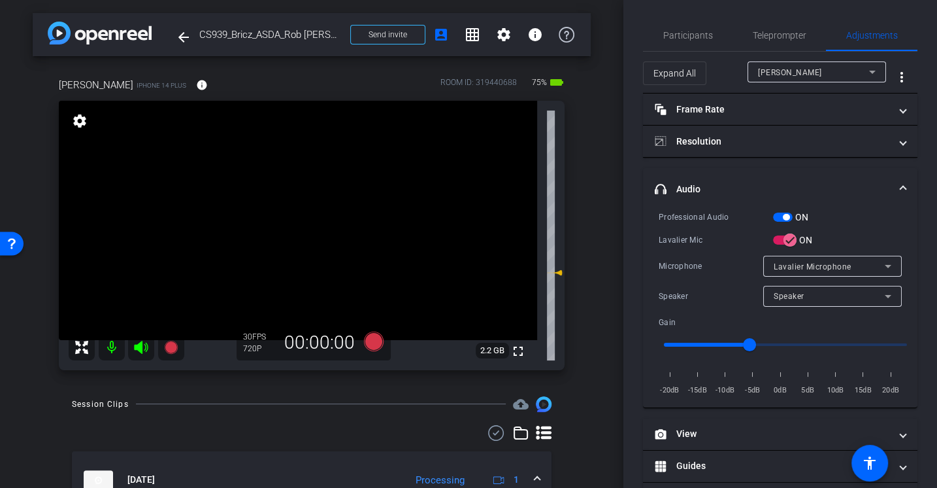
click at [348, 401] on div "Session Clips cloud_upload" at bounding box center [312, 404] width 480 height 16
click at [355, 404] on div "Session Clips cloud_upload" at bounding box center [312, 404] width 480 height 16
click at [370, 344] on icon at bounding box center [374, 341] width 20 height 20
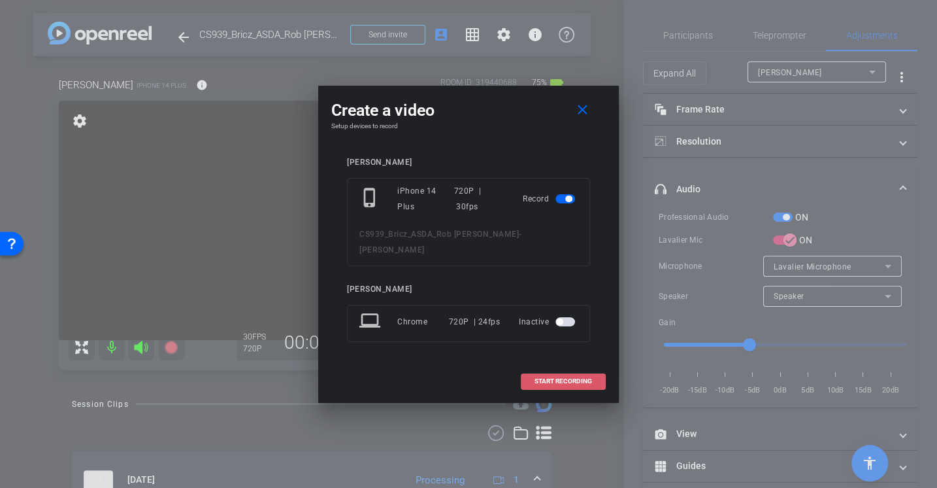
click at [544, 367] on span at bounding box center [564, 380] width 84 height 31
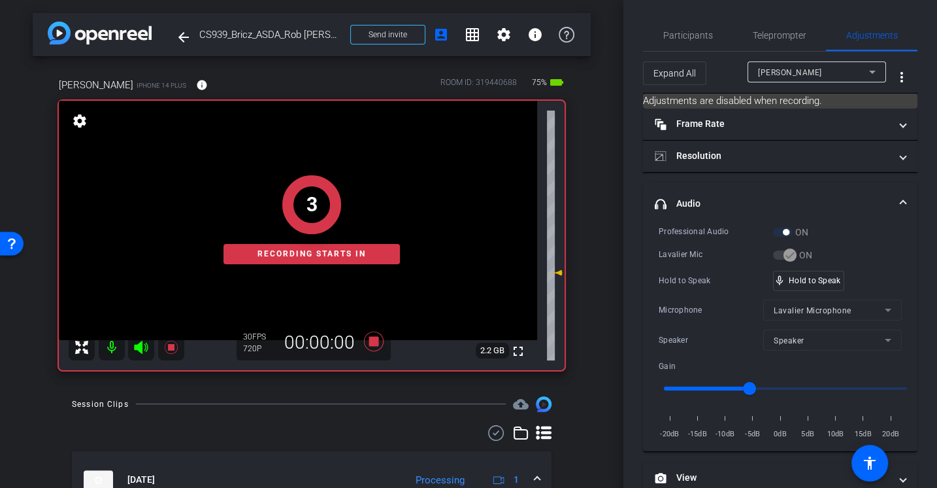
click at [694, 263] on div "Professional Audio ON Lavalier Mic ON Hold to Speak mic_none Hold to Speak Micr…" at bounding box center [780, 333] width 243 height 216
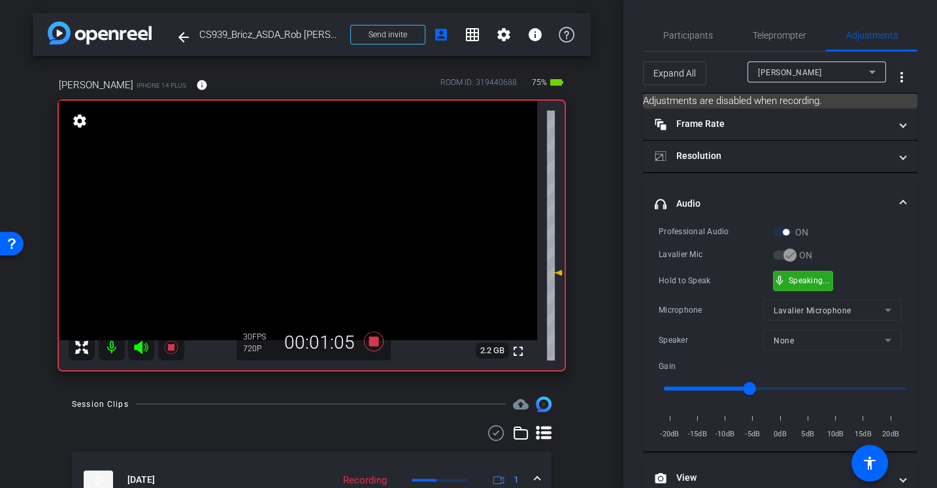
scroll to position [182, 0]
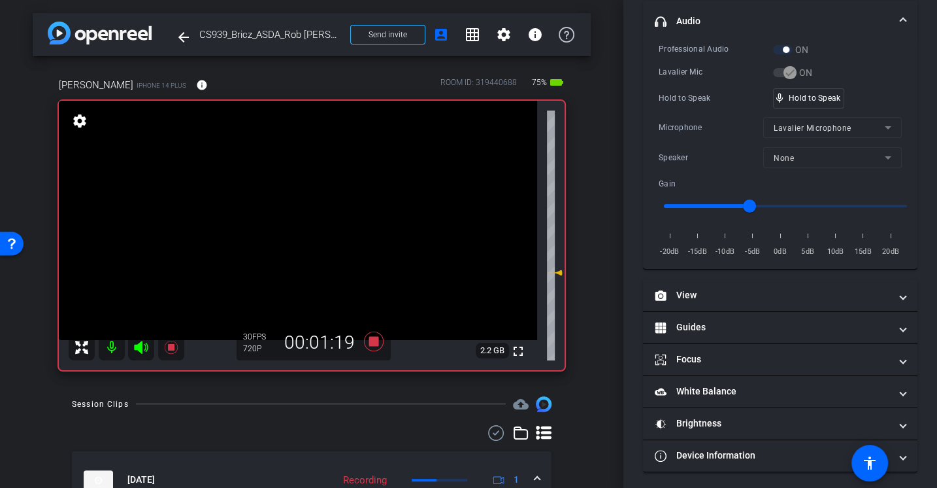
click at [711, 106] on div "Hold to Speak mic_none Hold to Speak" at bounding box center [780, 98] width 243 height 20
click at [694, 91] on div "Hold to Speak" at bounding box center [716, 97] width 114 height 13
click at [701, 117] on div "Microphone Lavalier Microphone" at bounding box center [780, 127] width 243 height 21
click at [725, 101] on div "Hold to Speak" at bounding box center [716, 97] width 114 height 13
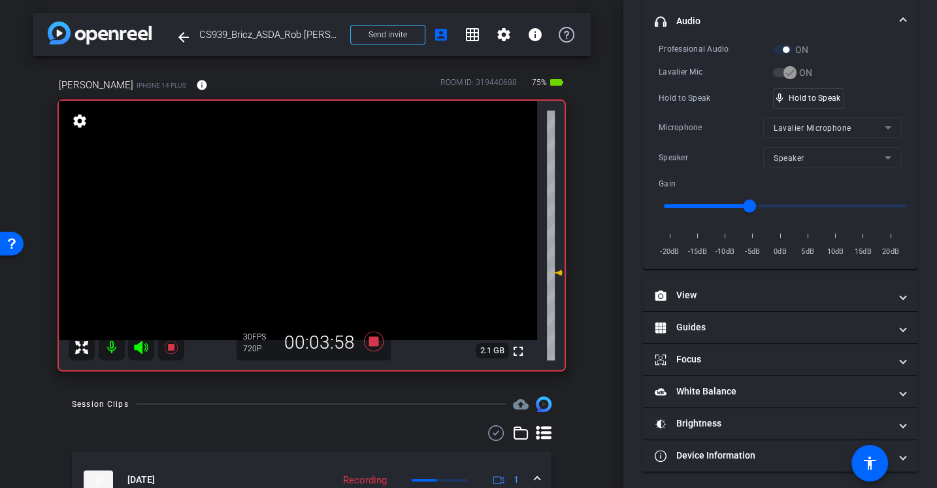
click at [725, 101] on div "Hold to Speak" at bounding box center [716, 97] width 114 height 13
click at [699, 112] on div "Professional Audio ON Lavalier Mic ON Hold to Speak mic_none Hold to Speak Micr…" at bounding box center [780, 150] width 243 height 216
click at [374, 335] on icon at bounding box center [373, 341] width 31 height 24
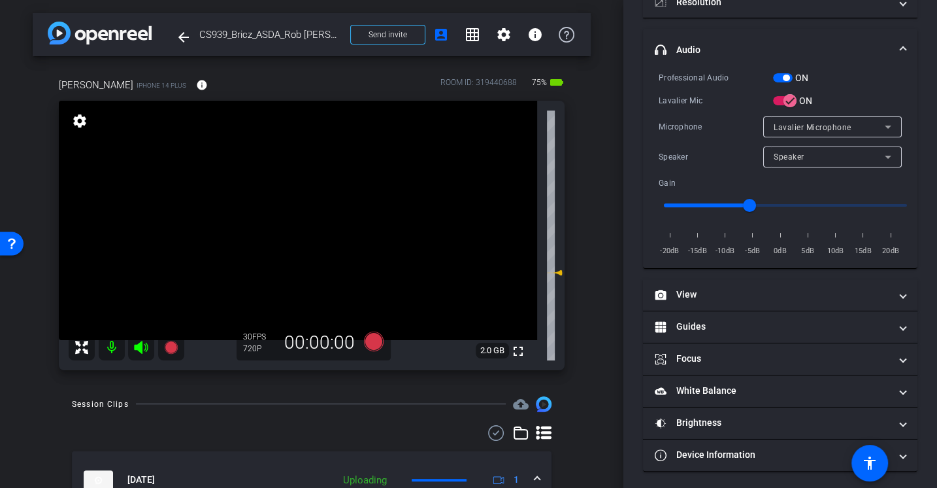
click at [684, 147] on div "Speaker Speaker" at bounding box center [780, 156] width 243 height 21
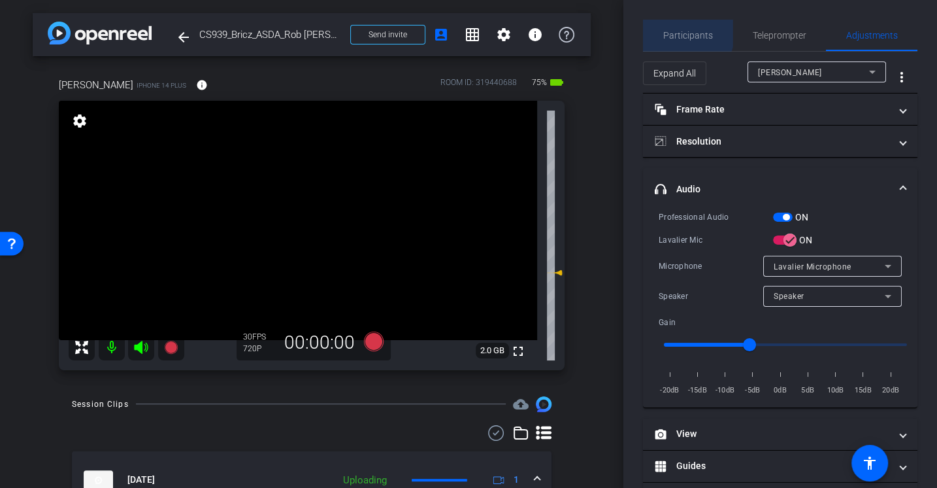
click at [678, 31] on span "Participants" at bounding box center [688, 35] width 50 height 9
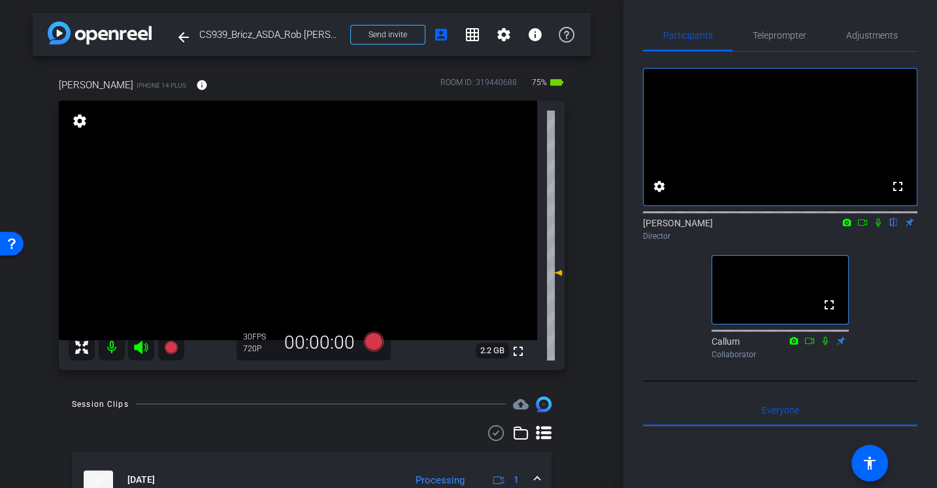
click at [657, 337] on div "fullscreen settings [PERSON_NAME] flip Director fullscreen Callum Collaborator" at bounding box center [780, 208] width 274 height 312
click at [876, 227] on icon at bounding box center [878, 222] width 5 height 8
click at [880, 227] on icon at bounding box center [878, 222] width 10 height 9
click at [882, 277] on div "fullscreen settings [PERSON_NAME] flip Director fullscreen Callum Collaborator" at bounding box center [780, 208] width 274 height 312
click at [878, 227] on icon at bounding box center [878, 222] width 5 height 8
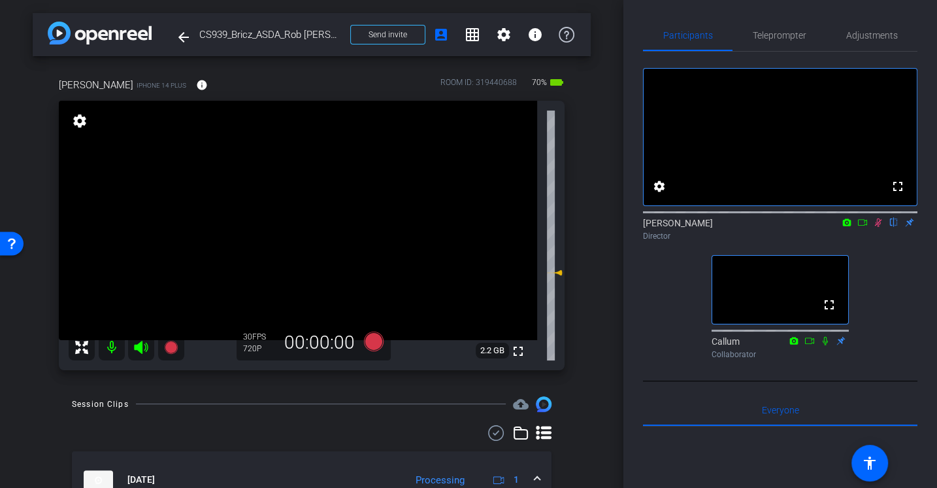
drag, startPoint x: 878, startPoint y: 238, endPoint x: 894, endPoint y: 328, distance: 91.5
click at [894, 328] on div "fullscreen settings [PERSON_NAME] flip Director fullscreen Callum Collaborator" at bounding box center [780, 208] width 274 height 312
click at [878, 227] on icon at bounding box center [878, 222] width 10 height 9
click at [861, 227] on icon at bounding box center [862, 222] width 10 height 9
click at [893, 228] on mat-icon at bounding box center [894, 222] width 16 height 12
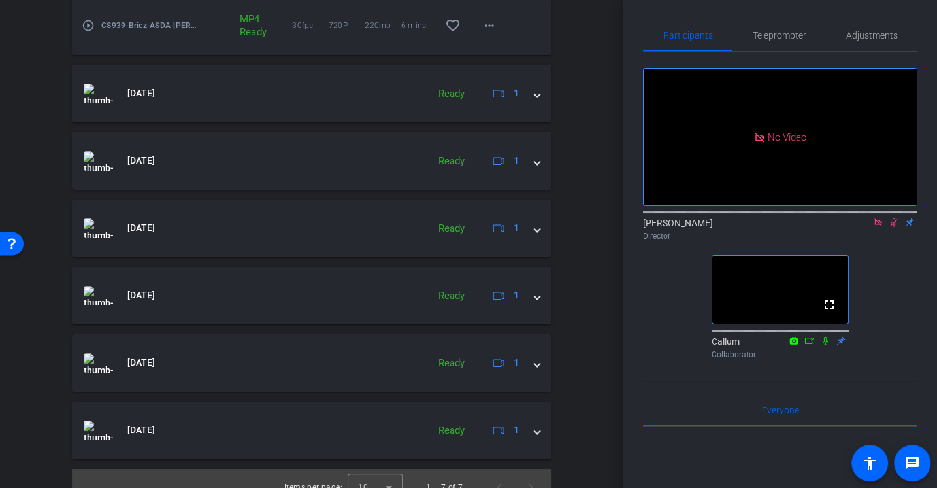
scroll to position [465, 0]
